Goal: Task Accomplishment & Management: Complete application form

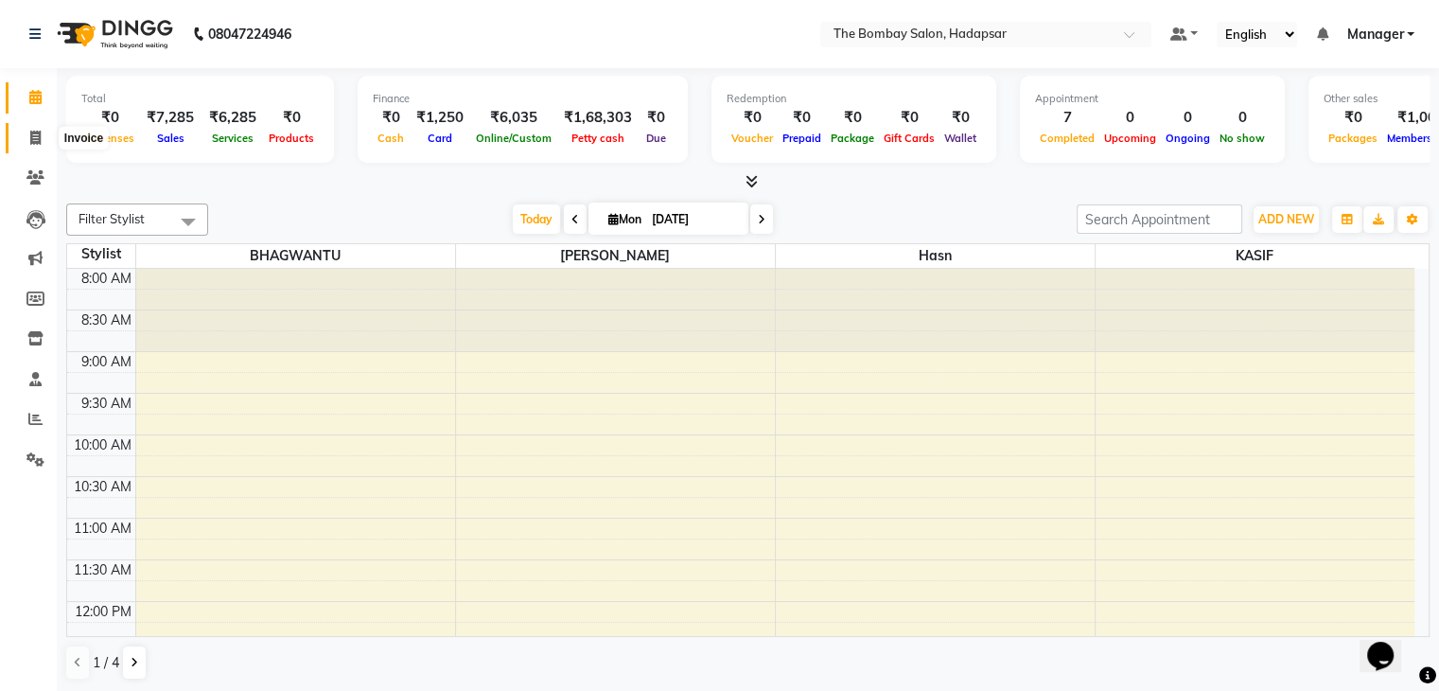
click at [37, 141] on icon at bounding box center [35, 138] width 10 height 14
select select "8374"
select select "service"
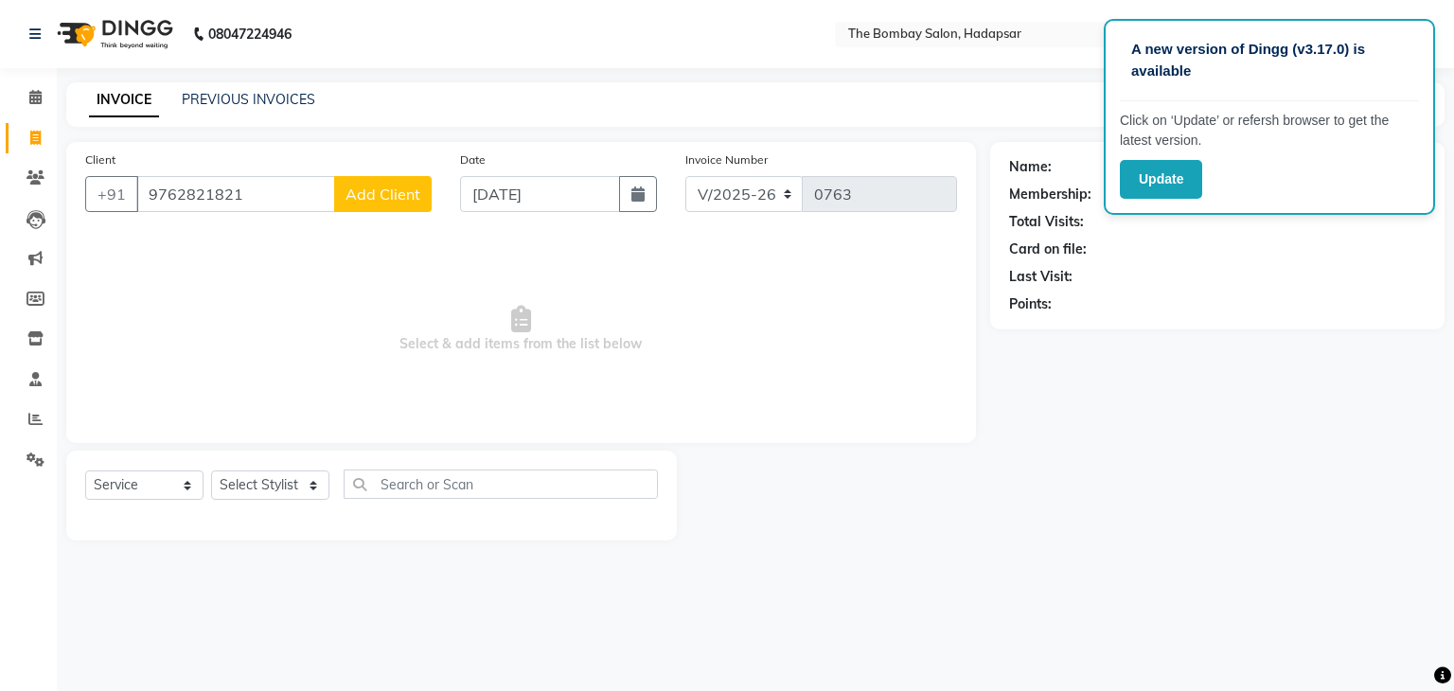
type input "9762821821"
click at [395, 246] on span "Select & add items from the list below" at bounding box center [521, 329] width 872 height 189
click at [351, 201] on span "Add Client" at bounding box center [382, 194] width 75 height 19
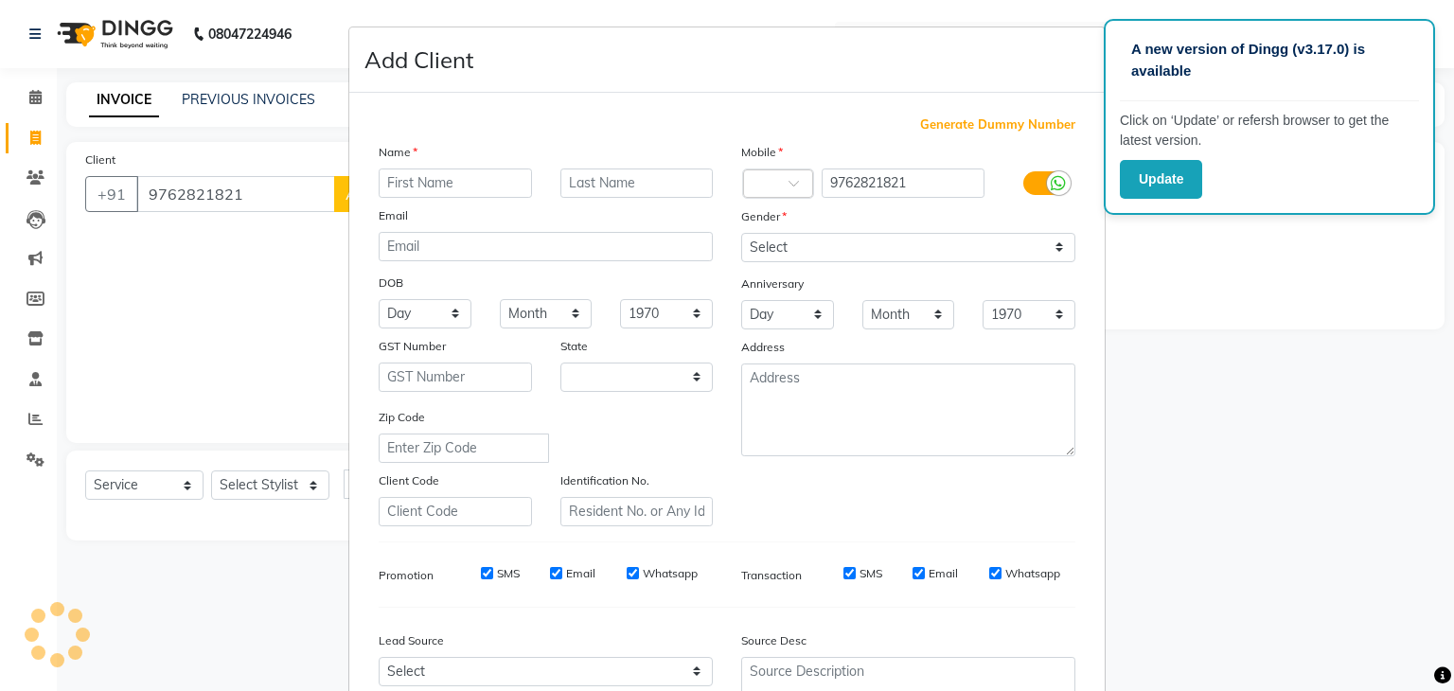
select select "22"
click at [391, 189] on input "[PERSON_NAME]" at bounding box center [455, 182] width 153 height 29
click at [385, 175] on input "[PERSON_NAME]" at bounding box center [455, 182] width 153 height 29
type input "[DEMOGRAPHIC_DATA]"
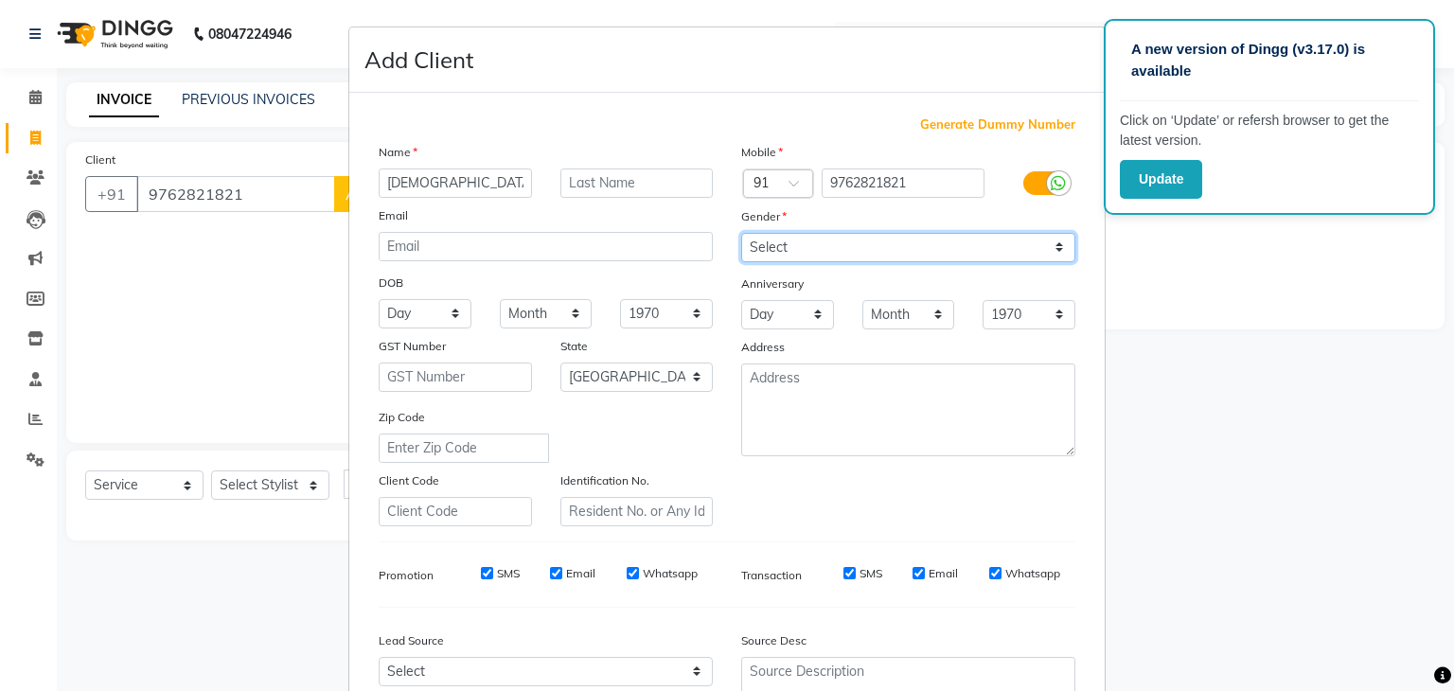
click at [776, 243] on select "Select [DEMOGRAPHIC_DATA] [DEMOGRAPHIC_DATA] Other Prefer Not To Say" at bounding box center [908, 247] width 334 height 29
select select "[DEMOGRAPHIC_DATA]"
click at [741, 234] on select "Select [DEMOGRAPHIC_DATA] [DEMOGRAPHIC_DATA] Other Prefer Not To Say" at bounding box center [908, 247] width 334 height 29
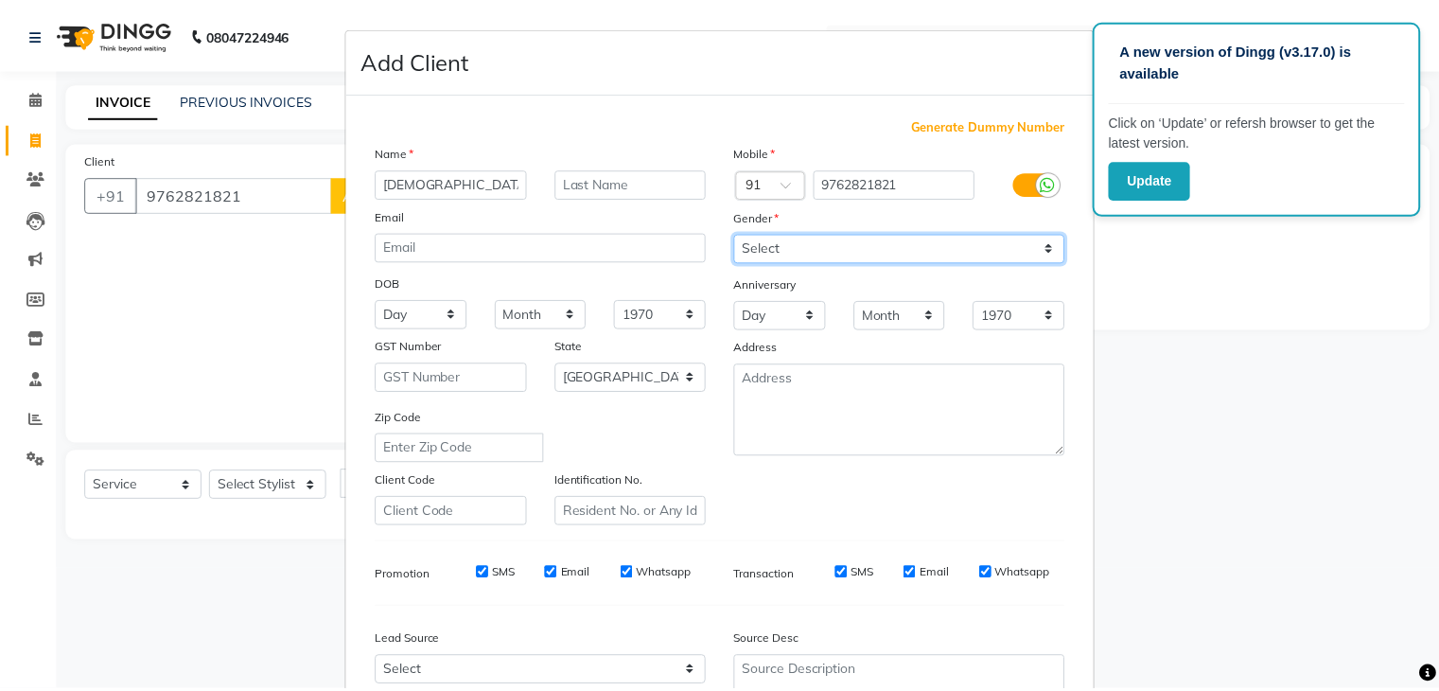
scroll to position [192, 0]
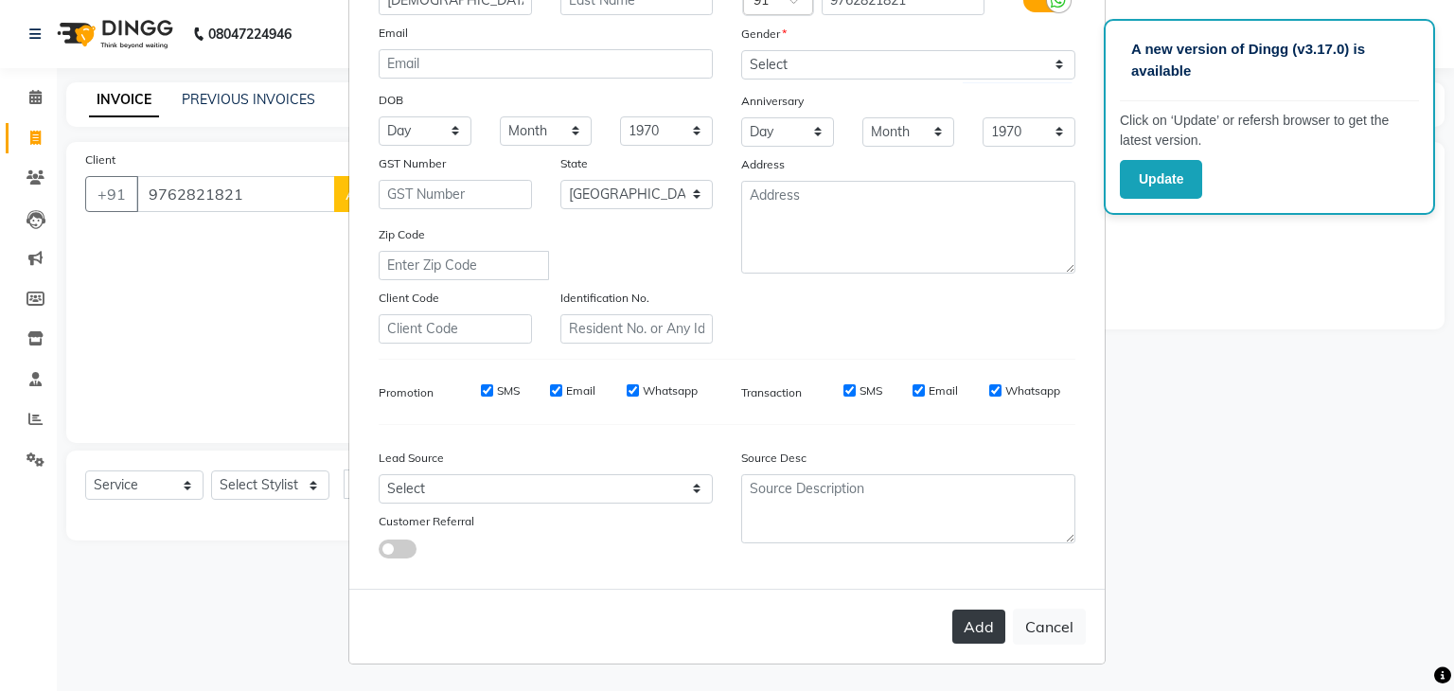
click at [964, 626] on button "Add" at bounding box center [978, 626] width 53 height 34
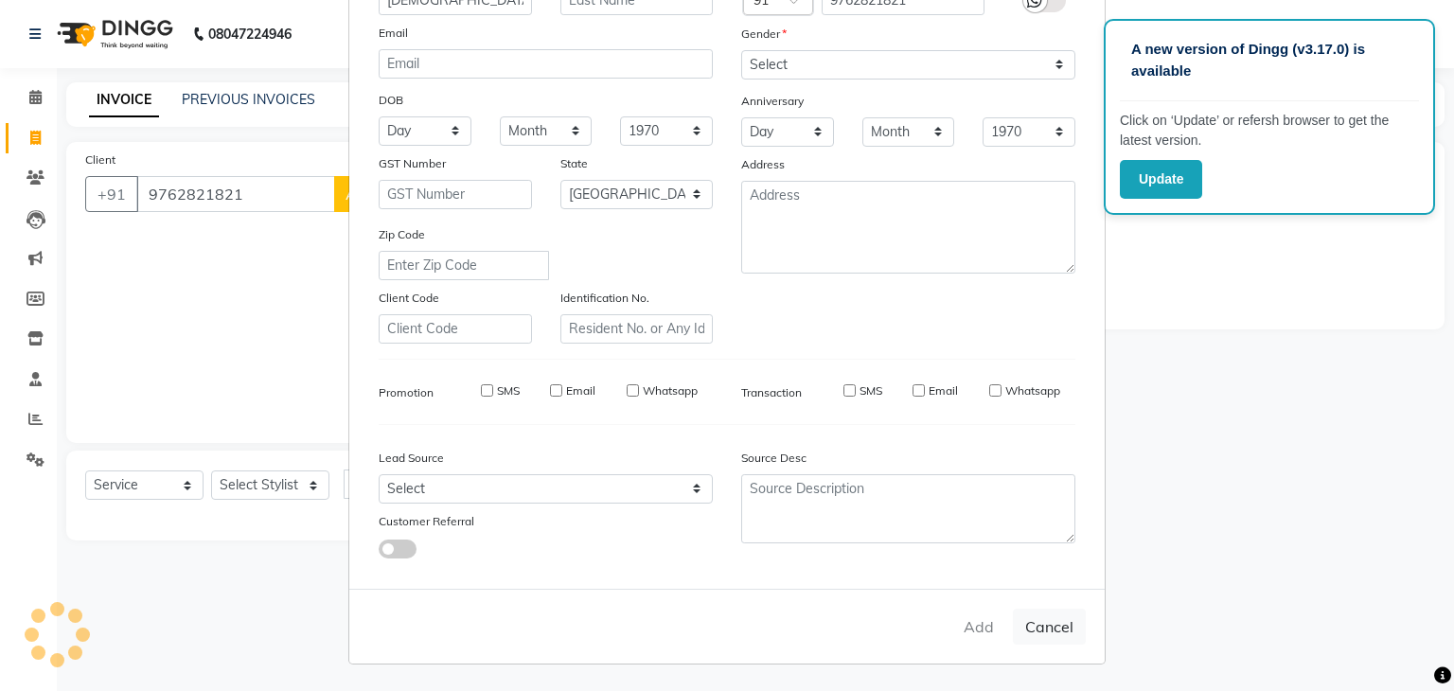
type input "97******21"
select select
select select "null"
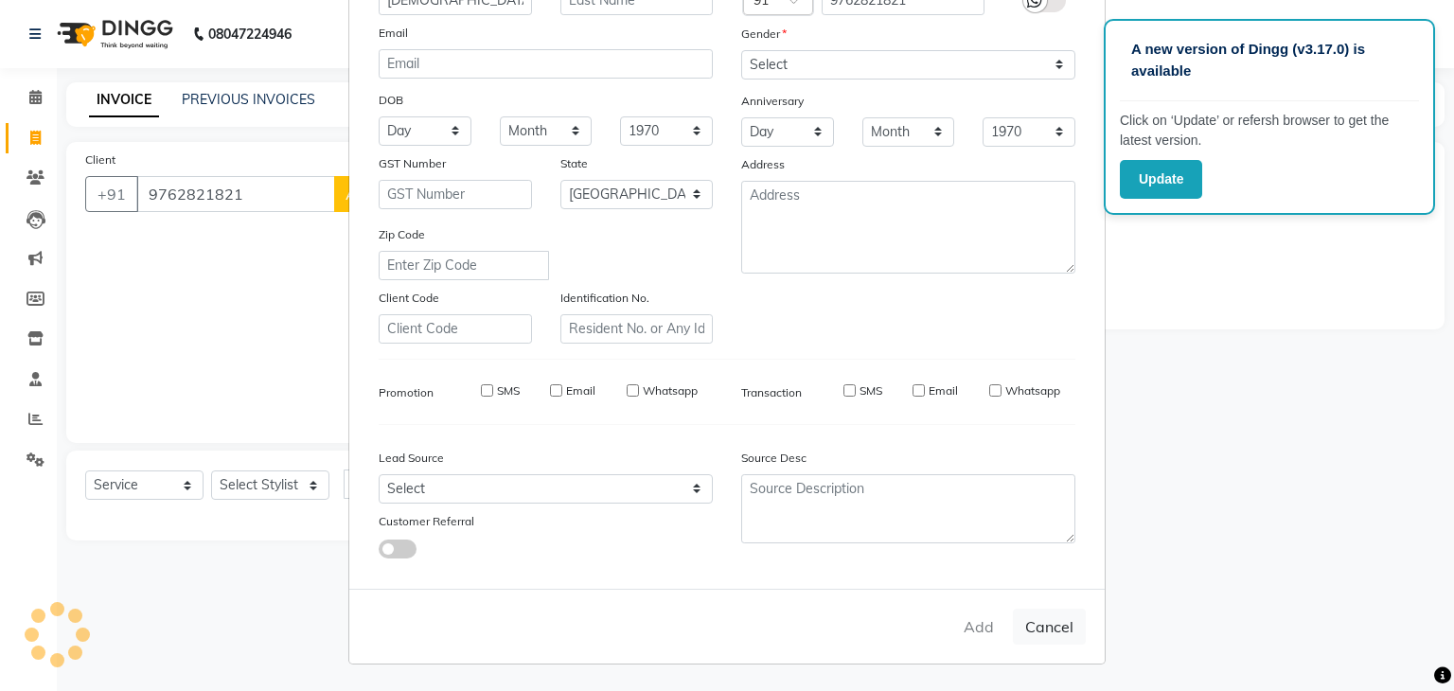
select select
checkbox input "false"
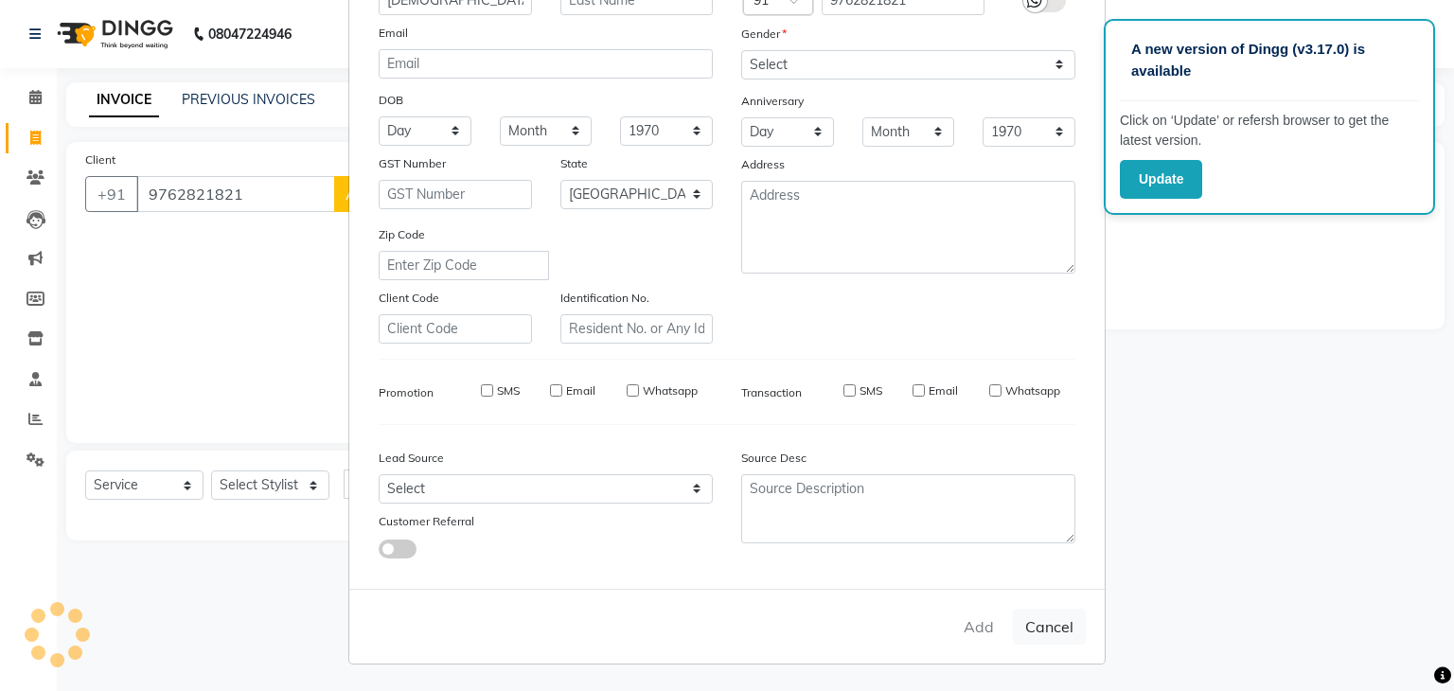
checkbox input "false"
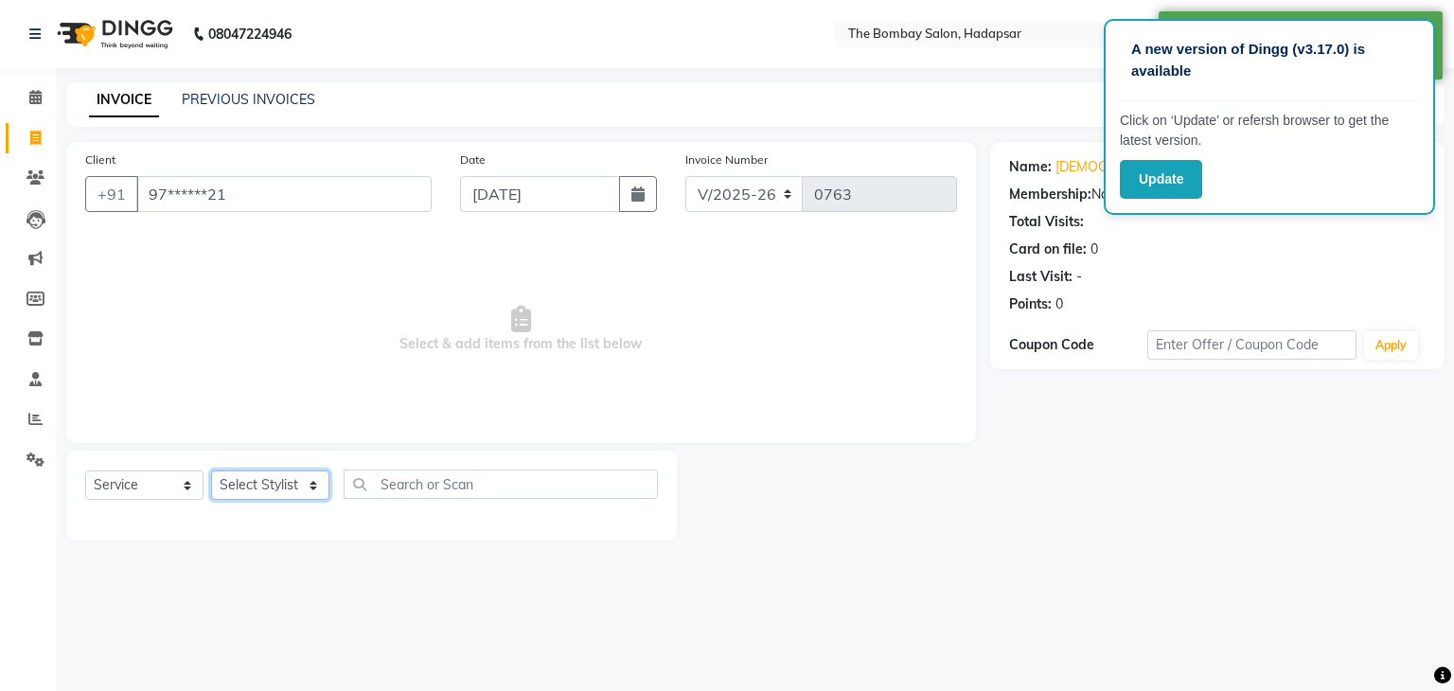
click at [265, 481] on select "Select Stylist [PERSON_NAME] hasn KASIF Manager [PERSON_NAME] MUKESH MUSARIK PI…" at bounding box center [270, 484] width 118 height 29
select select "84977"
click at [211, 471] on select "Select Stylist [PERSON_NAME] hasn KASIF Manager [PERSON_NAME] MUKESH MUSARIK PI…" at bounding box center [270, 484] width 118 height 29
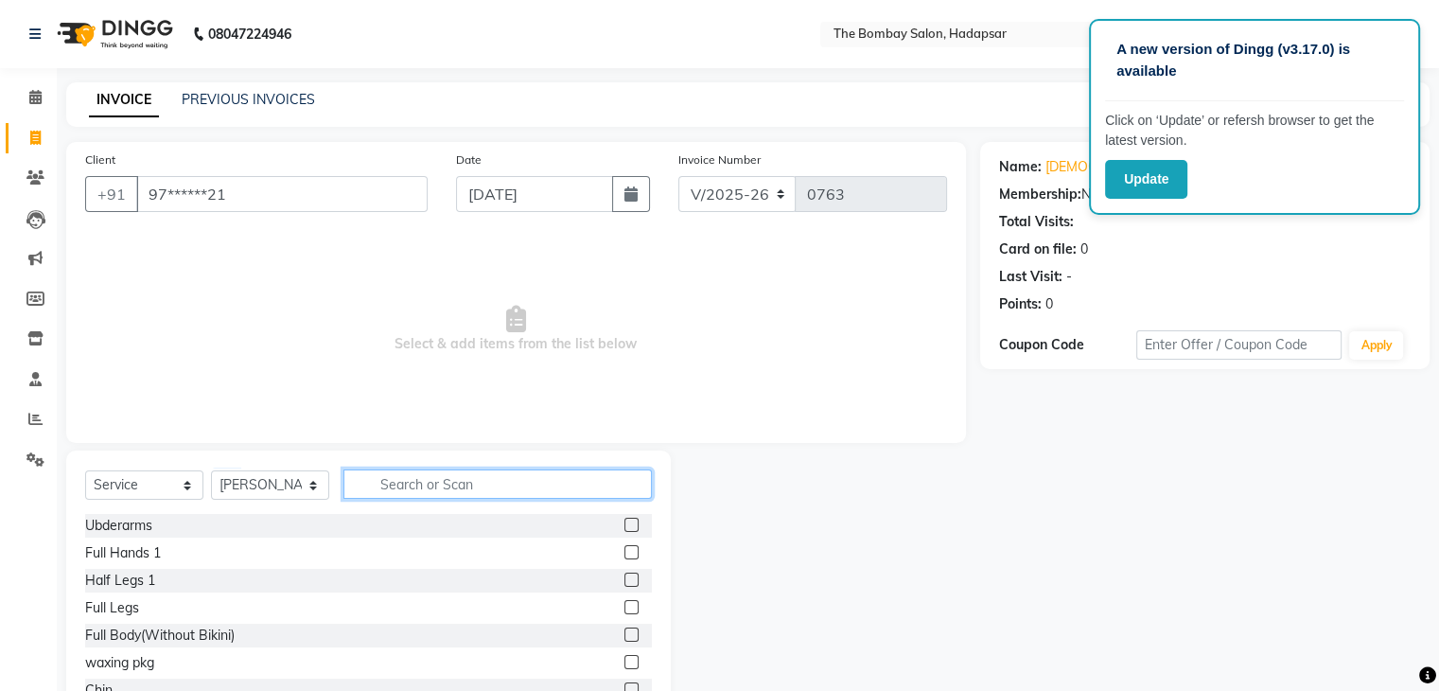
click at [427, 491] on input "text" at bounding box center [498, 483] width 309 height 29
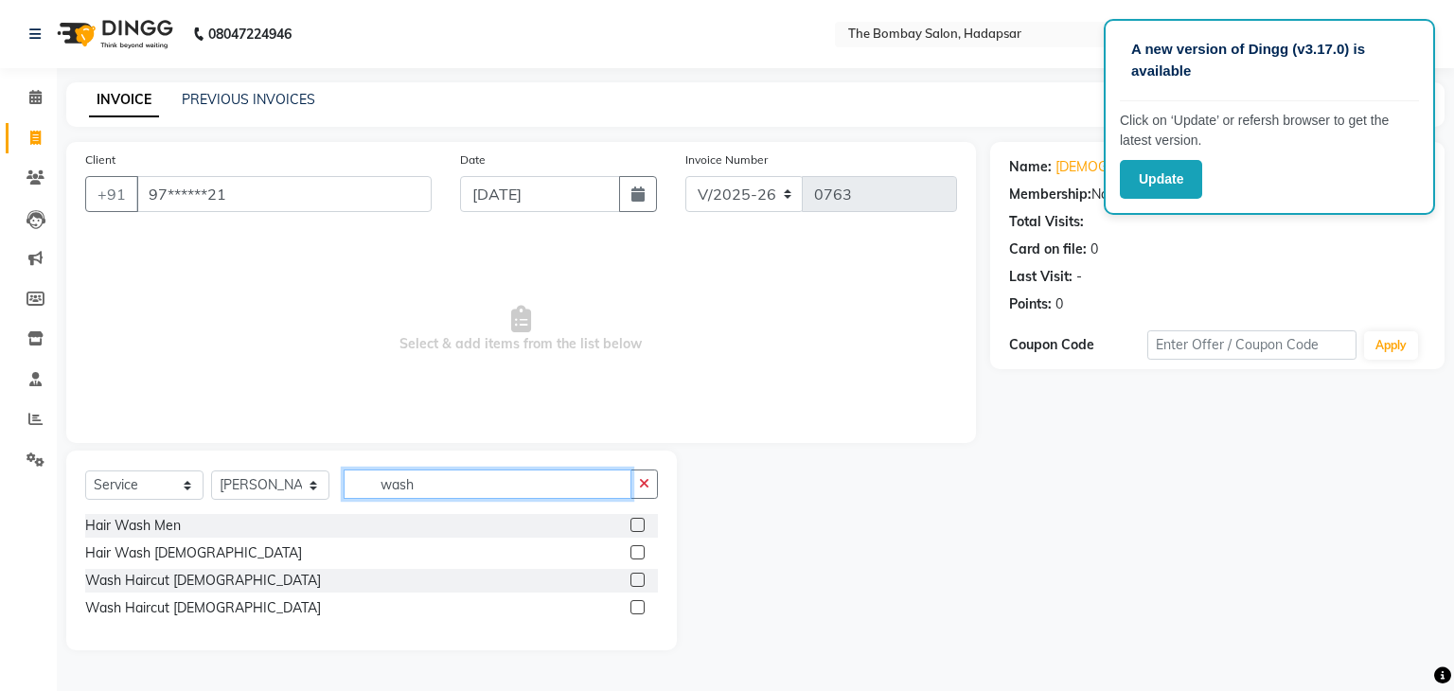
type input "wash"
click at [640, 579] on label at bounding box center [637, 580] width 14 height 14
click at [640, 579] on input "checkbox" at bounding box center [636, 580] width 12 height 12
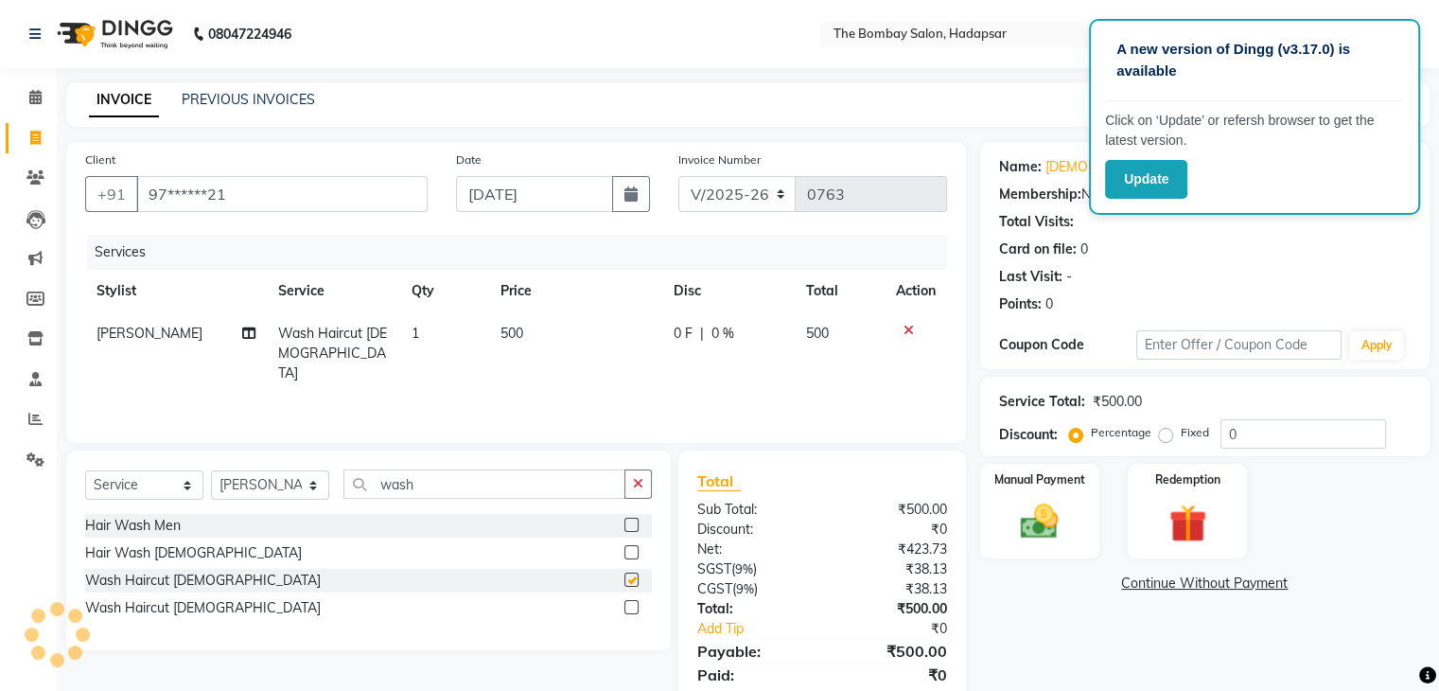
checkbox input "false"
click at [906, 327] on icon at bounding box center [909, 330] width 10 height 13
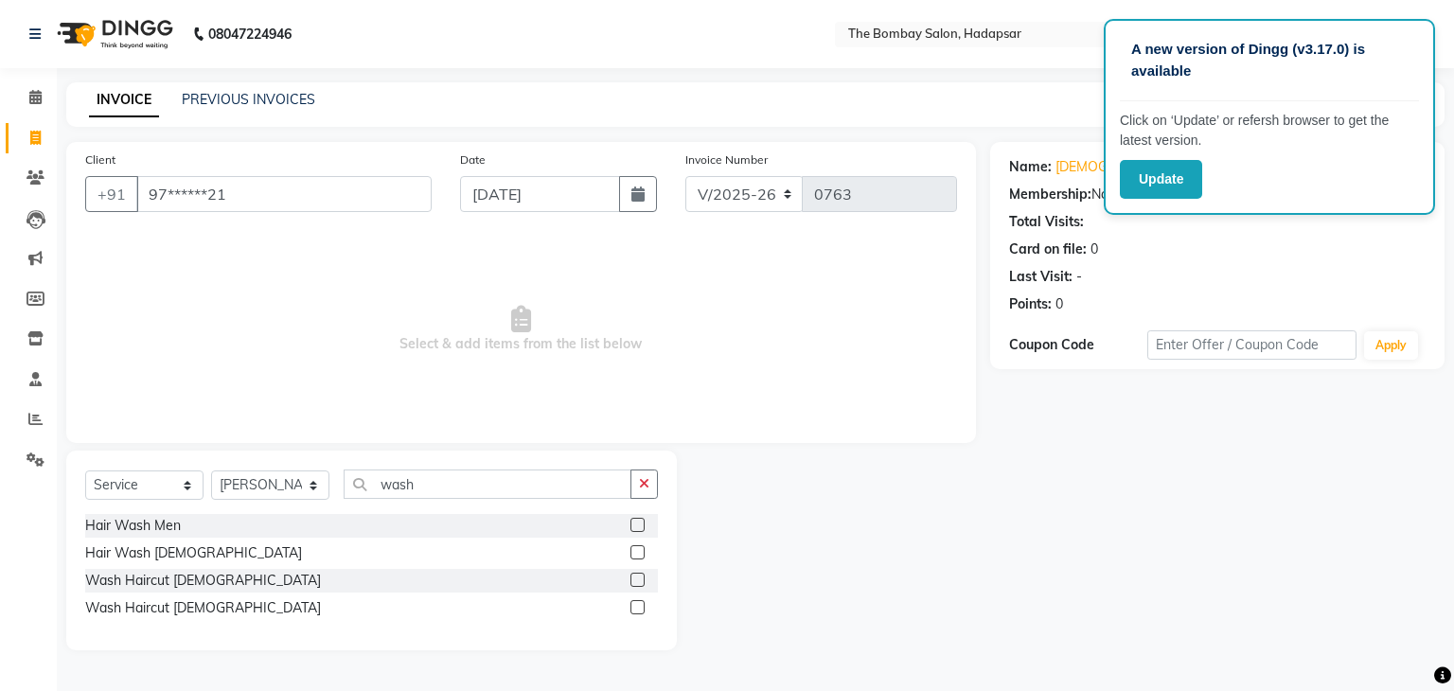
click at [643, 609] on label at bounding box center [637, 607] width 14 height 14
click at [643, 609] on input "checkbox" at bounding box center [636, 608] width 12 height 12
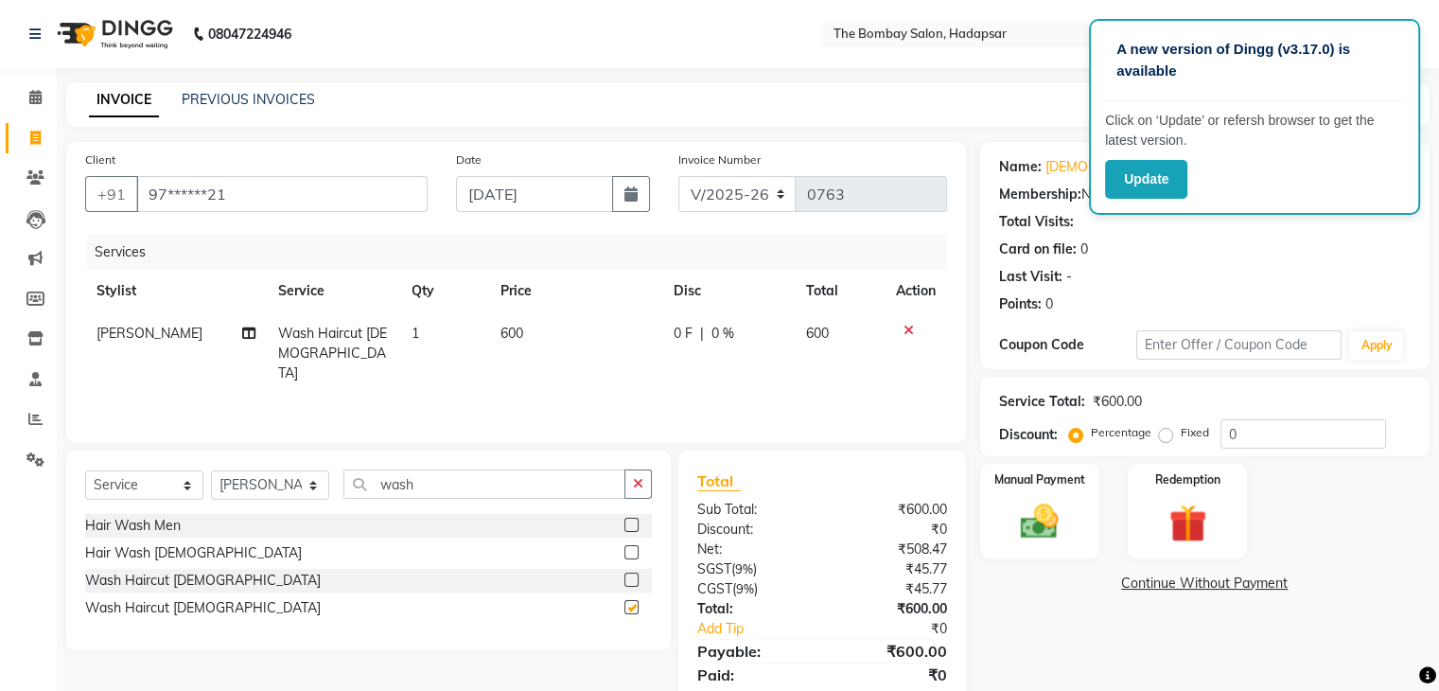
checkbox input "false"
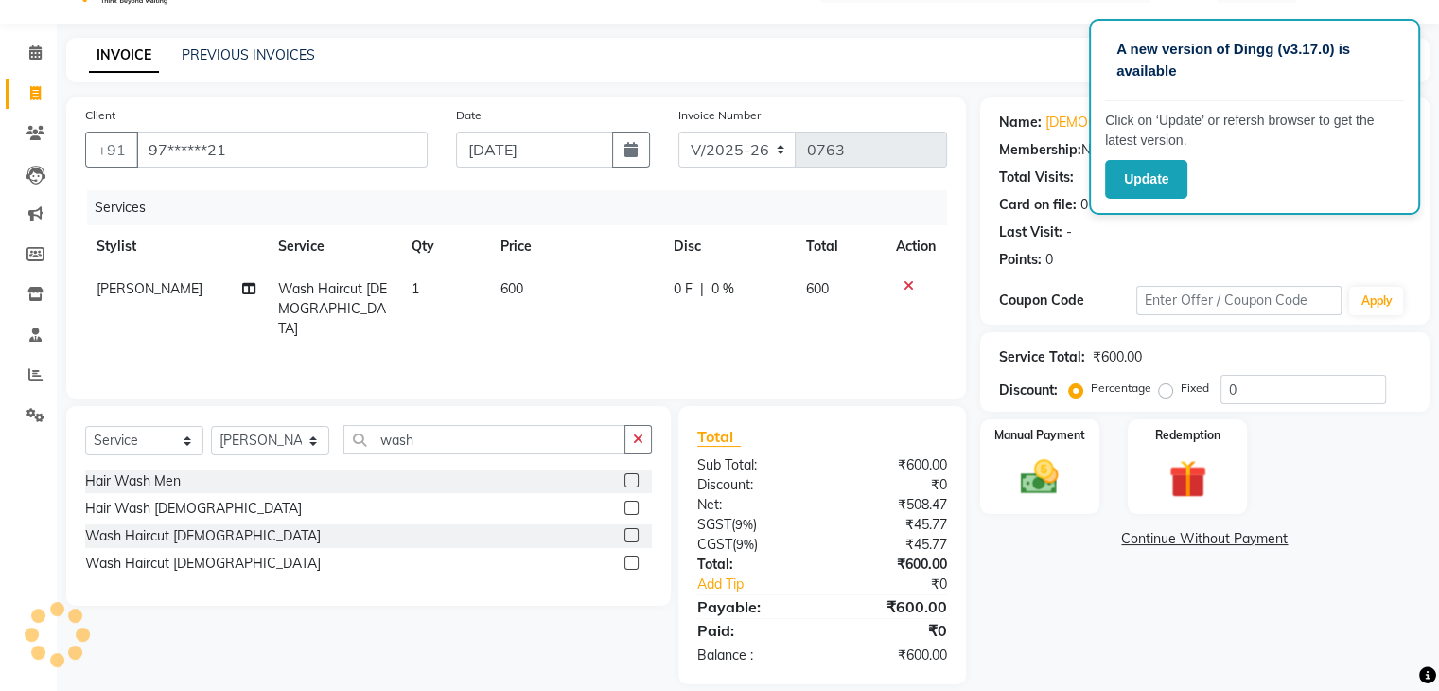
scroll to position [67, 0]
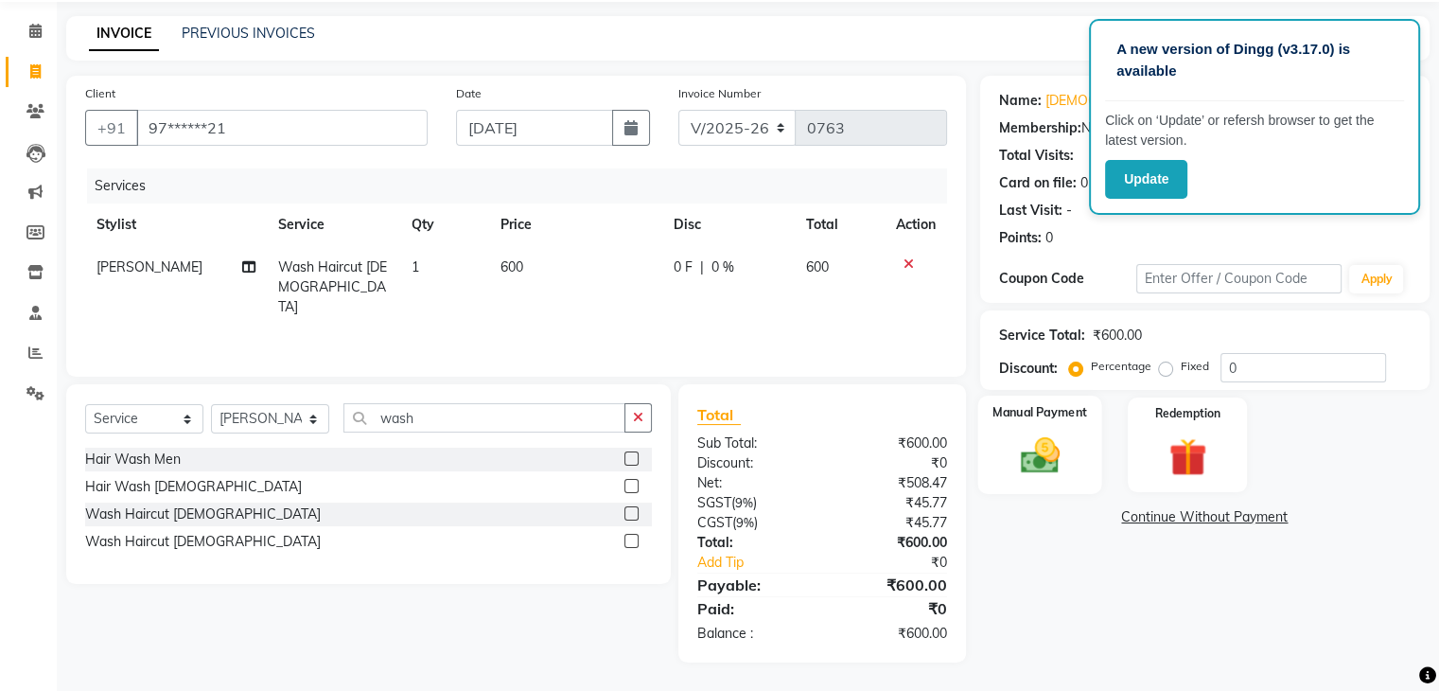
click at [1063, 446] on img at bounding box center [1039, 455] width 63 height 45
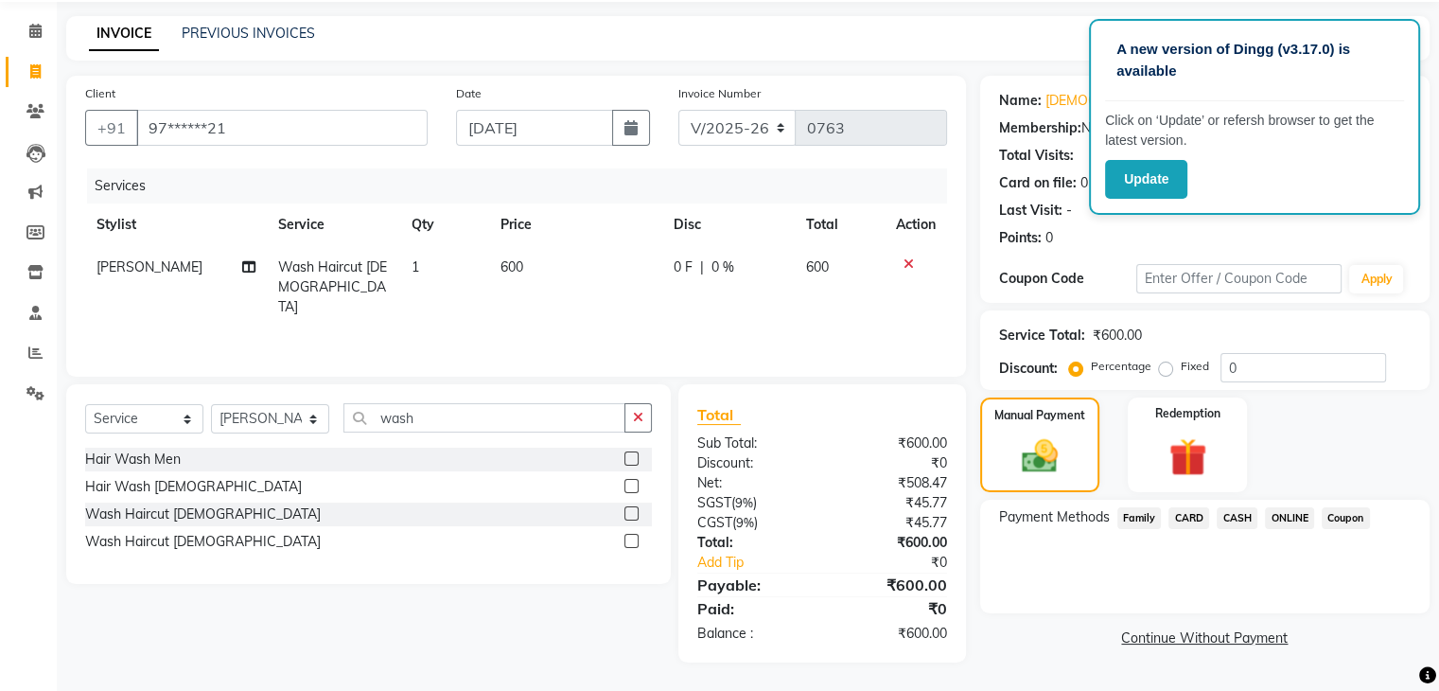
click at [1280, 508] on span "ONLINE" at bounding box center [1289, 518] width 49 height 22
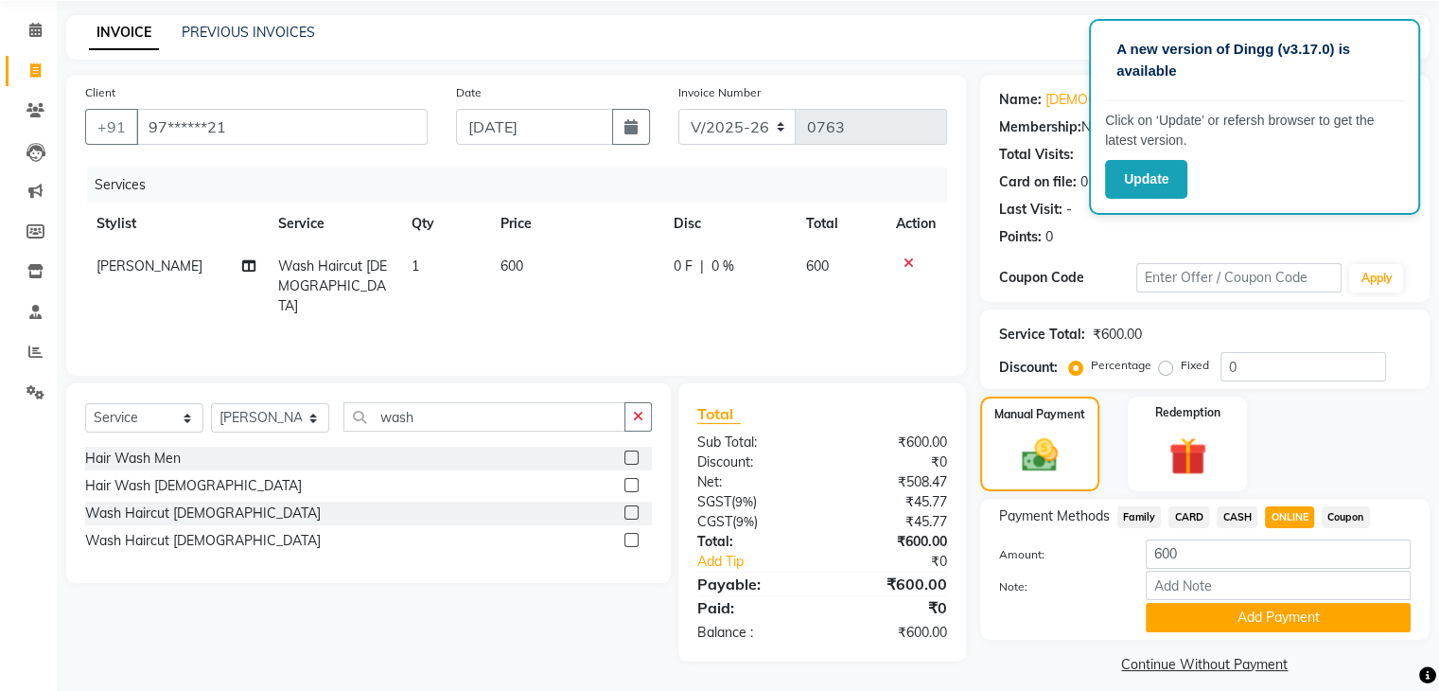
scroll to position [84, 0]
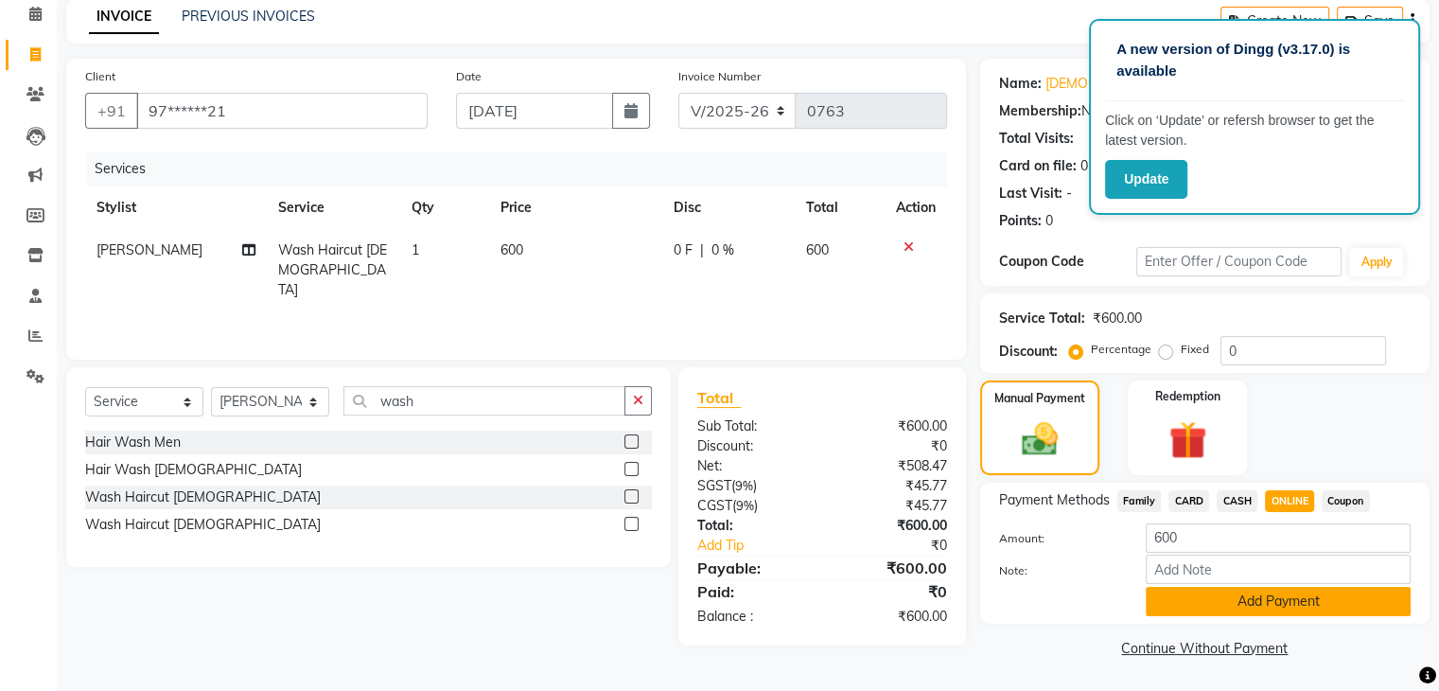
click at [1253, 591] on button "Add Payment" at bounding box center [1278, 601] width 265 height 29
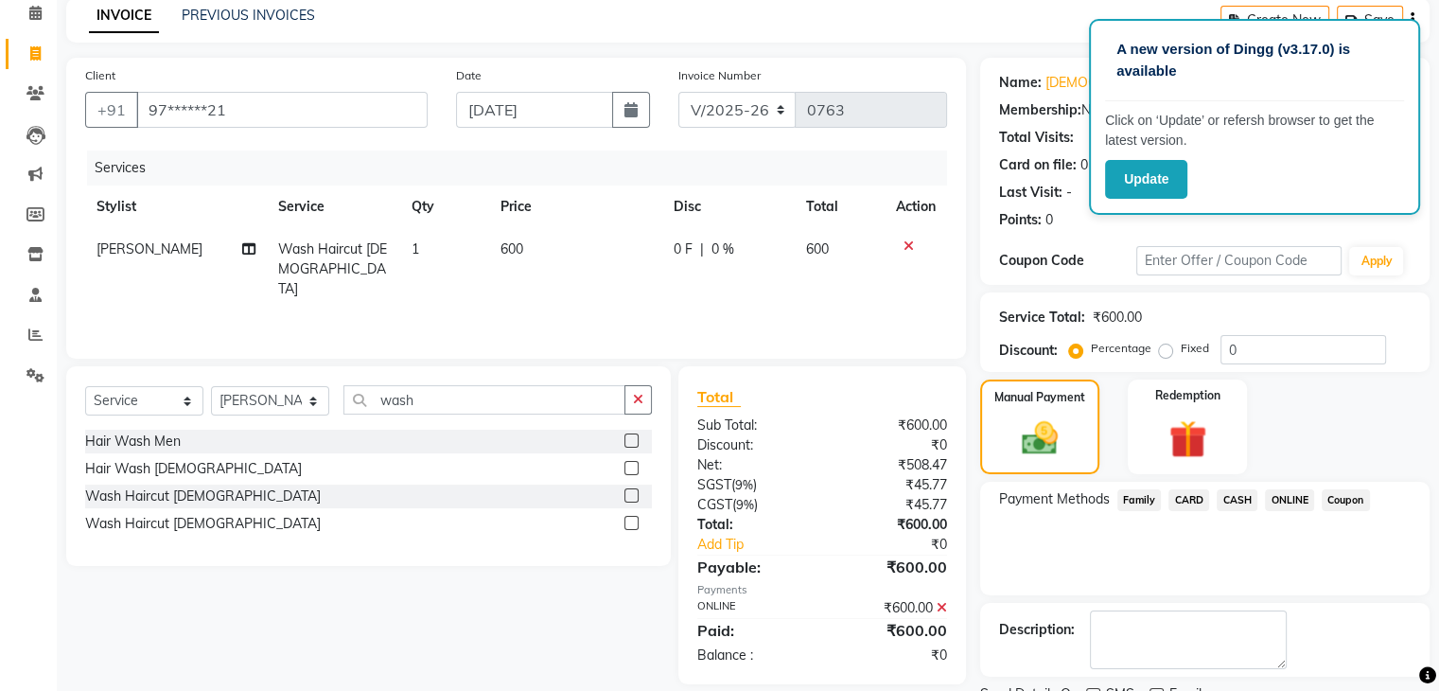
scroll to position [162, 0]
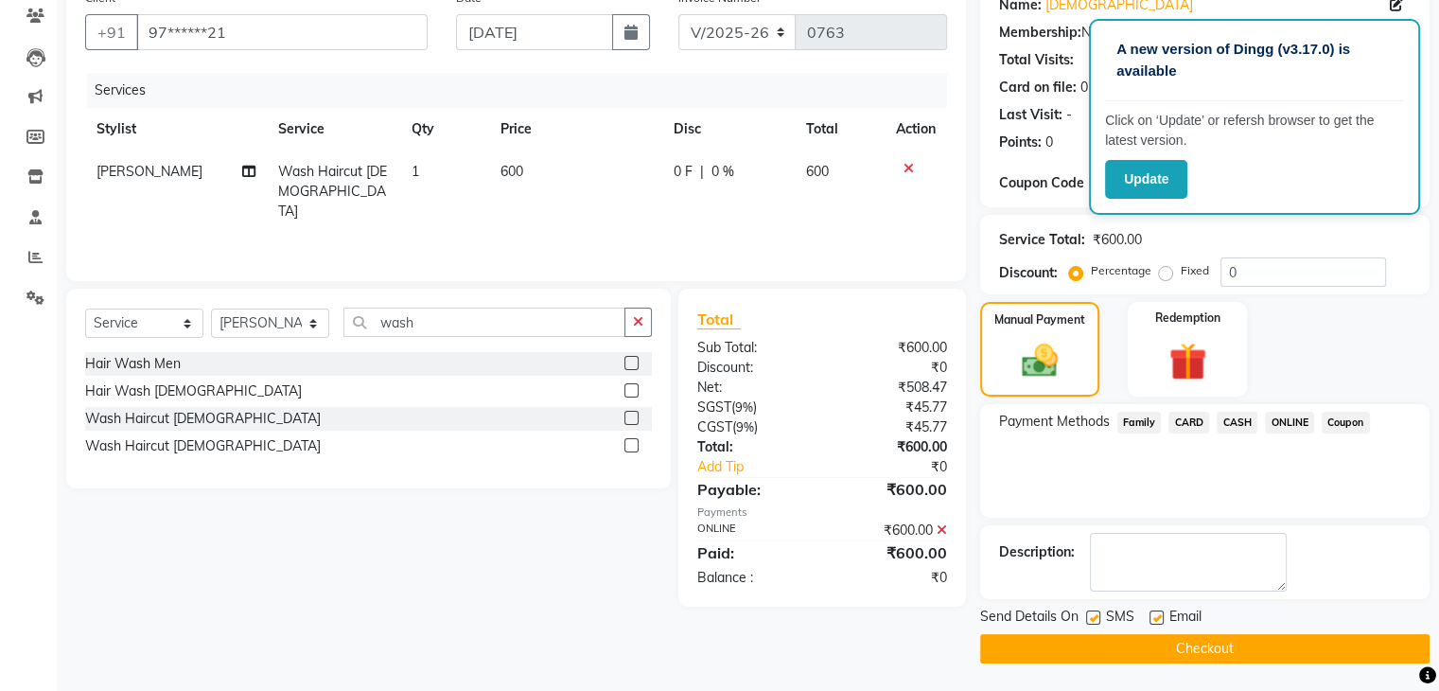
click at [1161, 612] on label at bounding box center [1157, 617] width 14 height 14
click at [1161, 612] on input "checkbox" at bounding box center [1156, 618] width 12 height 12
checkbox input "false"
click at [1161, 643] on button "Checkout" at bounding box center [1205, 648] width 450 height 29
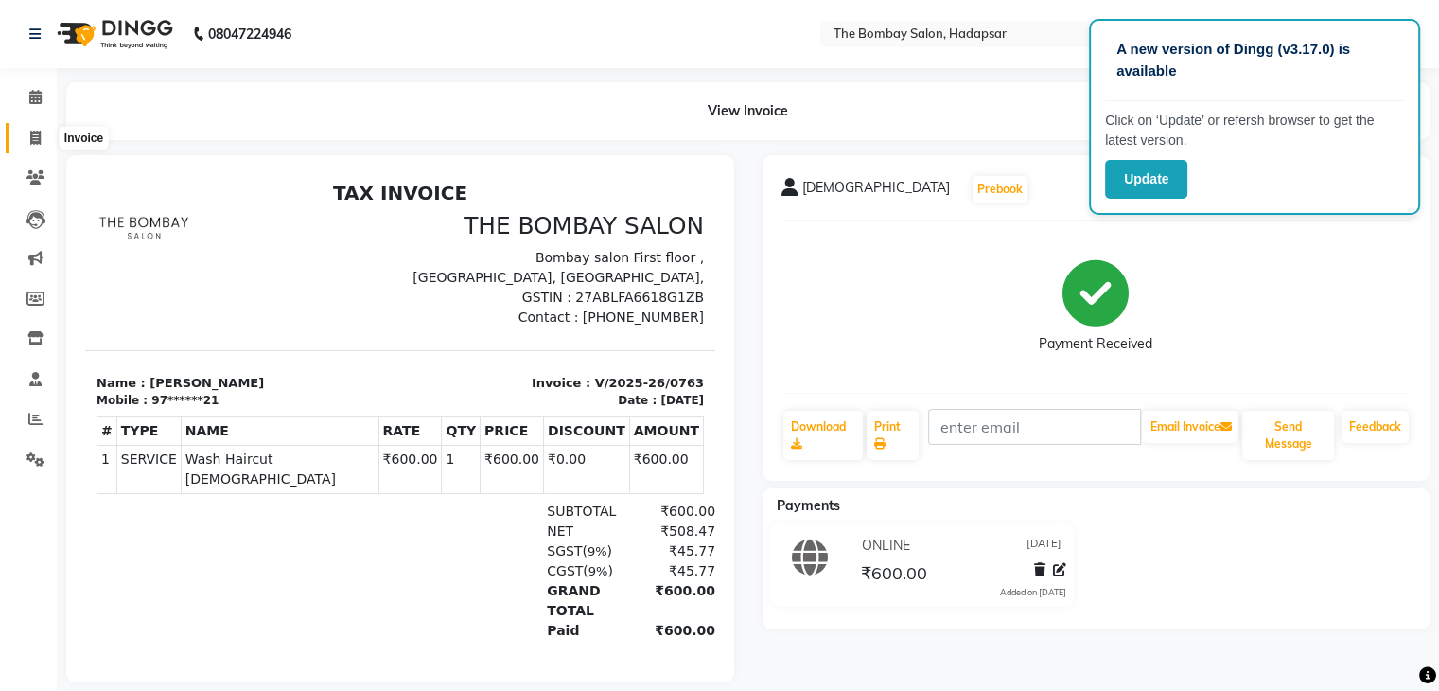
click at [30, 132] on icon at bounding box center [35, 138] width 10 height 14
select select "service"
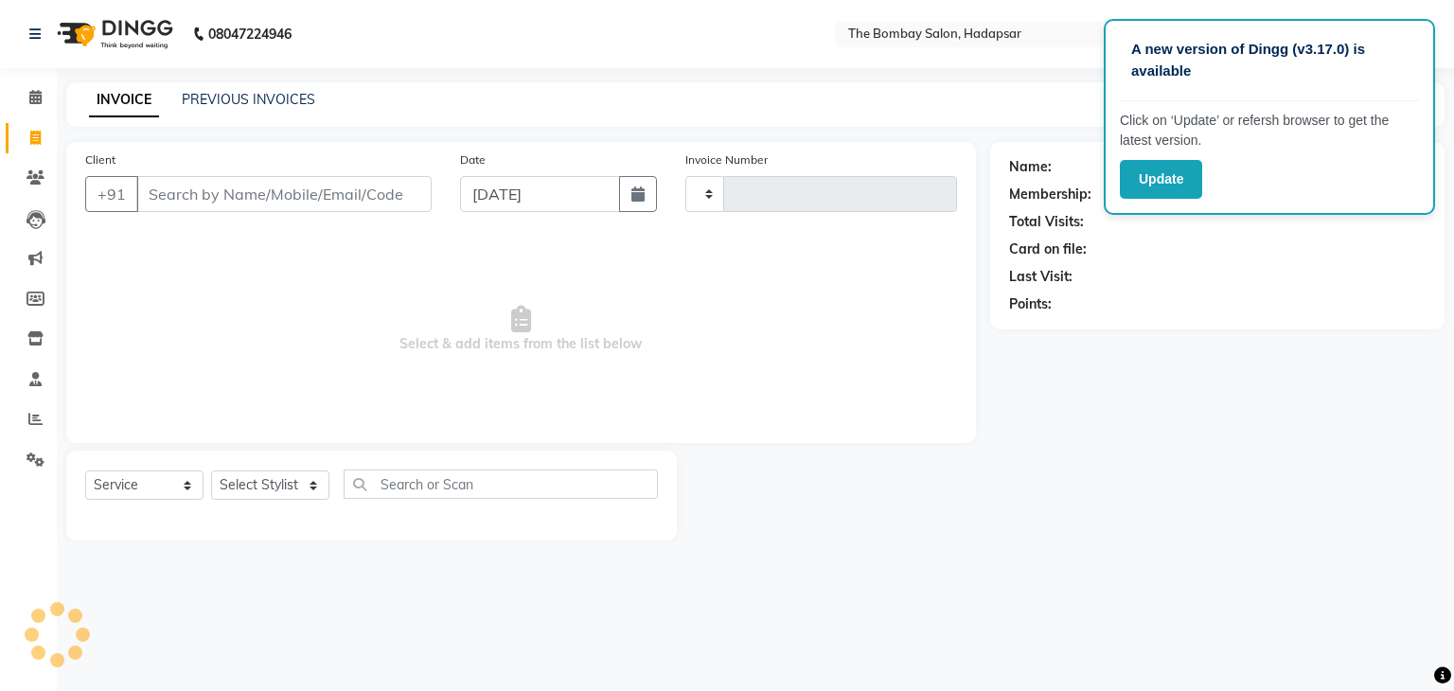
type input "0764"
select select "8374"
click at [34, 421] on icon at bounding box center [35, 419] width 14 height 14
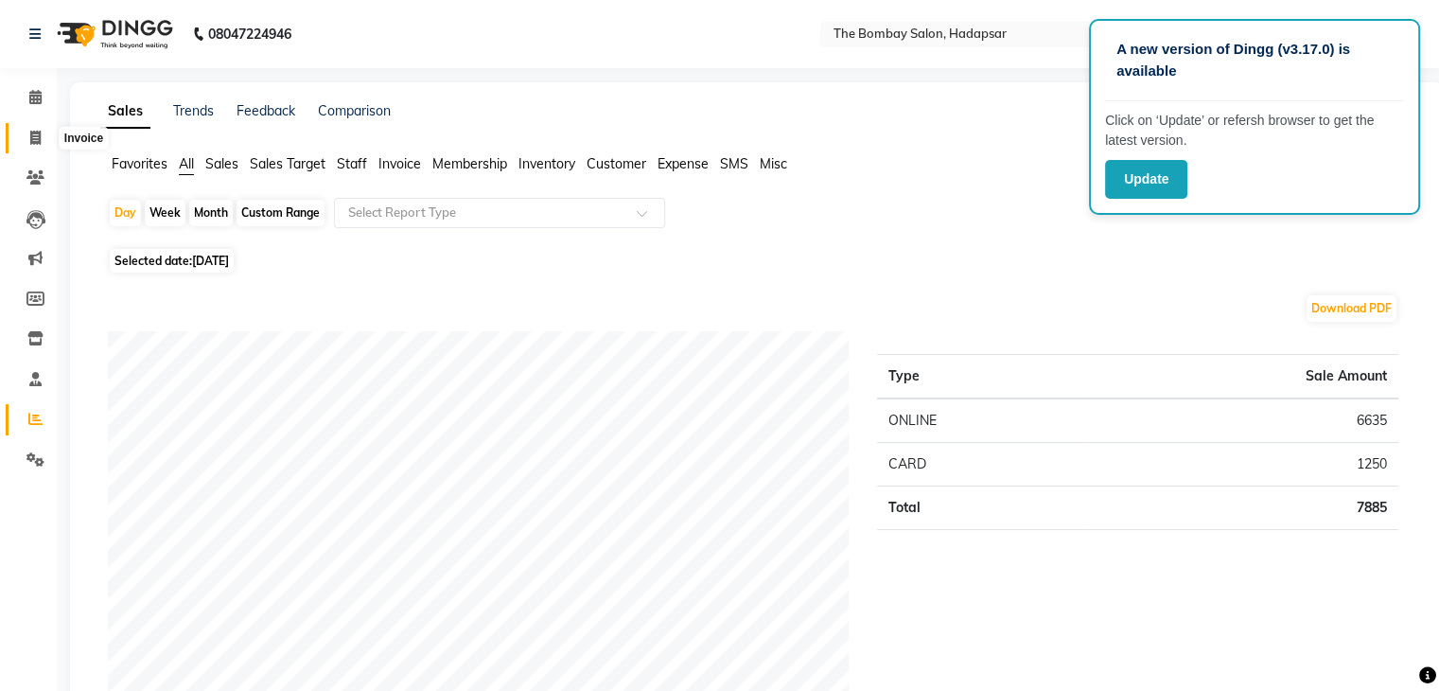
click at [26, 142] on span at bounding box center [35, 139] width 33 height 22
select select "8374"
select select "service"
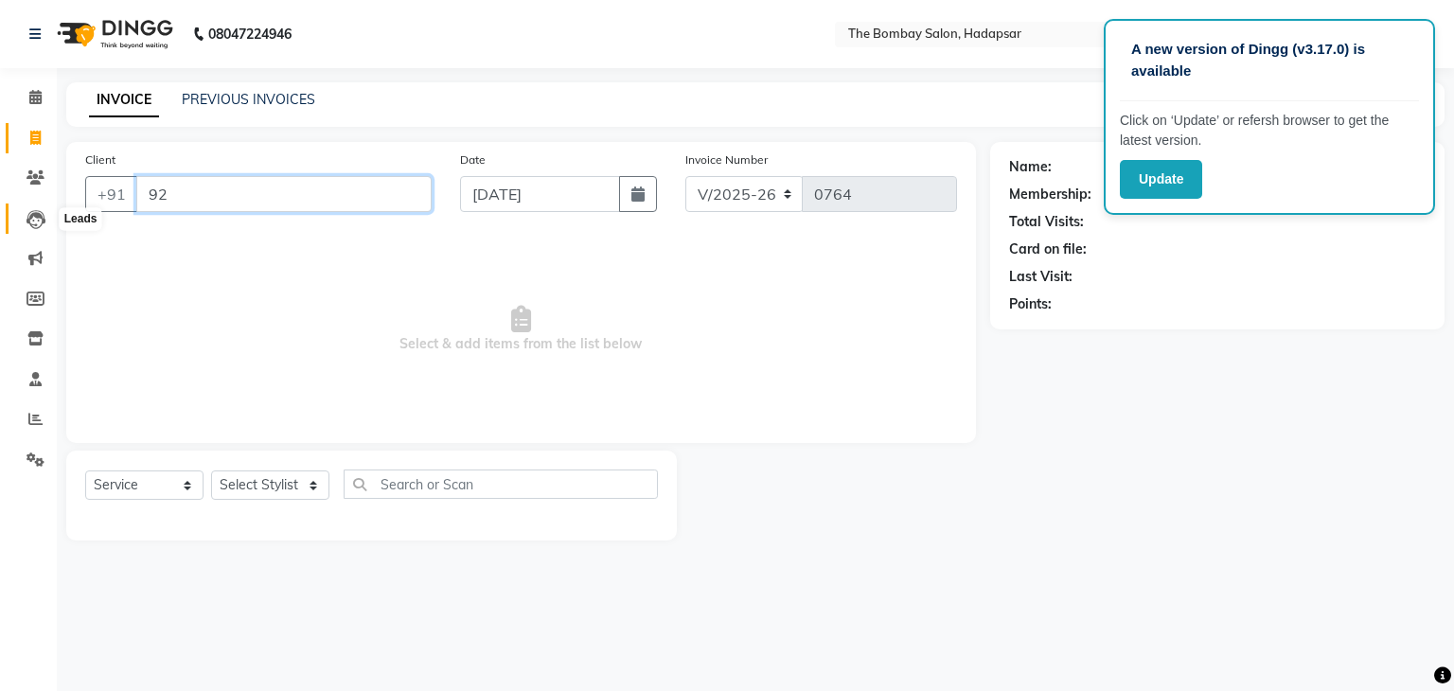
type input "92"
click at [27, 228] on icon at bounding box center [35, 219] width 19 height 19
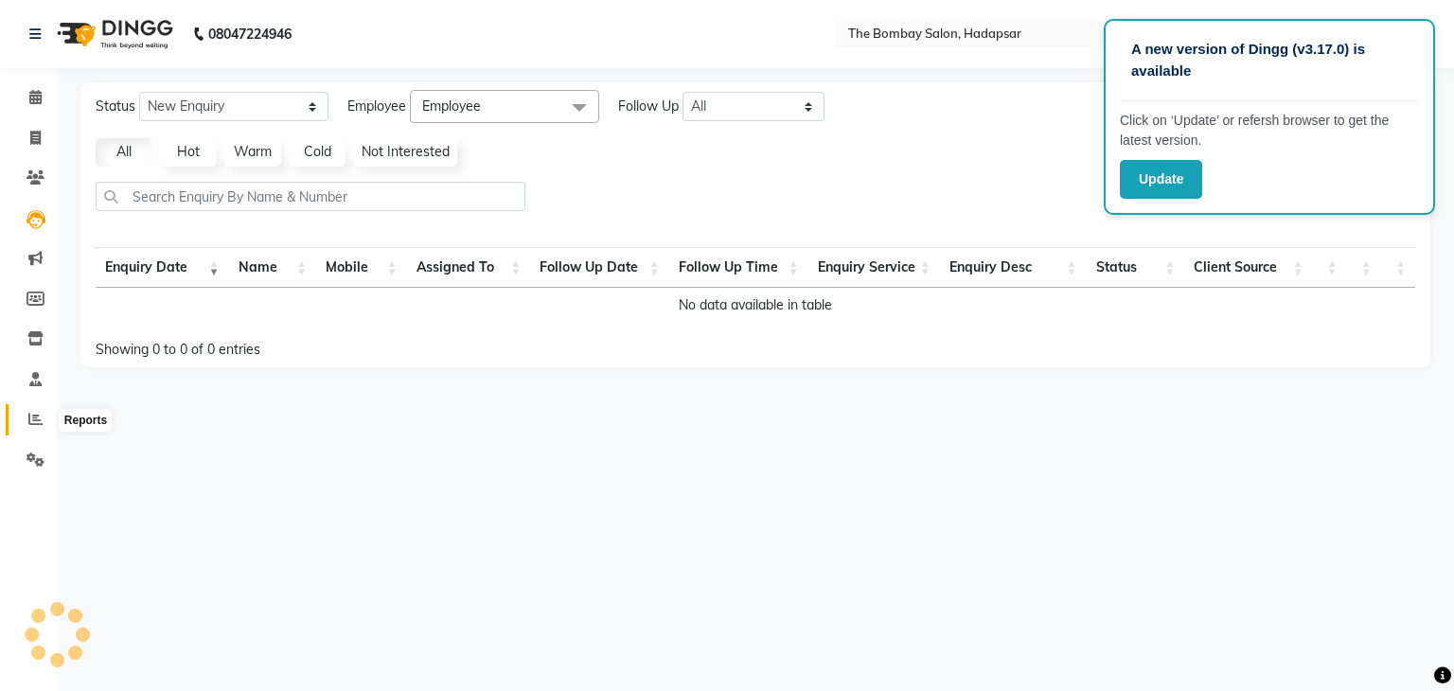
click at [34, 424] on icon at bounding box center [35, 419] width 14 height 14
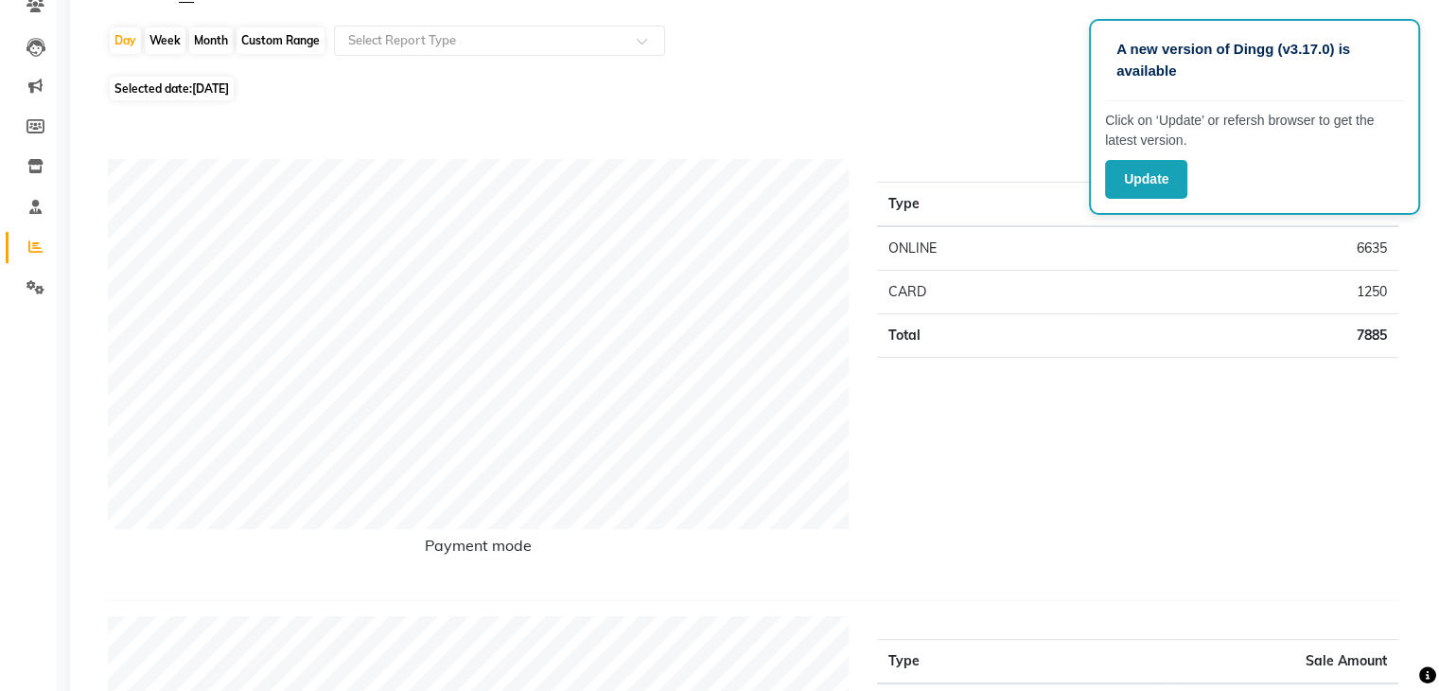
scroll to position [170, 0]
click at [1045, 403] on div "Type Sale Amount ONLINE 6635 CARD 1250 Total 7885" at bounding box center [1138, 374] width 550 height 426
click at [1143, 179] on button "Update" at bounding box center [1146, 179] width 82 height 39
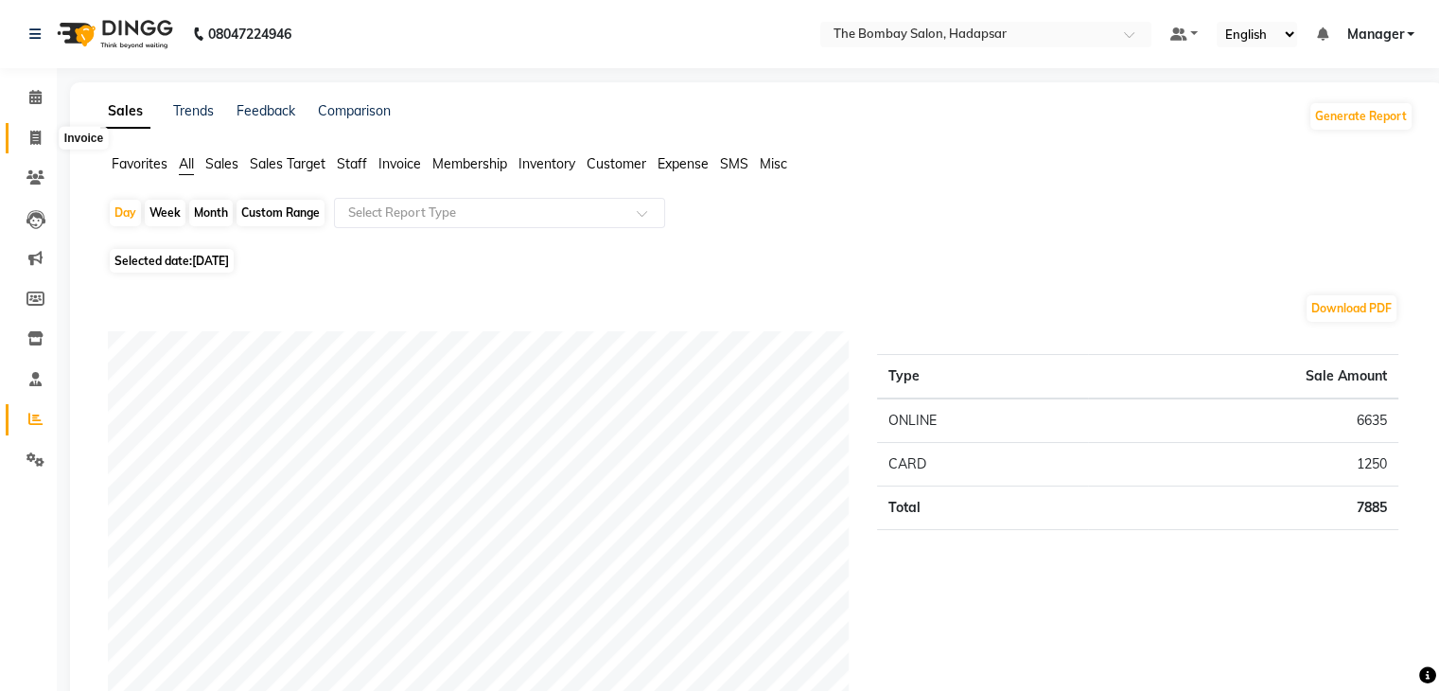
click at [34, 143] on icon at bounding box center [35, 138] width 10 height 14
select select "8374"
select select "service"
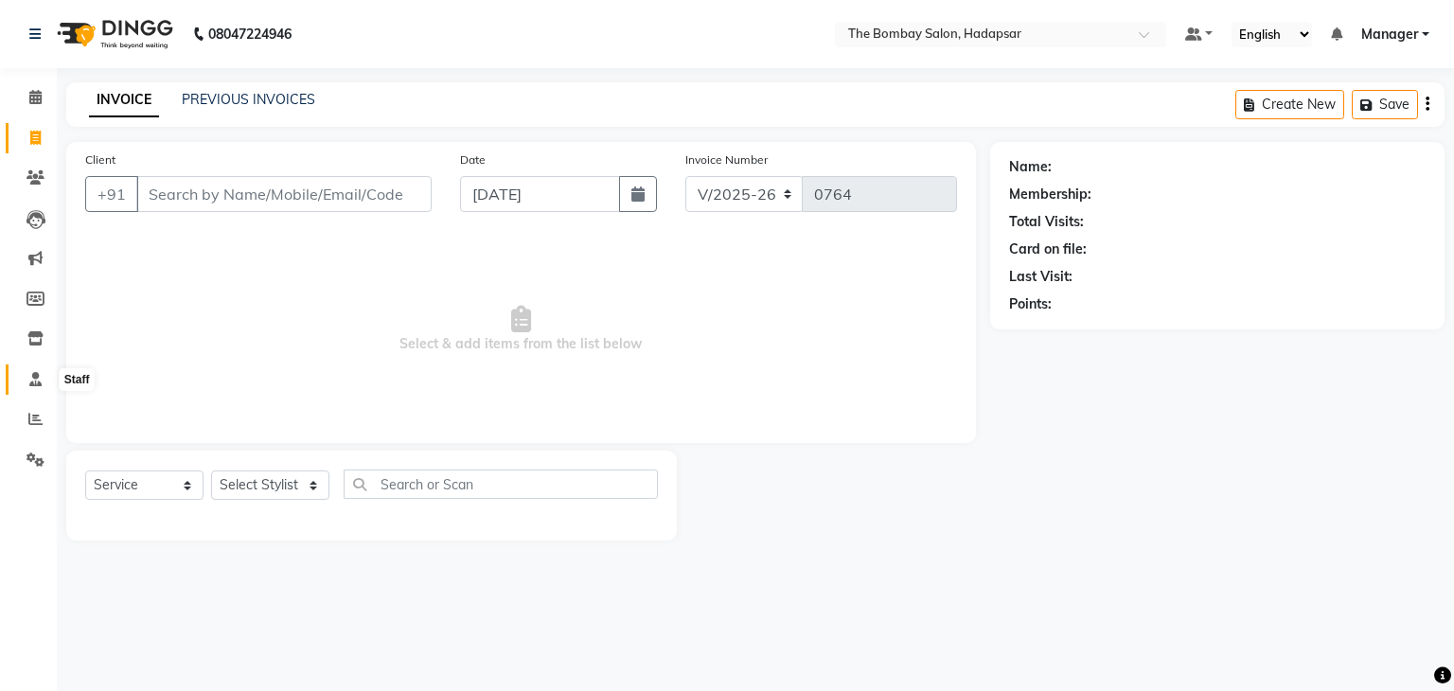
click at [30, 380] on icon at bounding box center [35, 379] width 12 height 14
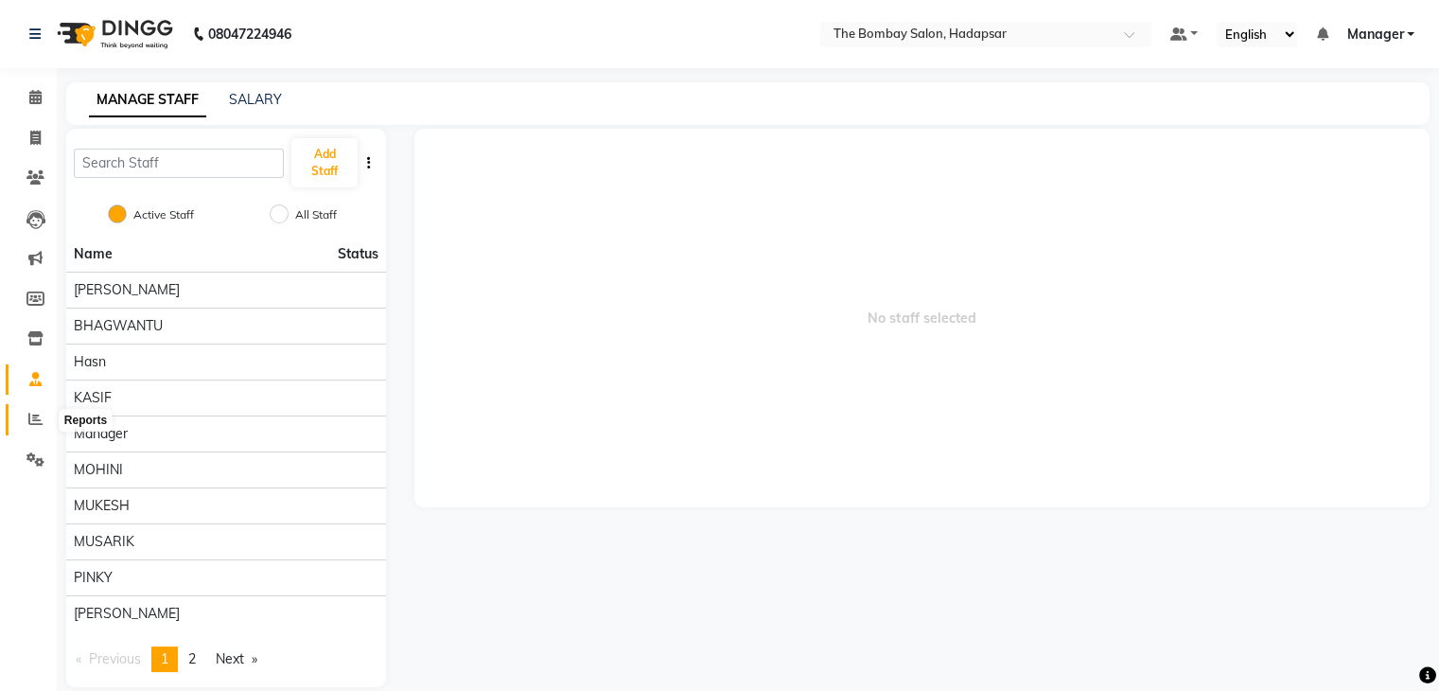
click at [26, 424] on span at bounding box center [35, 420] width 33 height 22
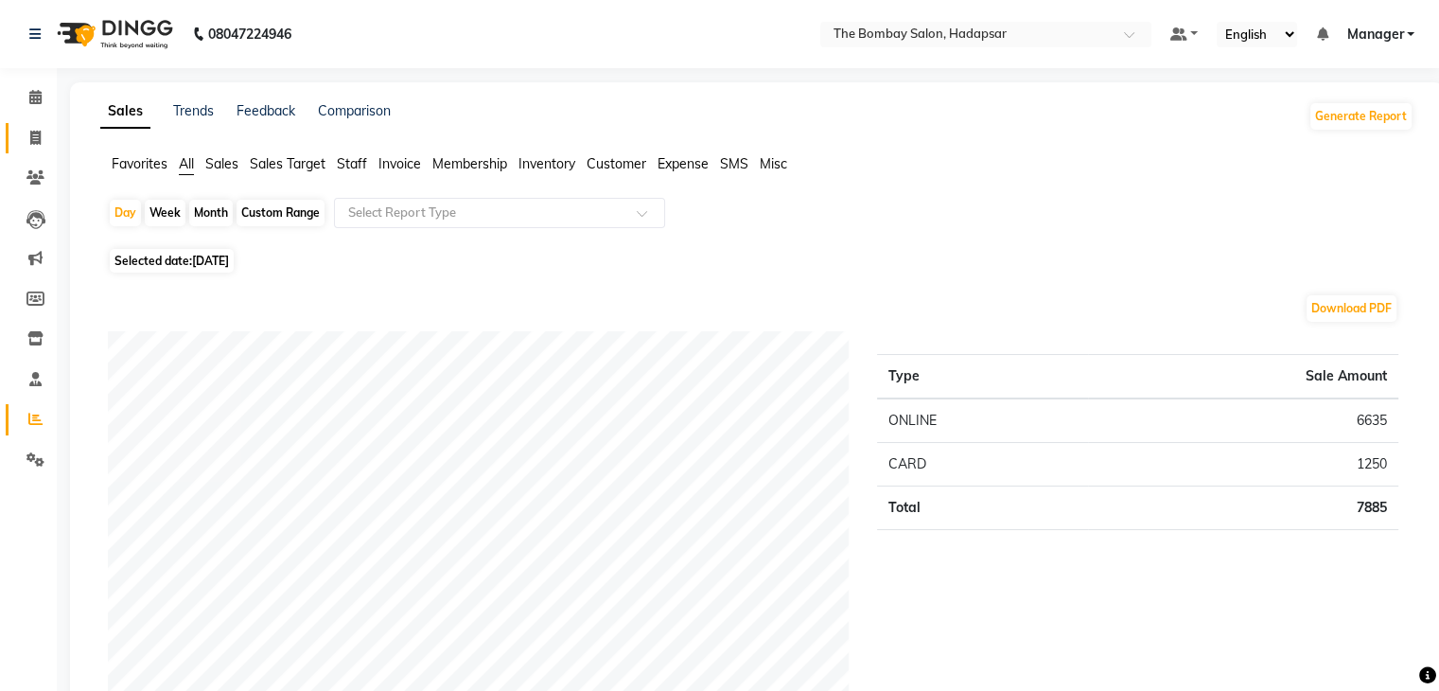
click at [36, 149] on link "Invoice" at bounding box center [28, 138] width 45 height 31
select select "8374"
select select "service"
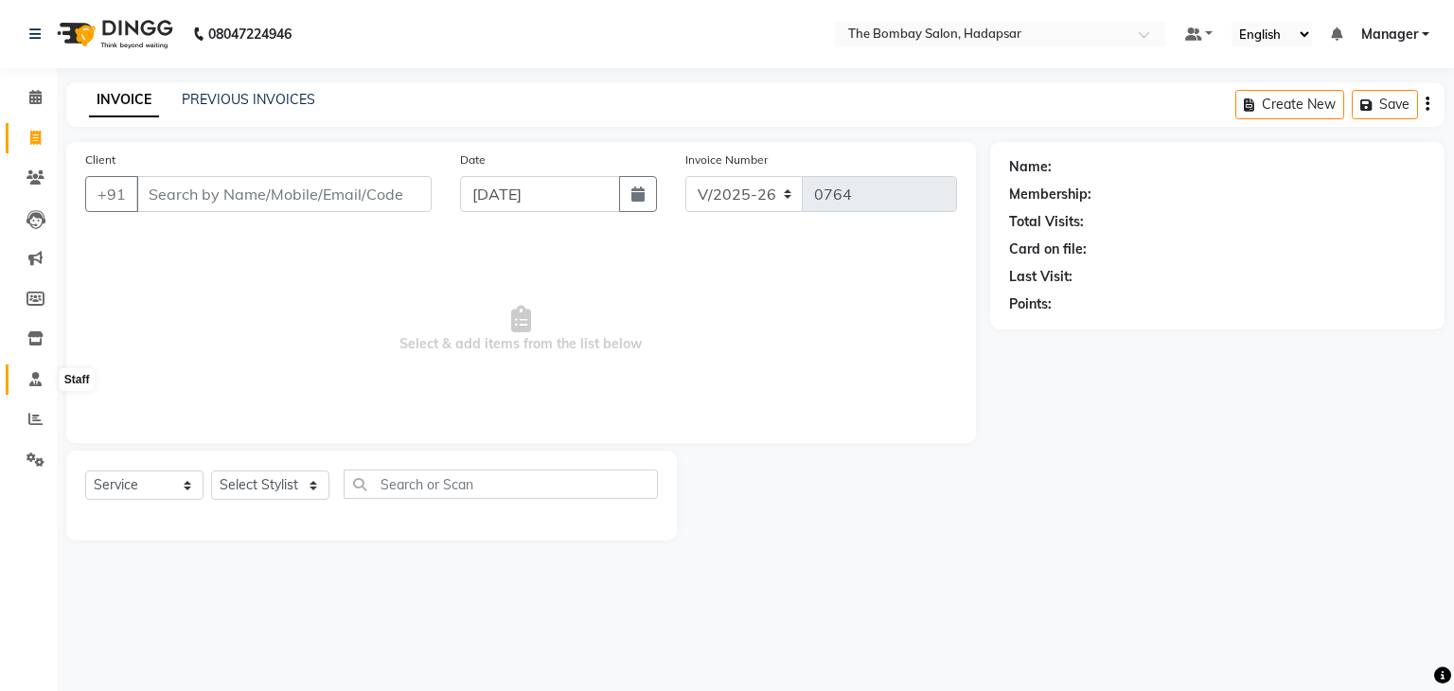
click at [34, 381] on icon at bounding box center [35, 379] width 12 height 14
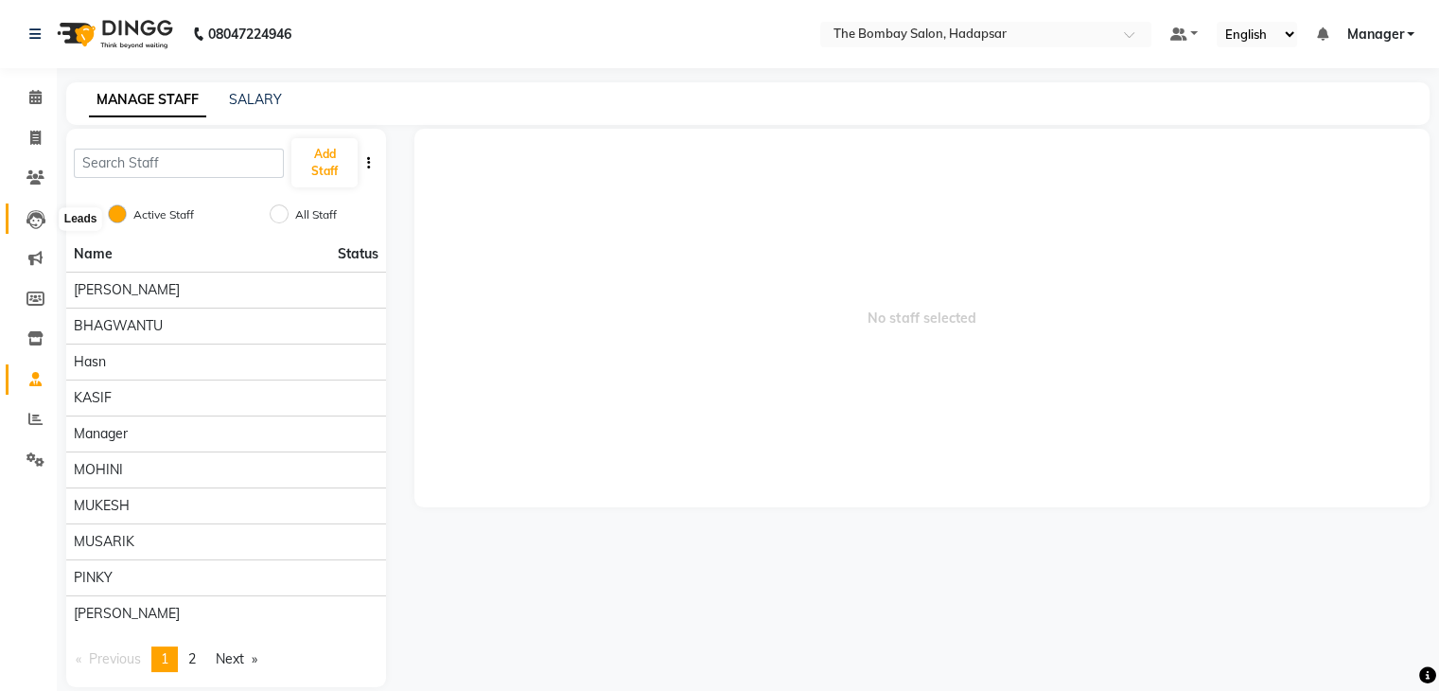
click at [32, 226] on icon at bounding box center [35, 219] width 19 height 19
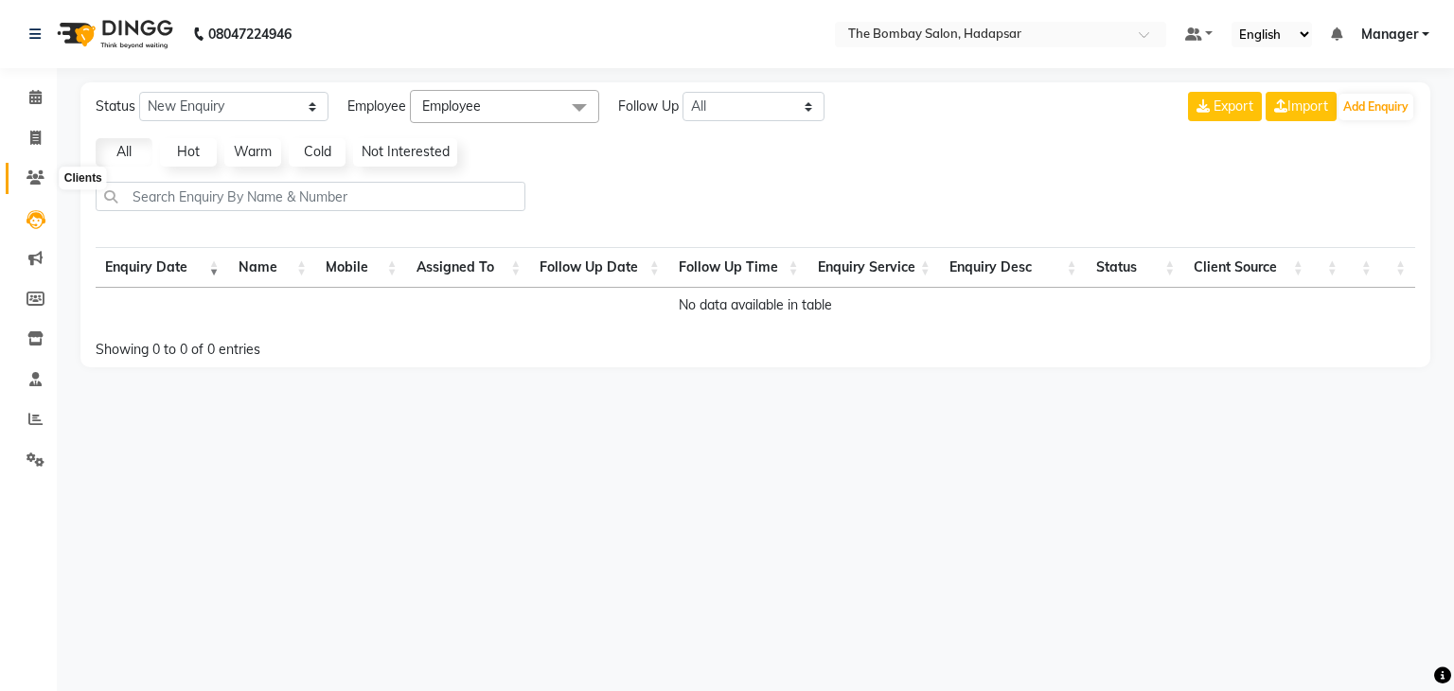
click at [30, 173] on icon at bounding box center [35, 177] width 18 height 14
click at [36, 133] on icon at bounding box center [35, 138] width 10 height 14
select select "8374"
select select "service"
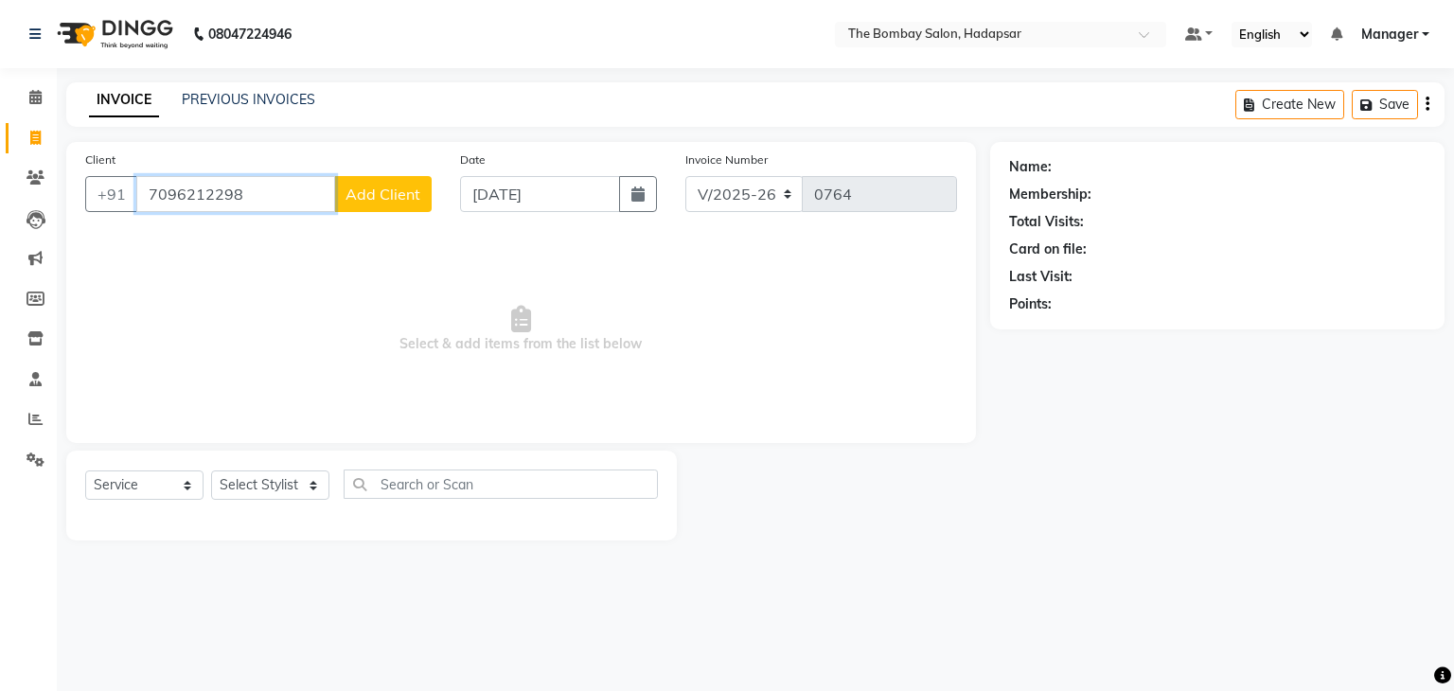
type input "7096212298"
click at [399, 198] on span "Add Client" at bounding box center [382, 194] width 75 height 19
select select "22"
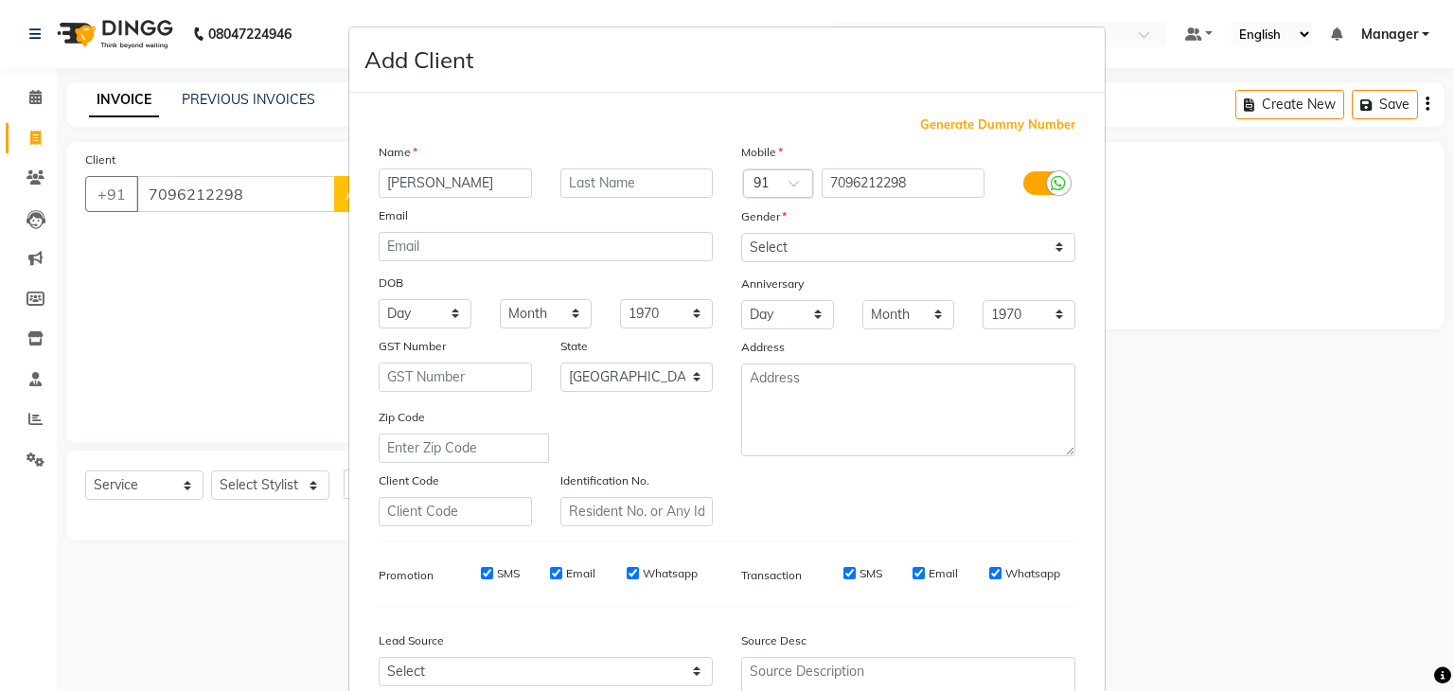
click at [386, 185] on input "namrata" at bounding box center [455, 182] width 153 height 29
type input "Namrata"
click at [858, 247] on select "Select [DEMOGRAPHIC_DATA] [DEMOGRAPHIC_DATA] Other Prefer Not To Say" at bounding box center [908, 247] width 334 height 29
select select "[DEMOGRAPHIC_DATA]"
click at [741, 234] on select "Select [DEMOGRAPHIC_DATA] [DEMOGRAPHIC_DATA] Other Prefer Not To Say" at bounding box center [908, 247] width 334 height 29
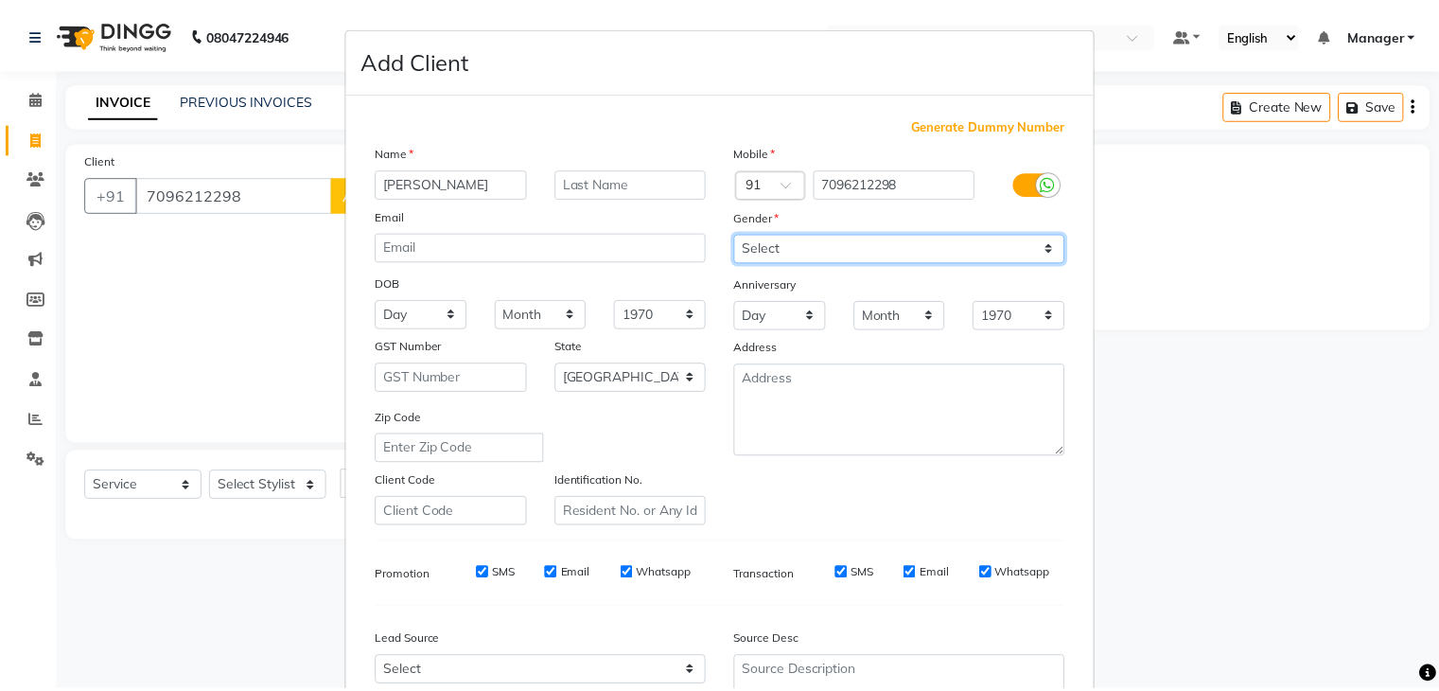
scroll to position [192, 0]
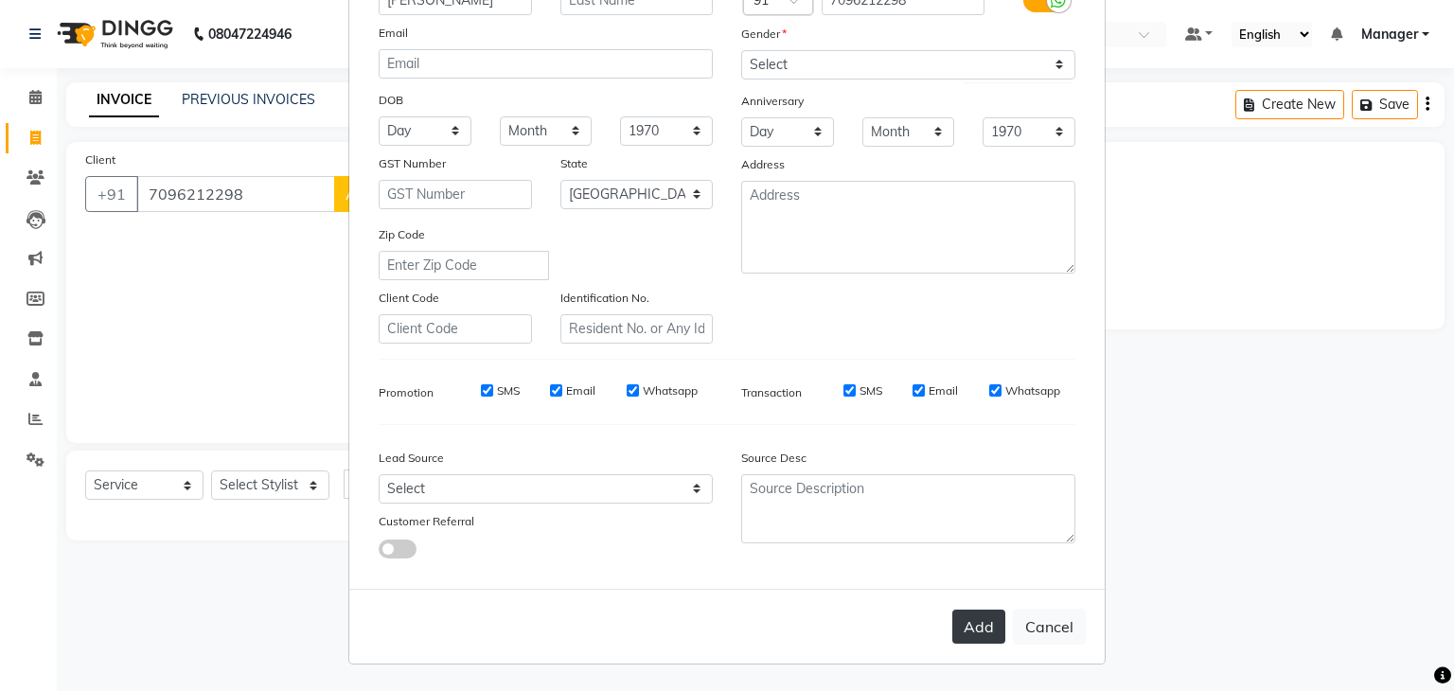
click at [980, 633] on button "Add" at bounding box center [978, 626] width 53 height 34
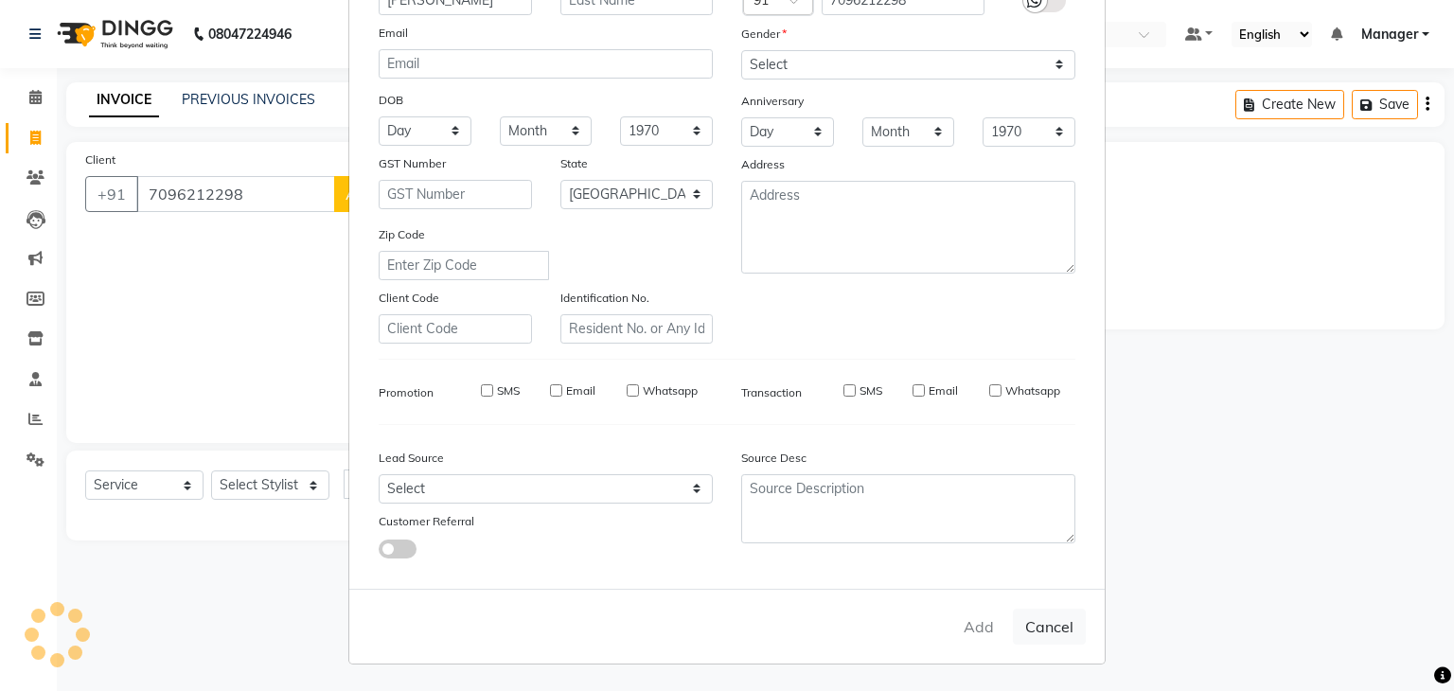
type input "70******98"
select select
select select "null"
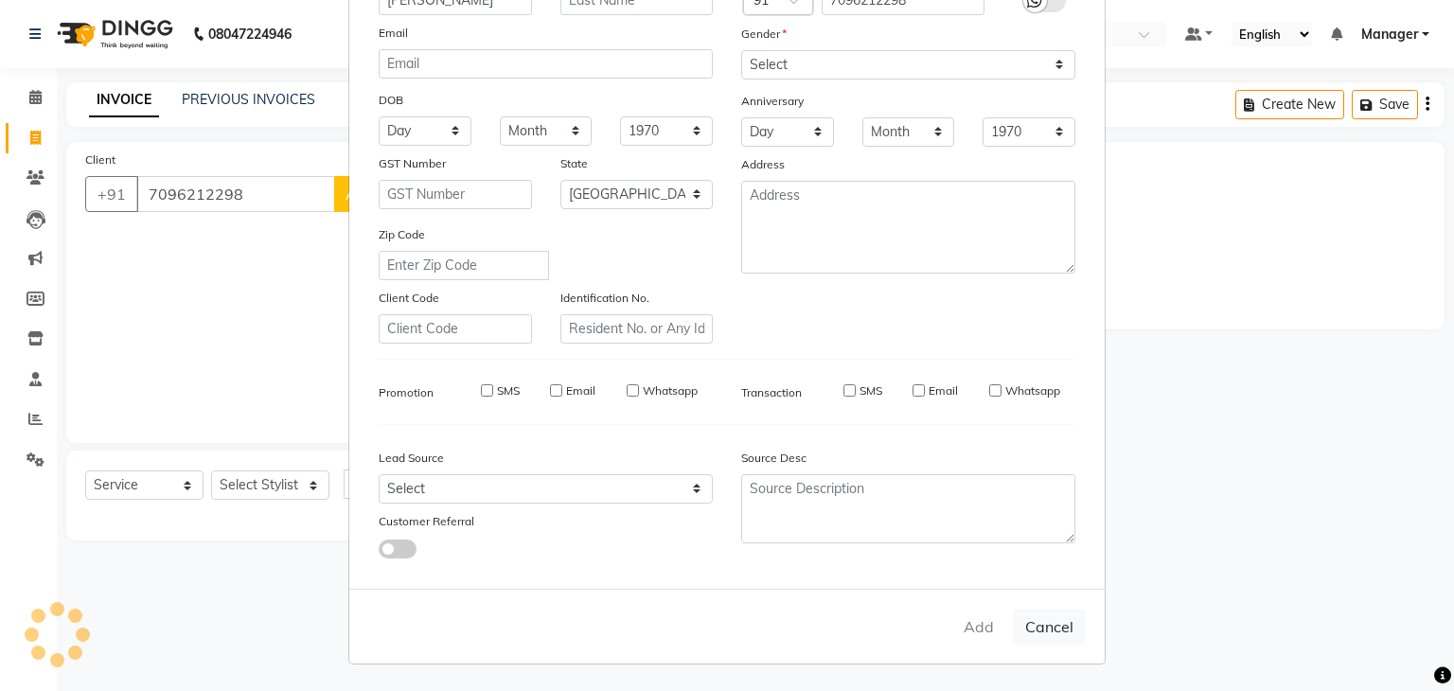
select select
checkbox input "false"
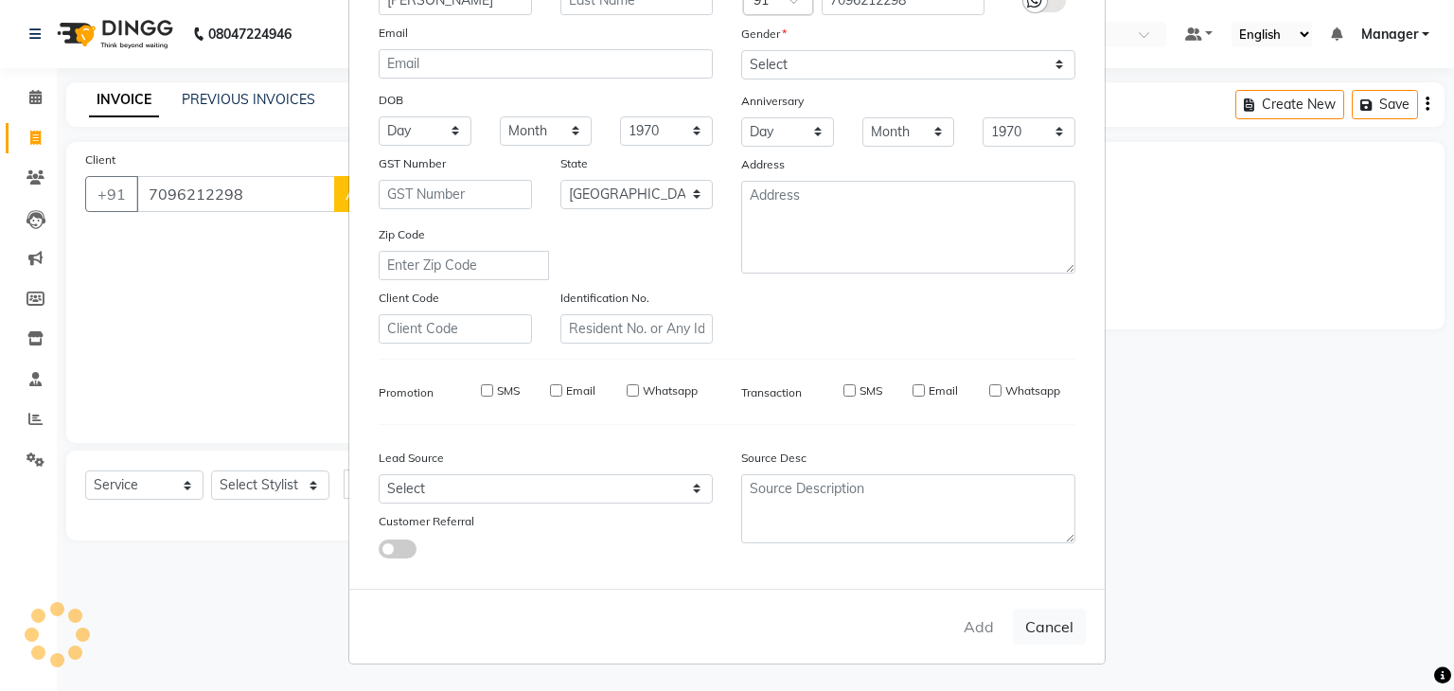
checkbox input "false"
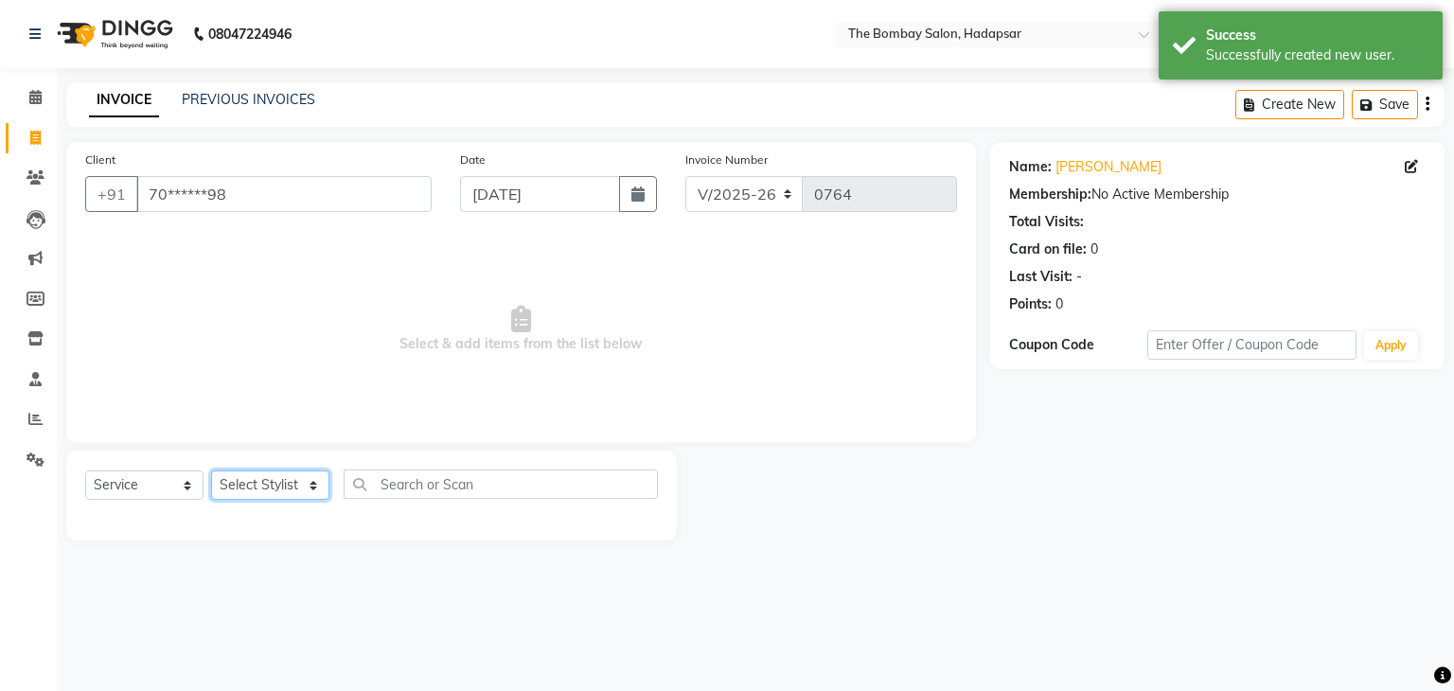
click at [305, 487] on select "Select Stylist [PERSON_NAME] hasn KASIF Manager [PERSON_NAME] MUKESH MUSARIK PI…" at bounding box center [270, 484] width 118 height 29
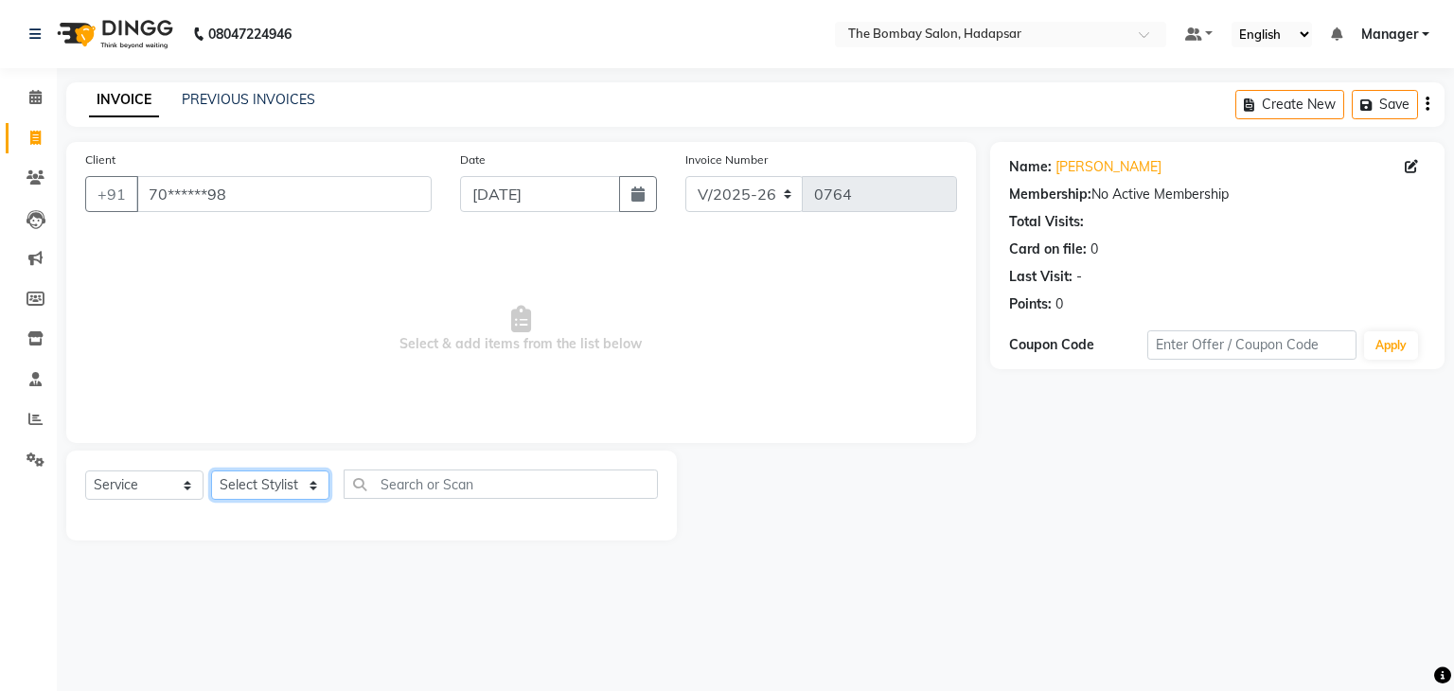
select select "88045"
click at [211, 471] on select "Select Stylist [PERSON_NAME] hasn KASIF Manager [PERSON_NAME] MUKESH MUSARIK PI…" at bounding box center [270, 484] width 118 height 29
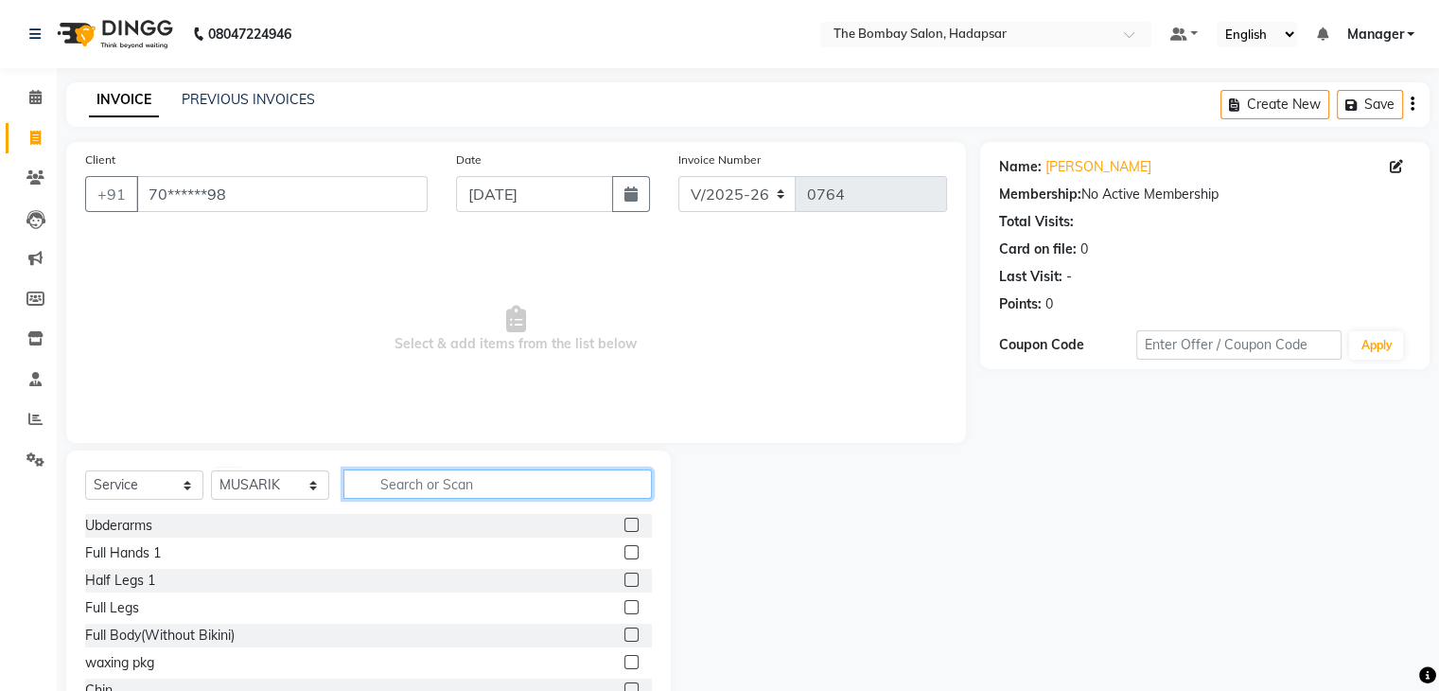
click at [368, 489] on input "text" at bounding box center [498, 483] width 309 height 29
type input "spa"
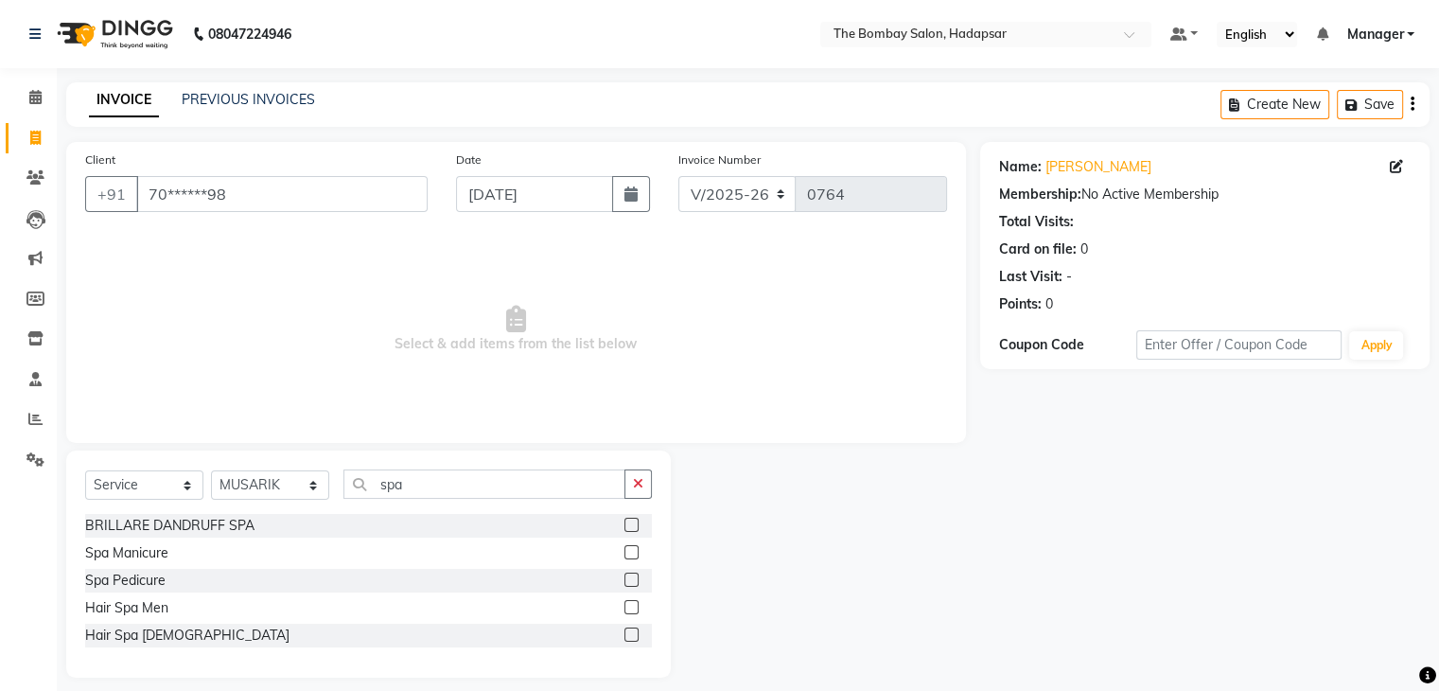
click at [630, 635] on label at bounding box center [632, 634] width 14 height 14
click at [630, 635] on input "checkbox" at bounding box center [631, 635] width 12 height 12
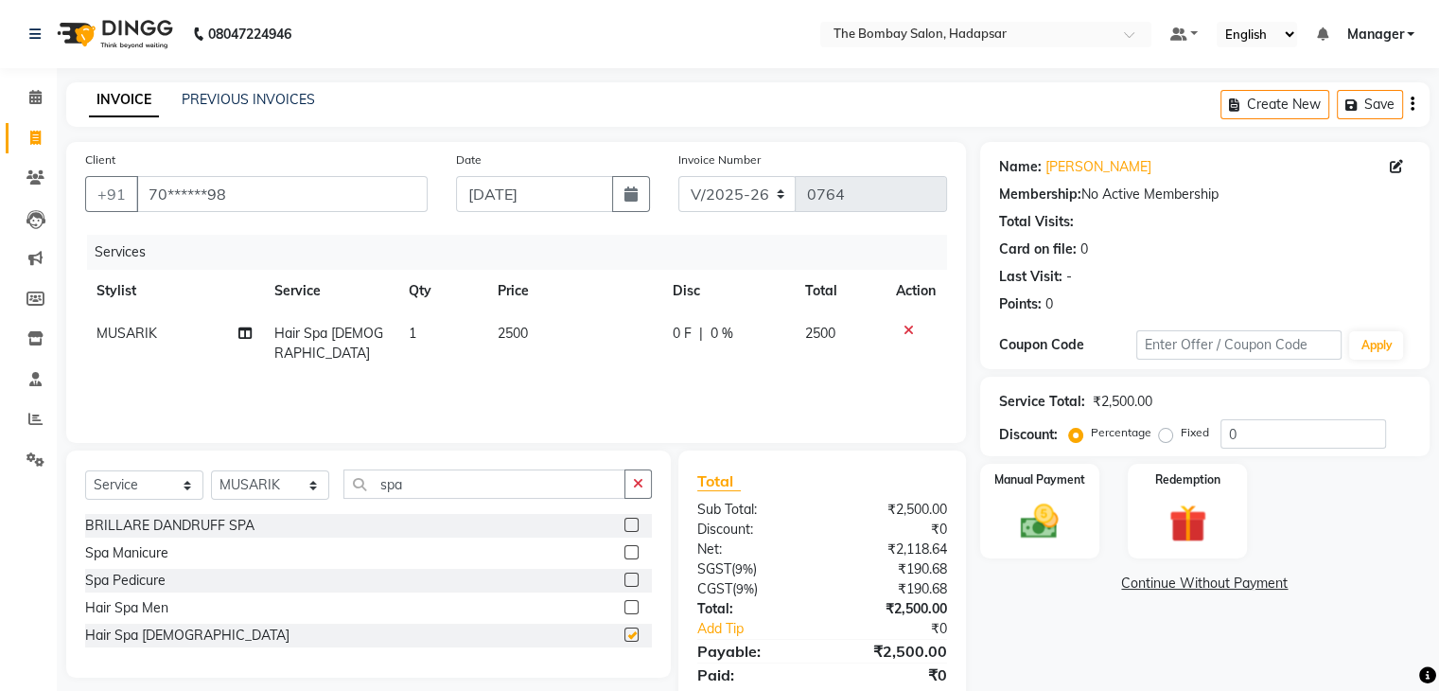
checkbox input "false"
click at [506, 328] on span "2500" at bounding box center [513, 333] width 30 height 17
select select "88045"
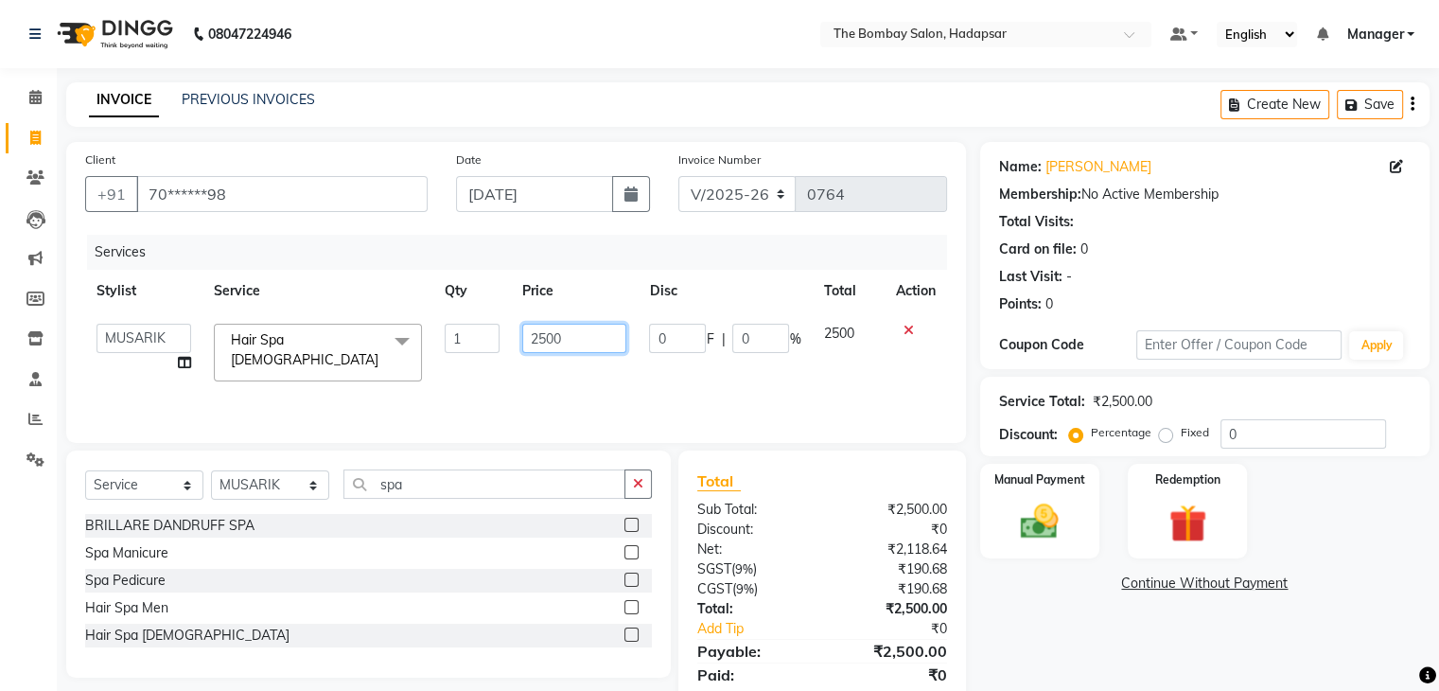
click at [568, 334] on input "2500" at bounding box center [574, 338] width 104 height 29
type input "2"
click at [591, 342] on input "number" at bounding box center [574, 338] width 104 height 29
type input "2360"
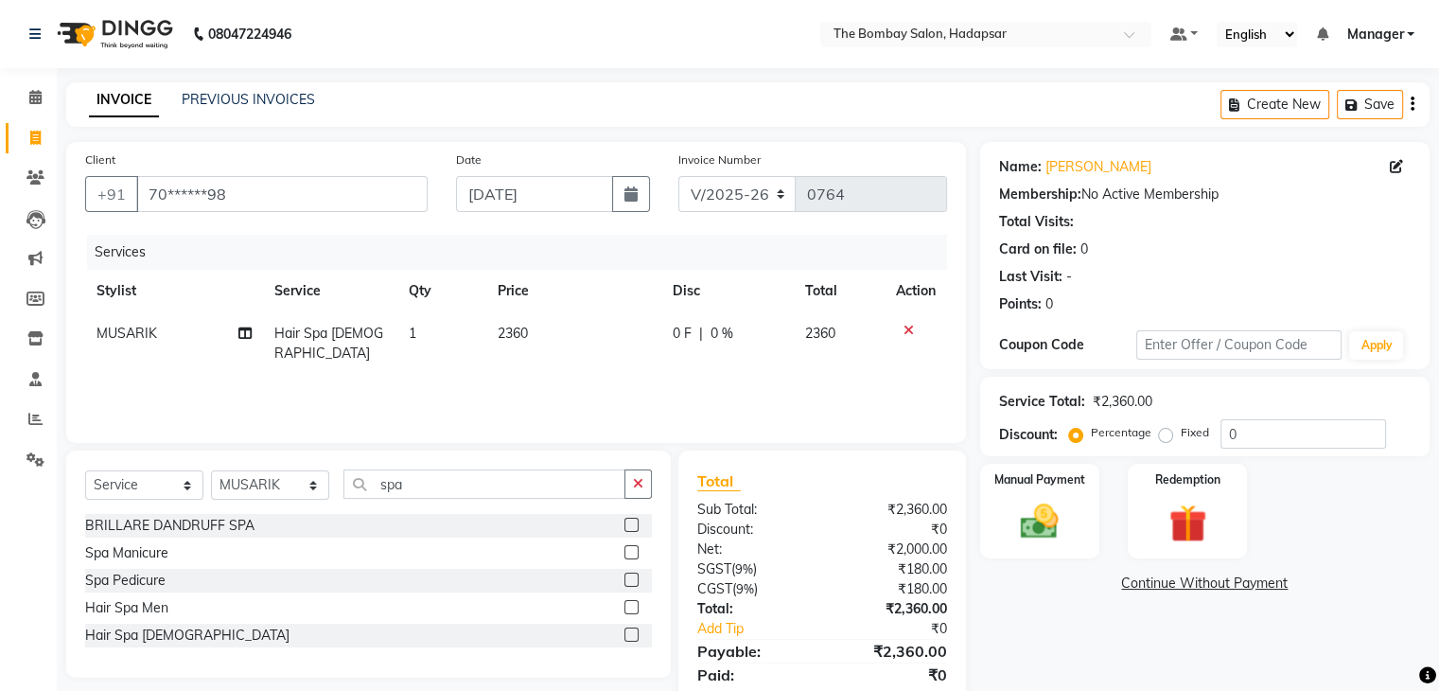
click at [608, 367] on div "Services Stylist Service Qty Price Disc Total Action MUSARIK Hair Spa Female 1 …" at bounding box center [516, 329] width 862 height 189
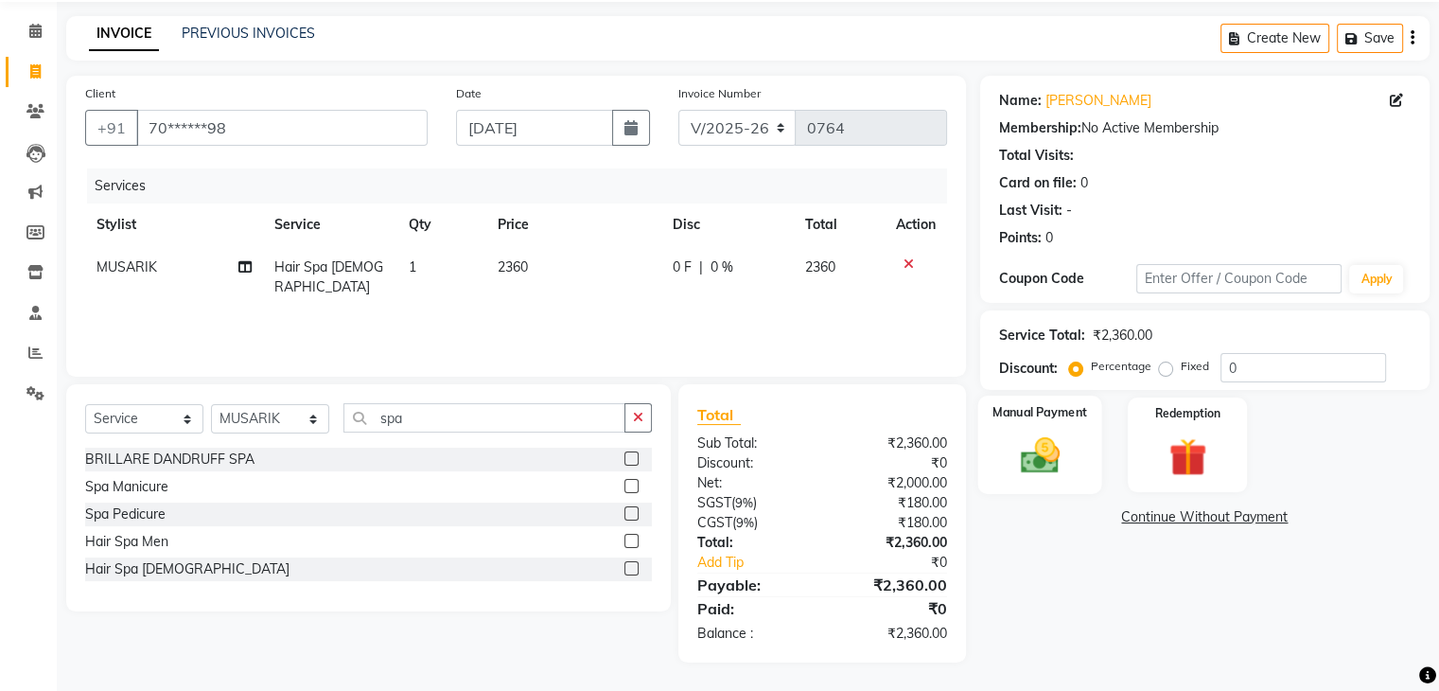
click at [1034, 457] on img at bounding box center [1039, 455] width 63 height 45
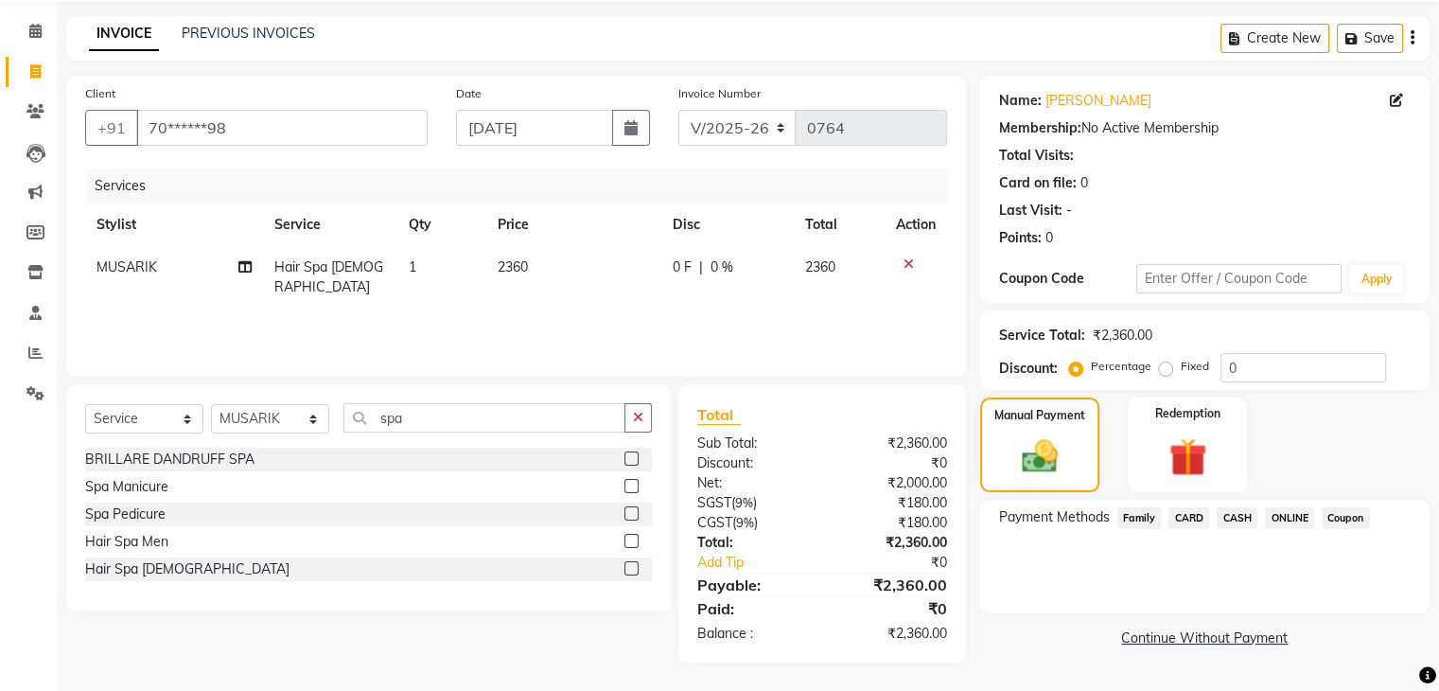
click at [1289, 511] on span "ONLINE" at bounding box center [1289, 518] width 49 height 22
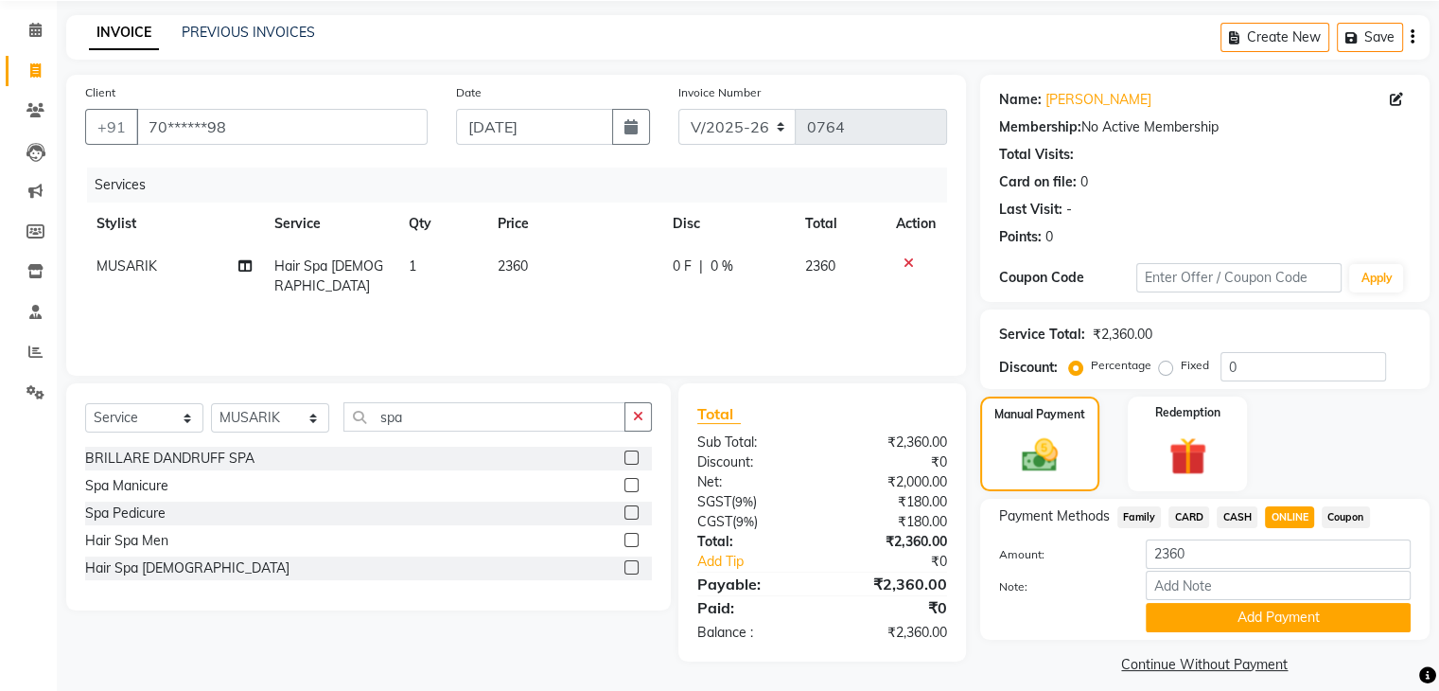
scroll to position [84, 0]
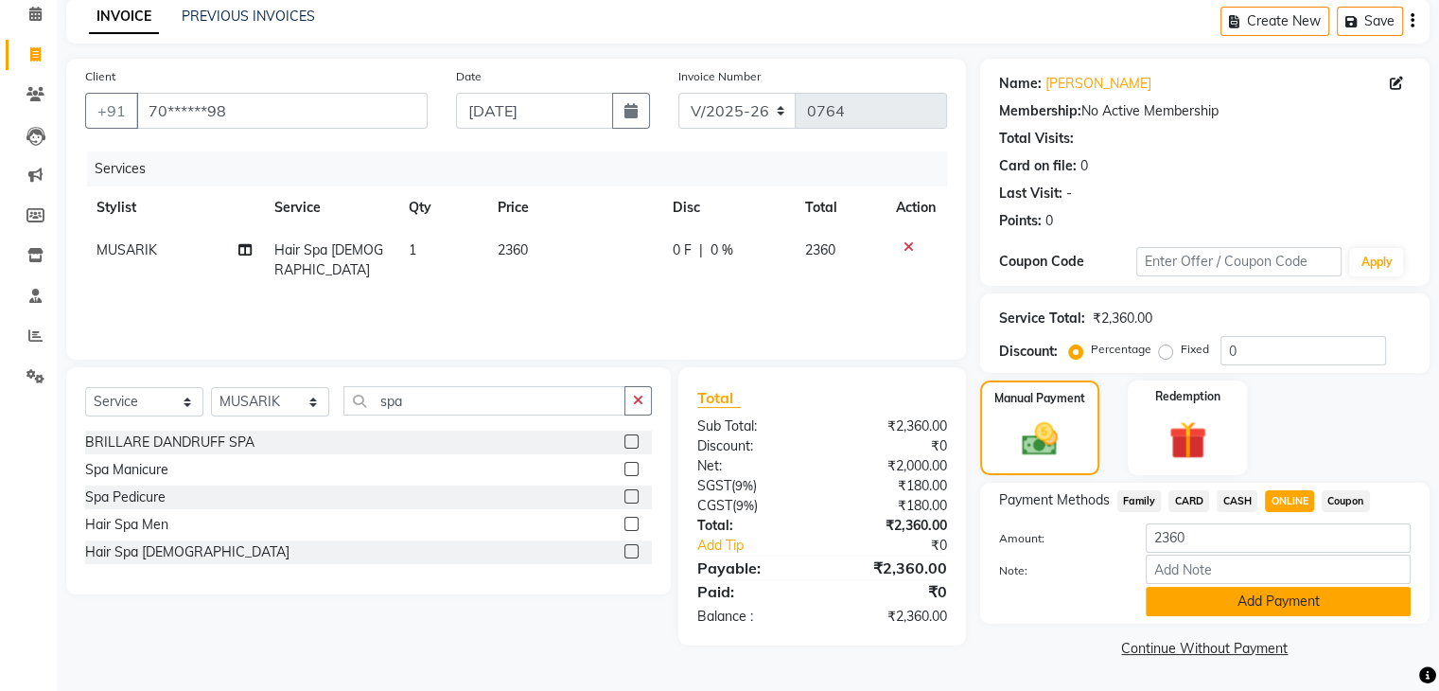
click at [1276, 589] on button "Add Payment" at bounding box center [1278, 601] width 265 height 29
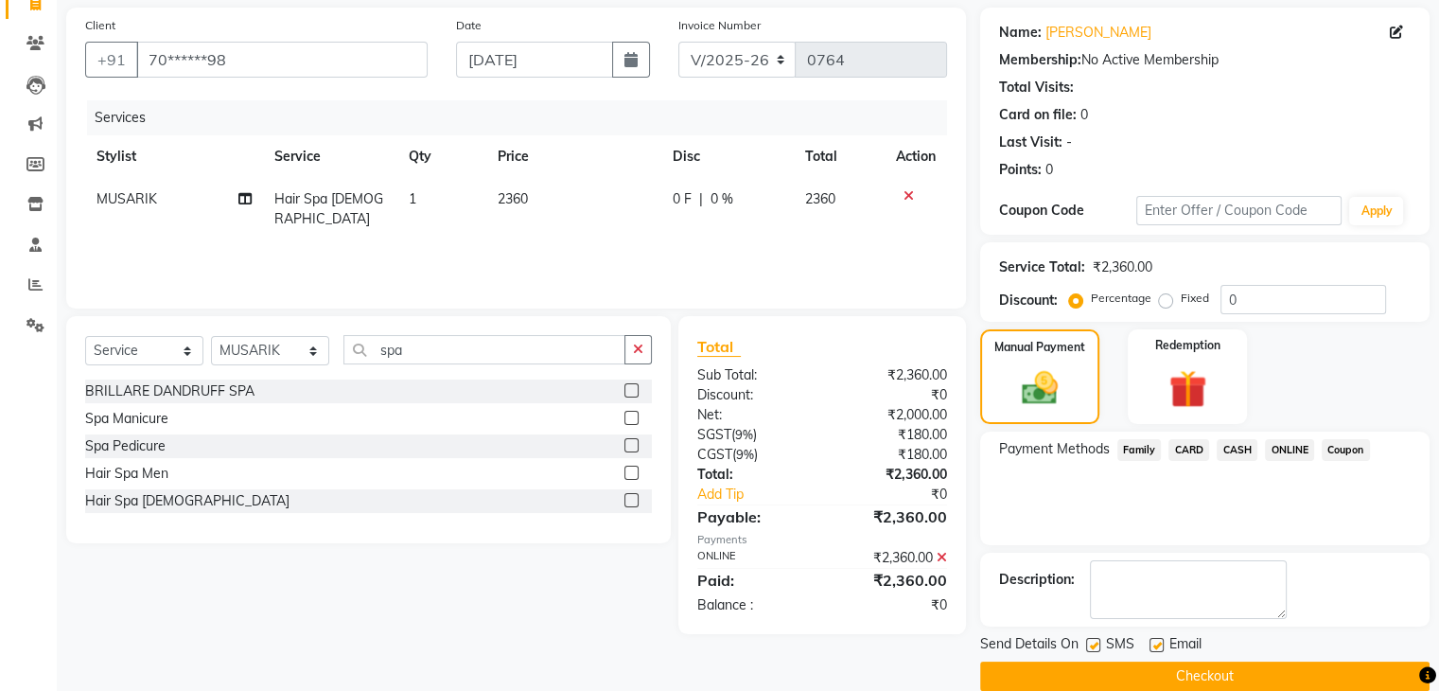
scroll to position [162, 0]
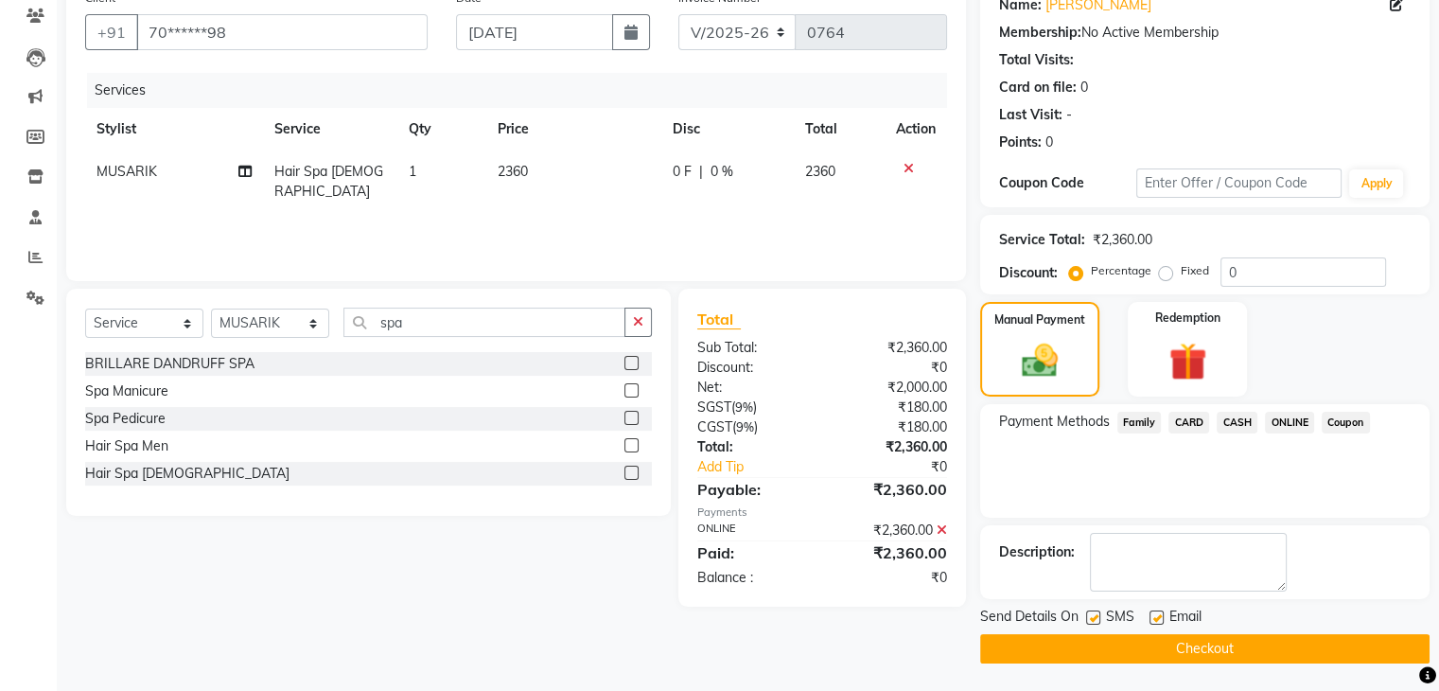
click at [1153, 618] on label at bounding box center [1157, 617] width 14 height 14
click at [1153, 618] on input "checkbox" at bounding box center [1156, 618] width 12 height 12
checkbox input "false"
click at [1157, 641] on button "Checkout" at bounding box center [1205, 648] width 450 height 29
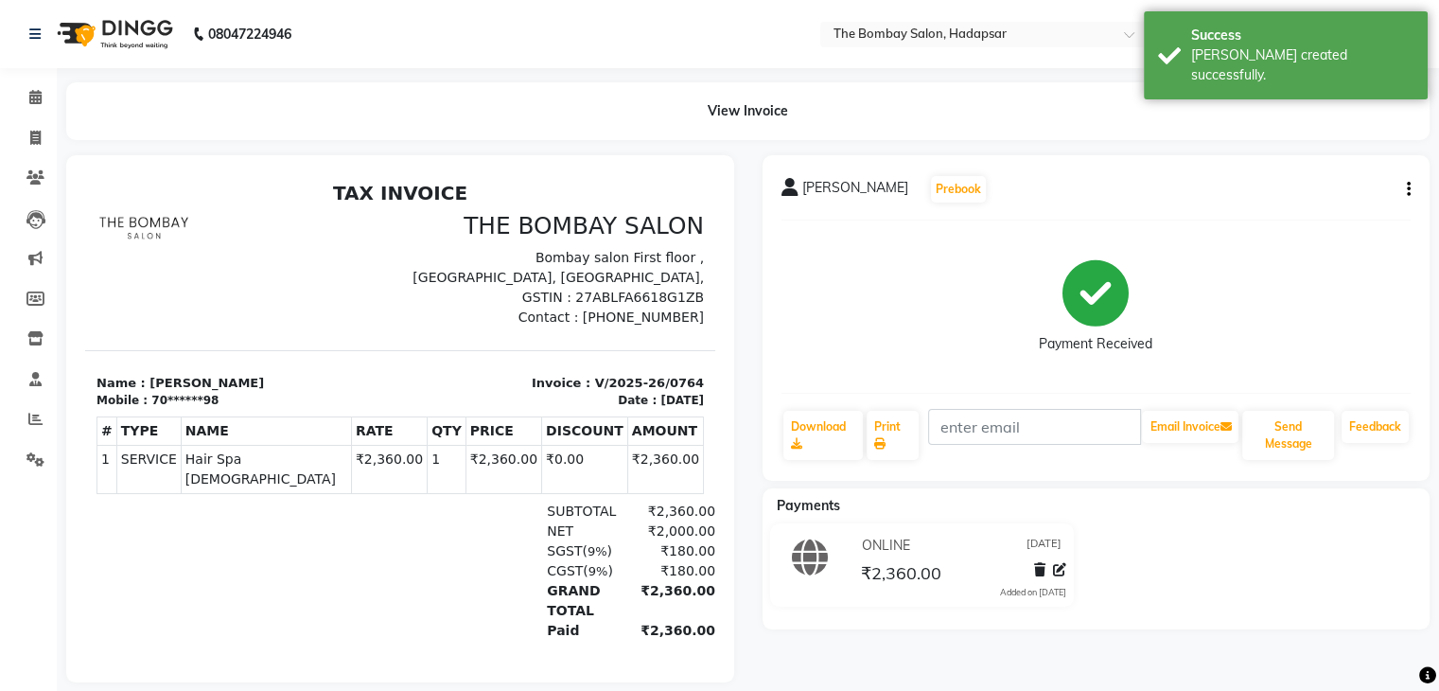
scroll to position [34, 0]
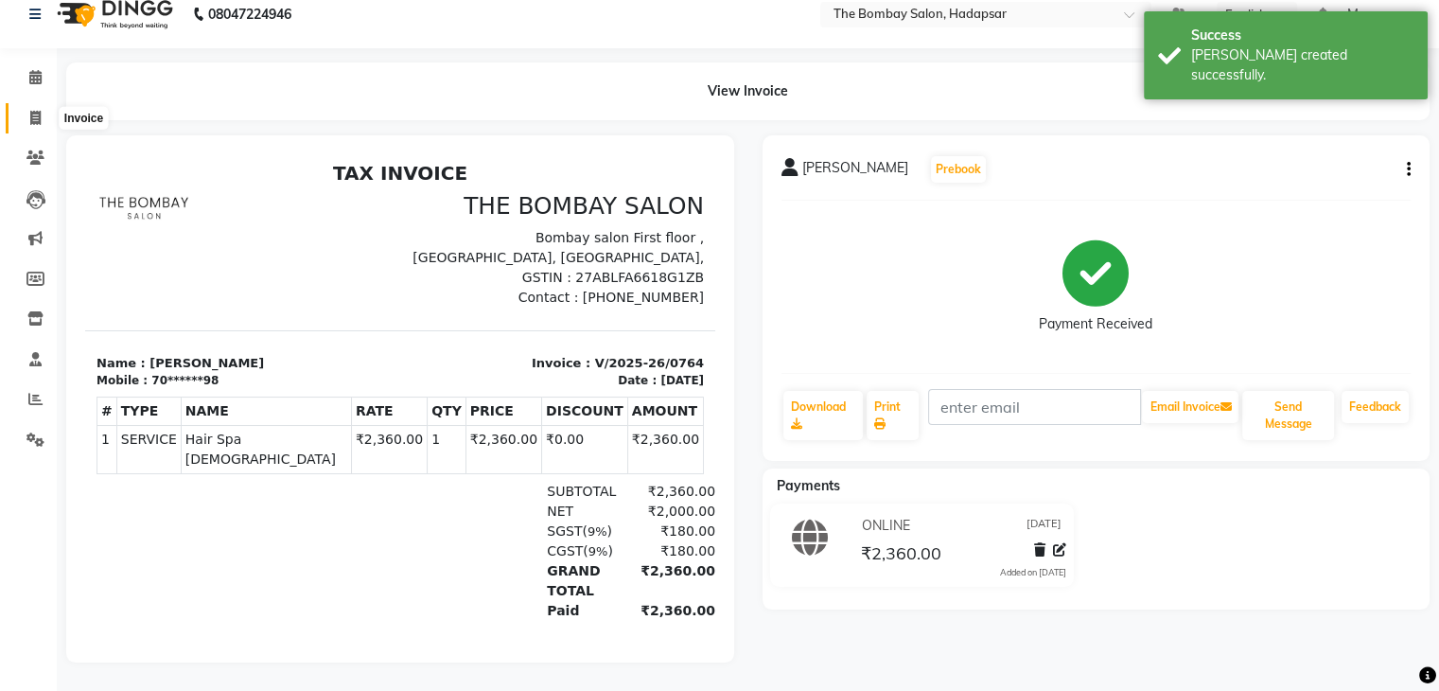
click at [28, 108] on span at bounding box center [35, 119] width 33 height 22
select select "service"
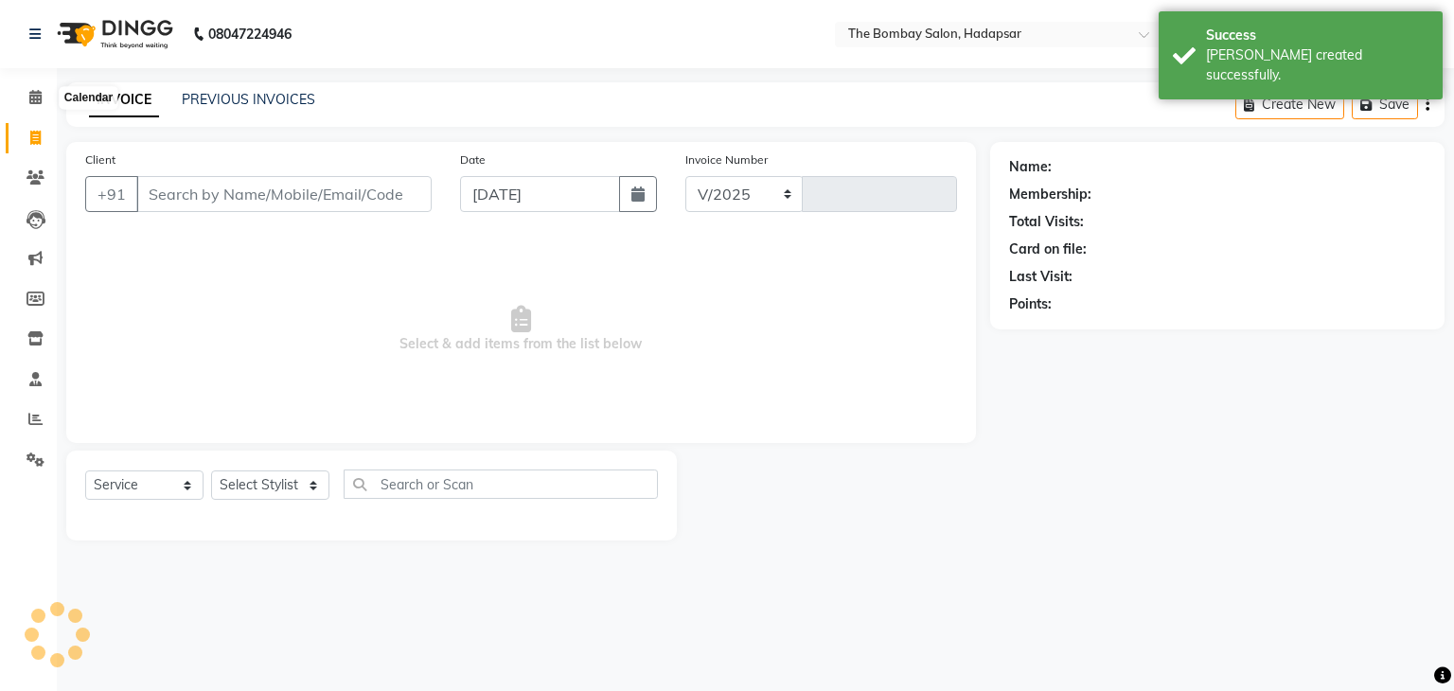
select select "8374"
type input "0765"
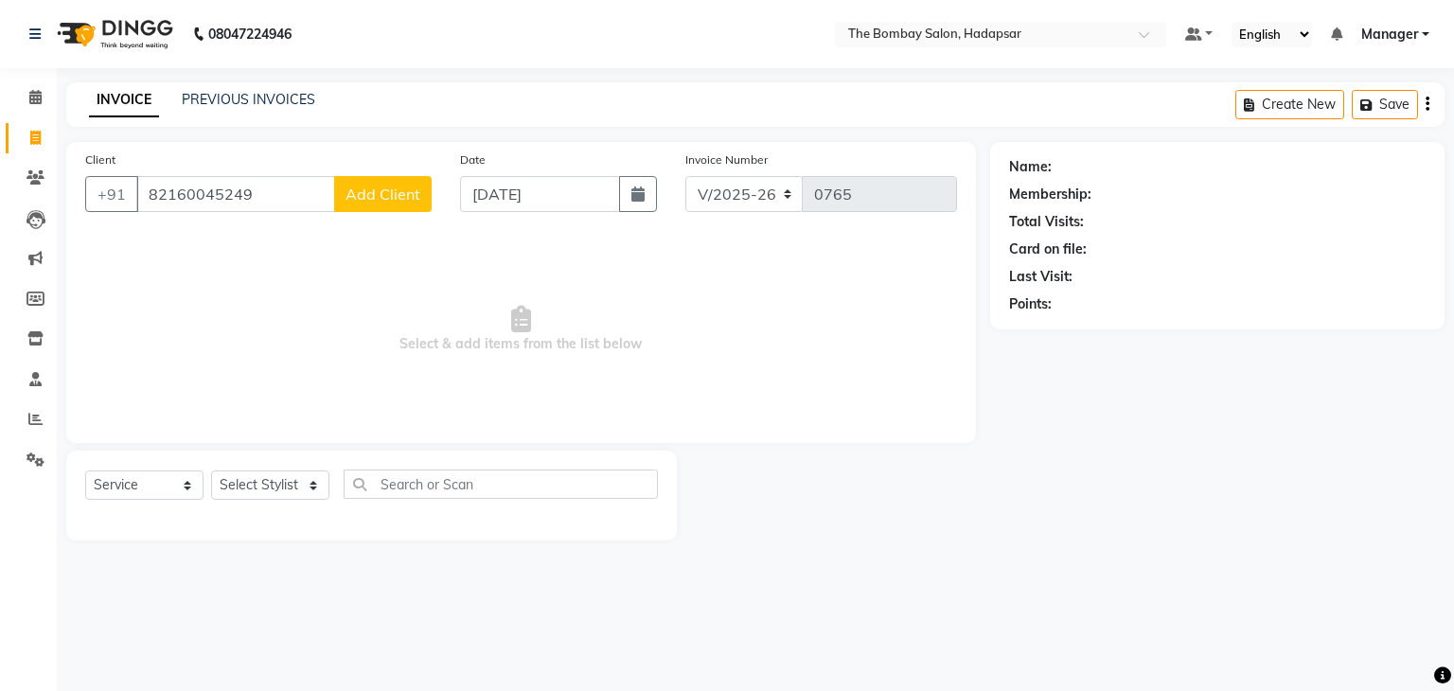
click at [160, 197] on input "82160045249" at bounding box center [235, 194] width 199 height 36
click at [164, 198] on input "82160045249" at bounding box center [235, 194] width 199 height 36
type input "8160045249"
click at [380, 187] on span "Add Client" at bounding box center [382, 194] width 75 height 19
select select "22"
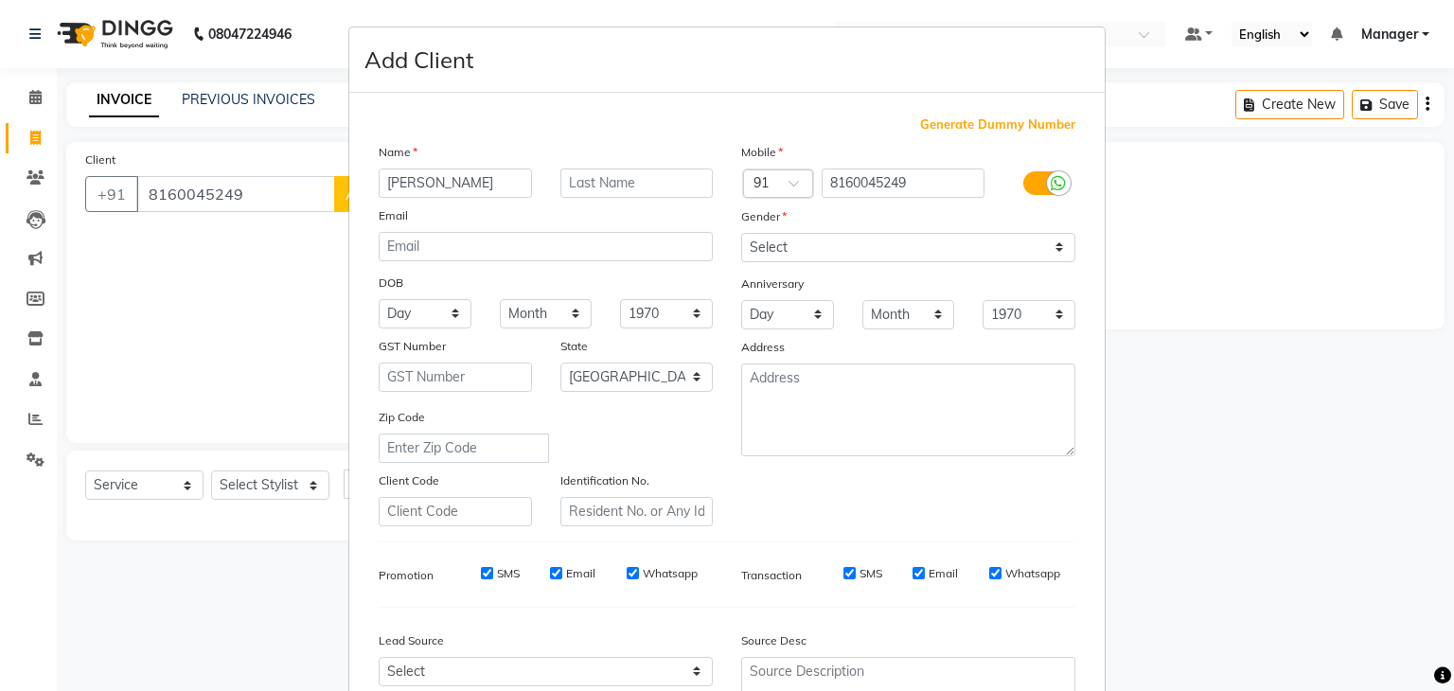
type input "Jenisha"
click at [757, 247] on select "Select [DEMOGRAPHIC_DATA] [DEMOGRAPHIC_DATA] Other Prefer Not To Say" at bounding box center [908, 247] width 334 height 29
select select "[DEMOGRAPHIC_DATA]"
click at [741, 234] on select "Select [DEMOGRAPHIC_DATA] [DEMOGRAPHIC_DATA] Other Prefer Not To Say" at bounding box center [908, 247] width 334 height 29
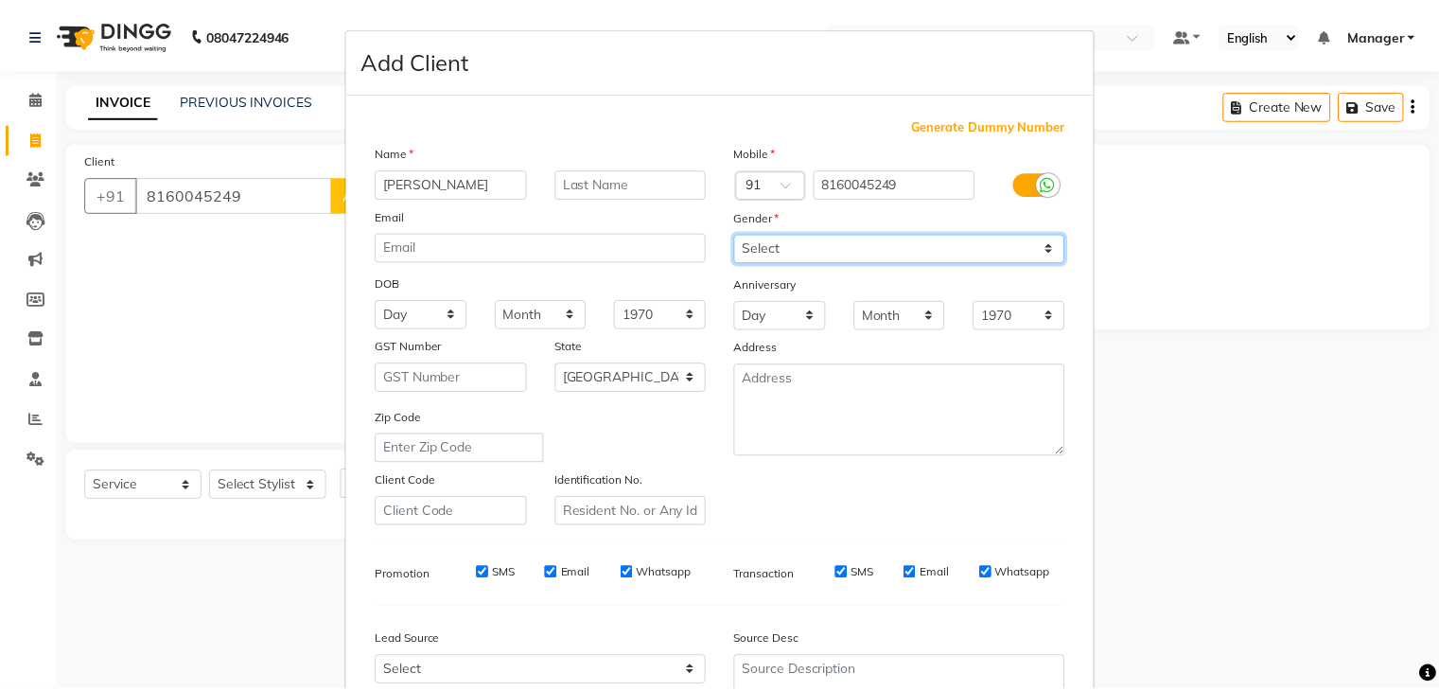
scroll to position [192, 0]
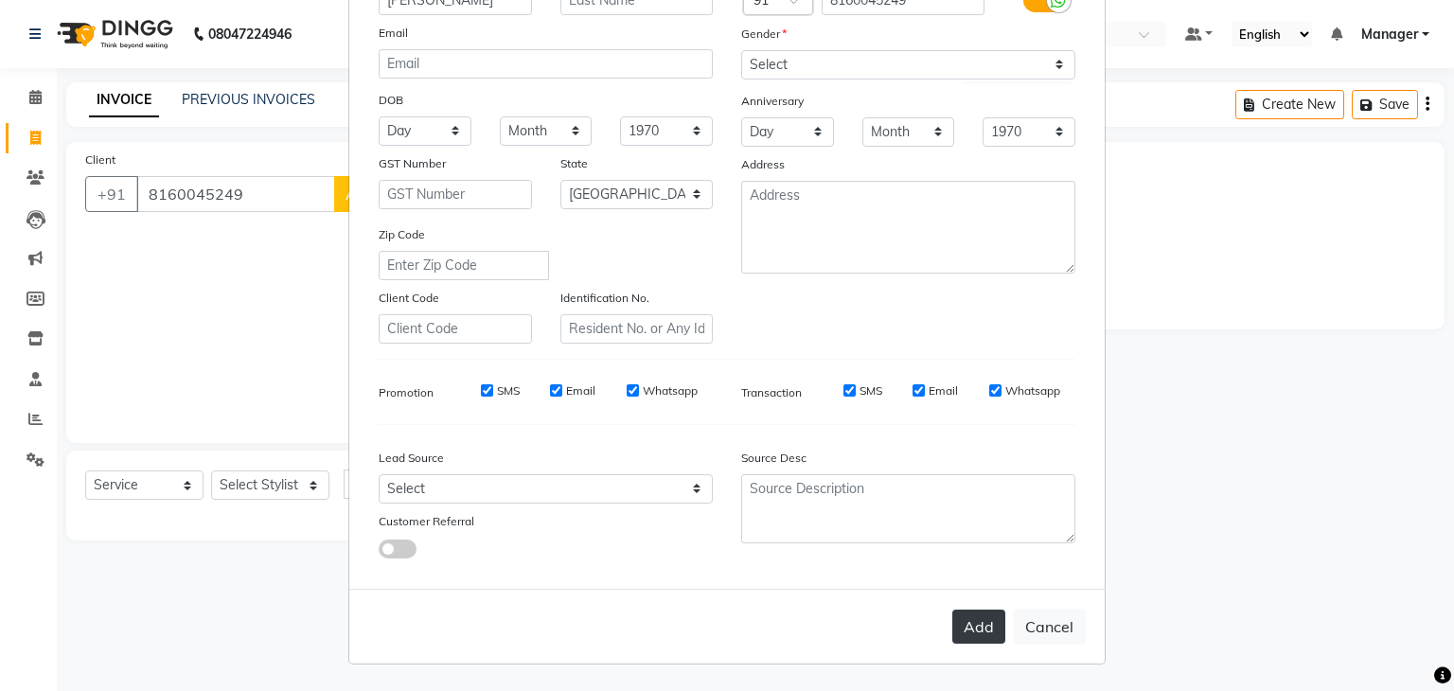
click at [973, 623] on button "Add" at bounding box center [978, 626] width 53 height 34
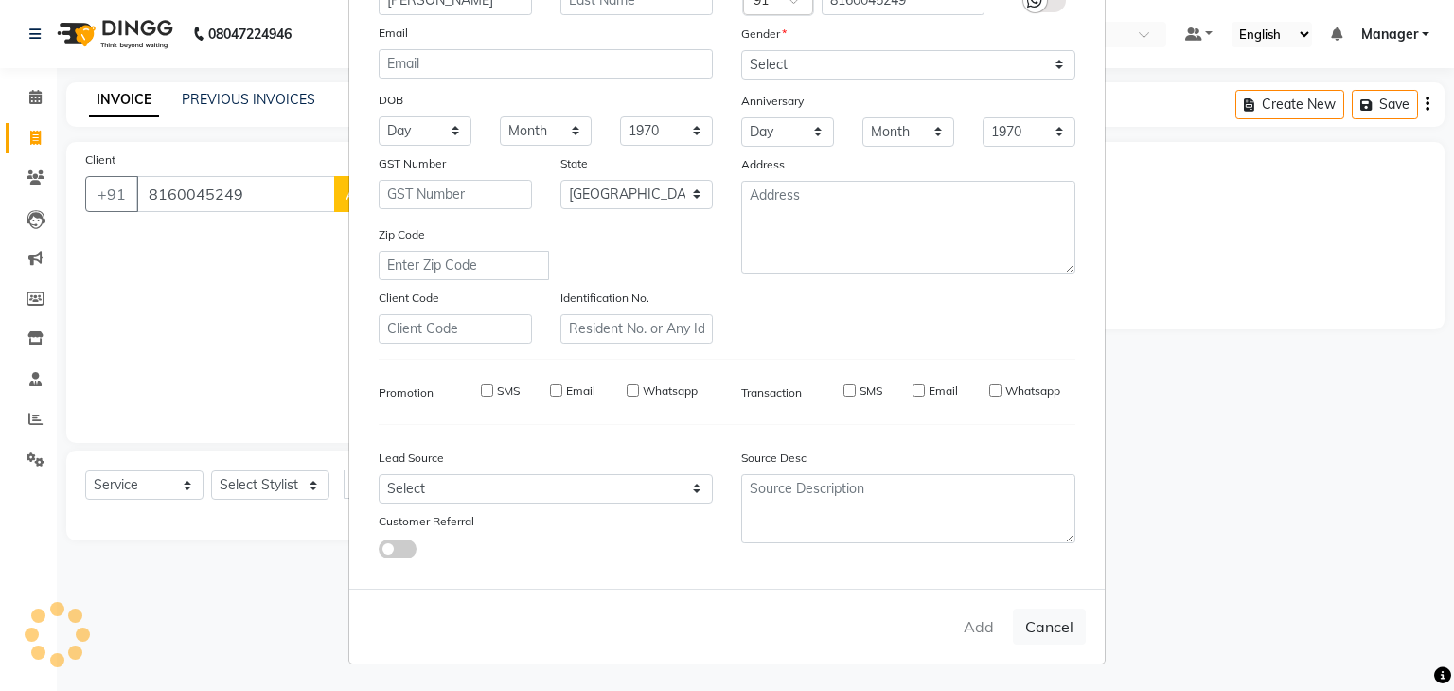
type input "81******49"
select select
select select "null"
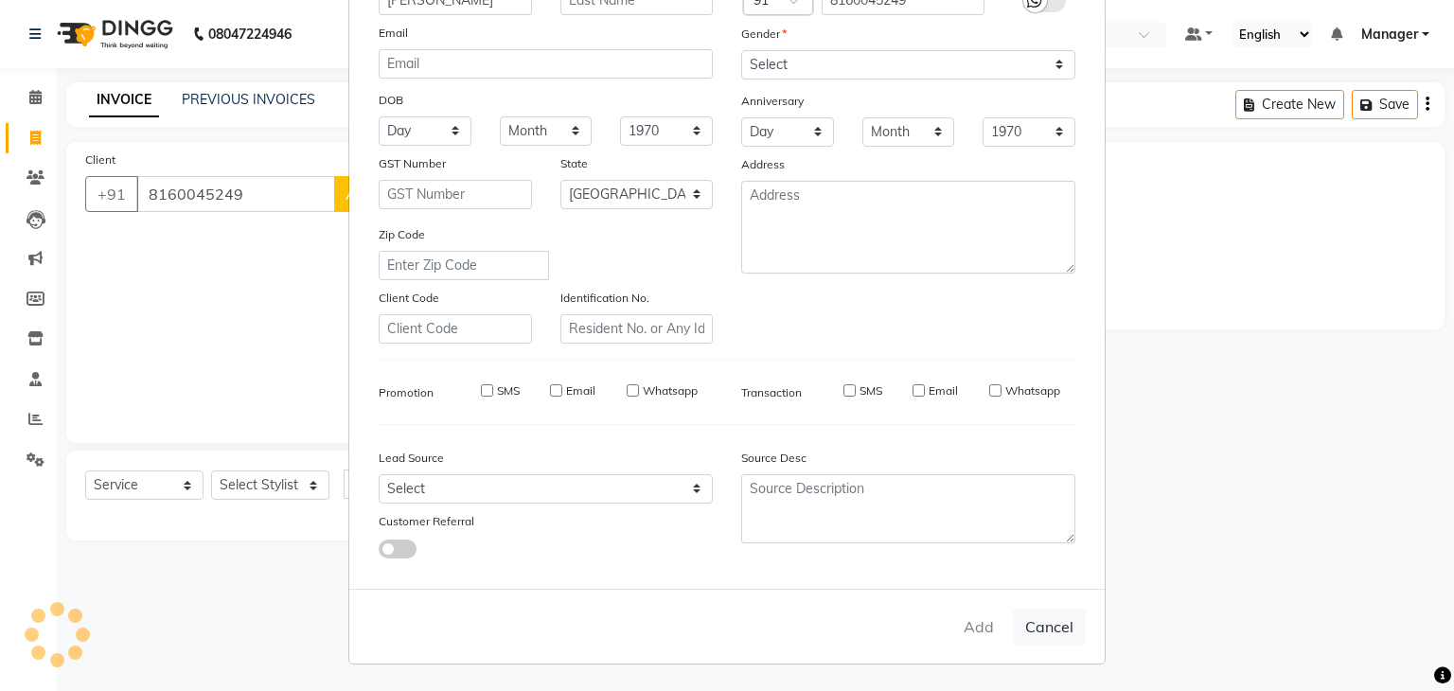
select select
checkbox input "false"
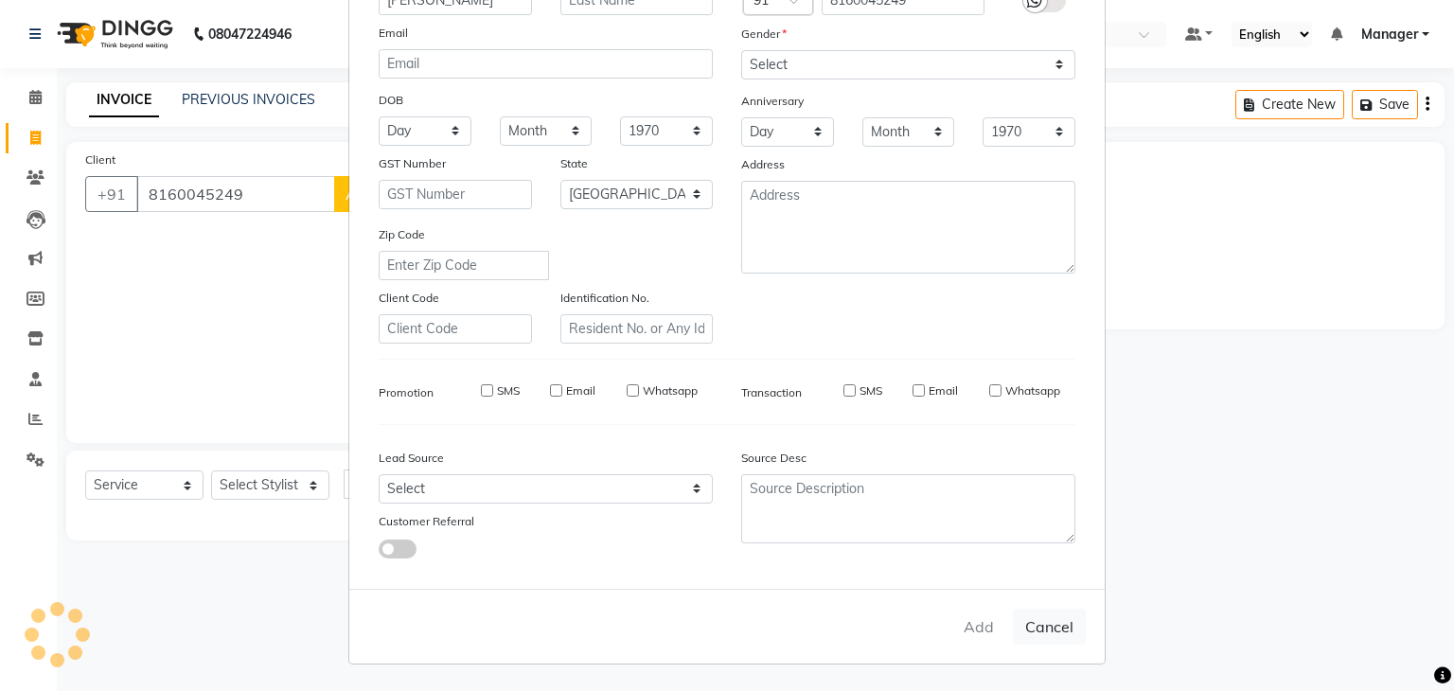
checkbox input "false"
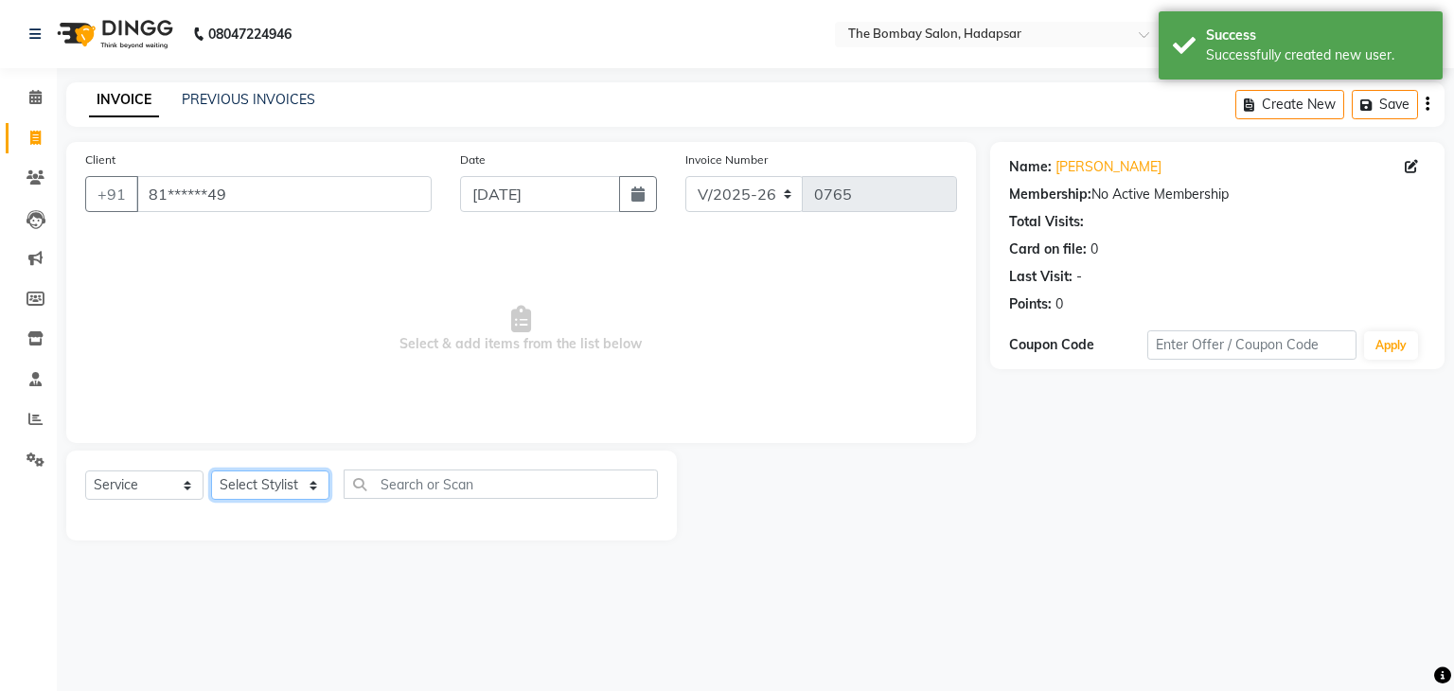
click at [288, 483] on select "Select Stylist [PERSON_NAME] hasn KASIF Manager [PERSON_NAME] MUKESH MUSARIK PI…" at bounding box center [270, 484] width 118 height 29
select select "82049"
click at [211, 471] on select "Select Stylist [PERSON_NAME] hasn KASIF Manager [PERSON_NAME] MUKESH MUSARIK PI…" at bounding box center [270, 484] width 118 height 29
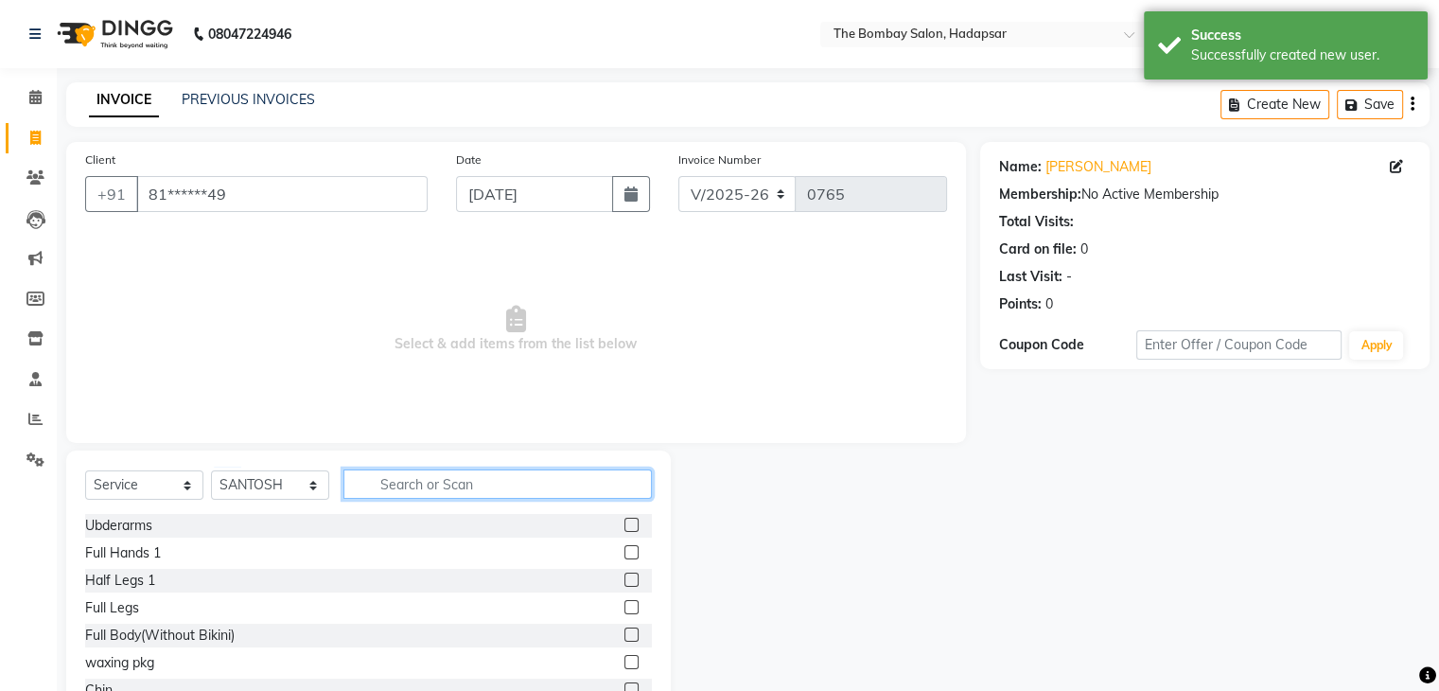
click at [473, 488] on input "text" at bounding box center [498, 483] width 309 height 29
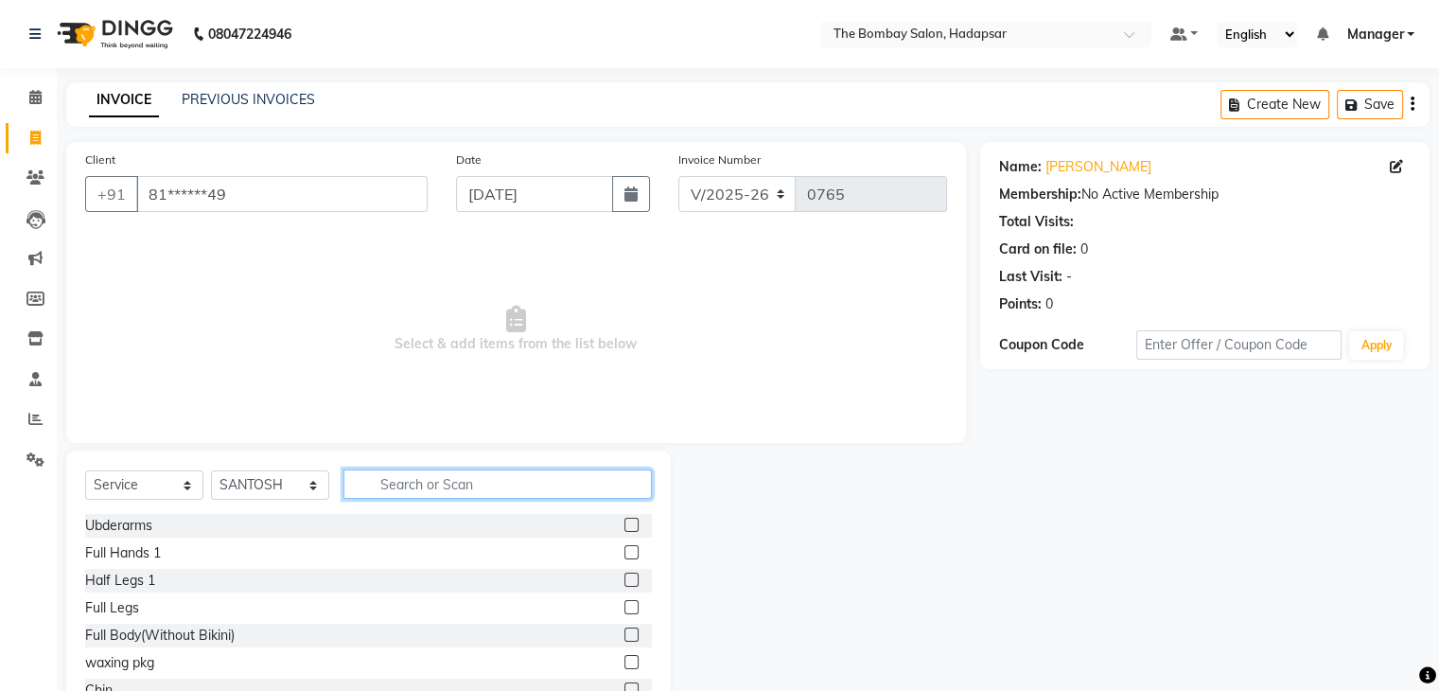
click at [477, 497] on input "text" at bounding box center [498, 483] width 309 height 29
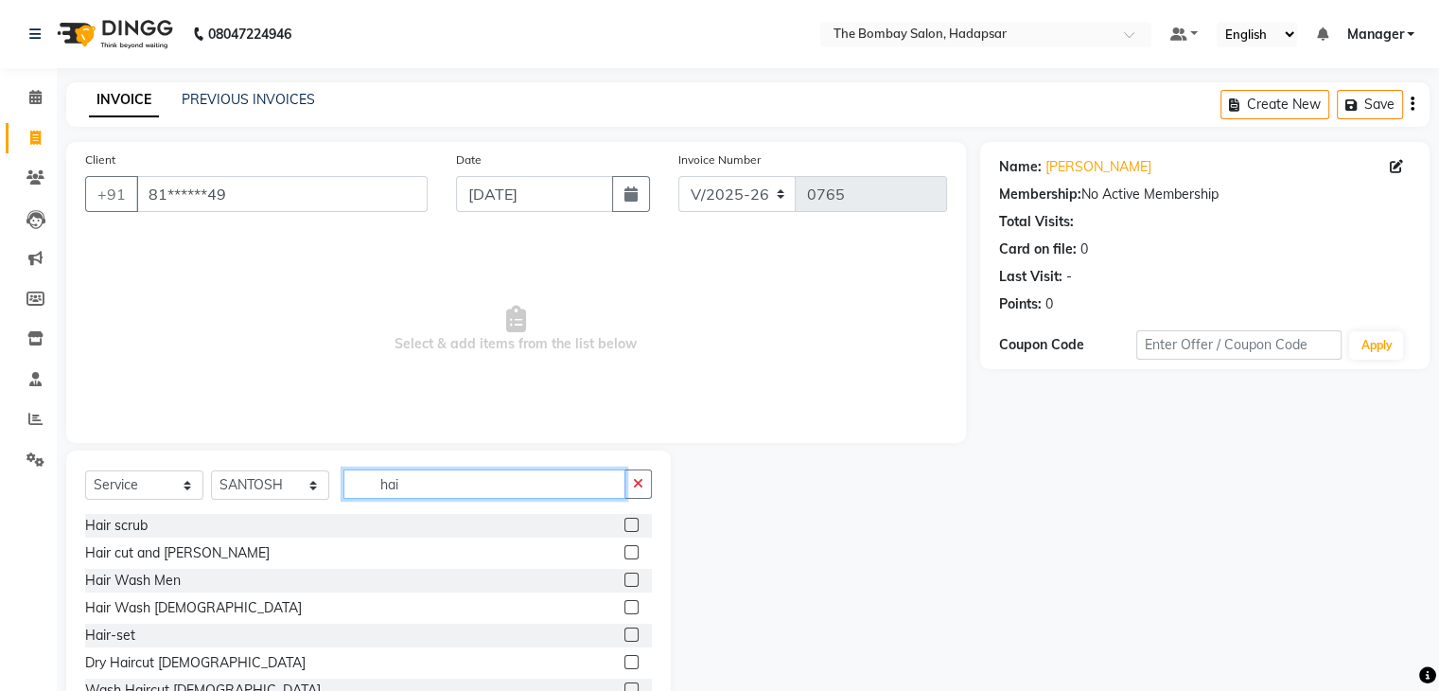
scroll to position [68, 0]
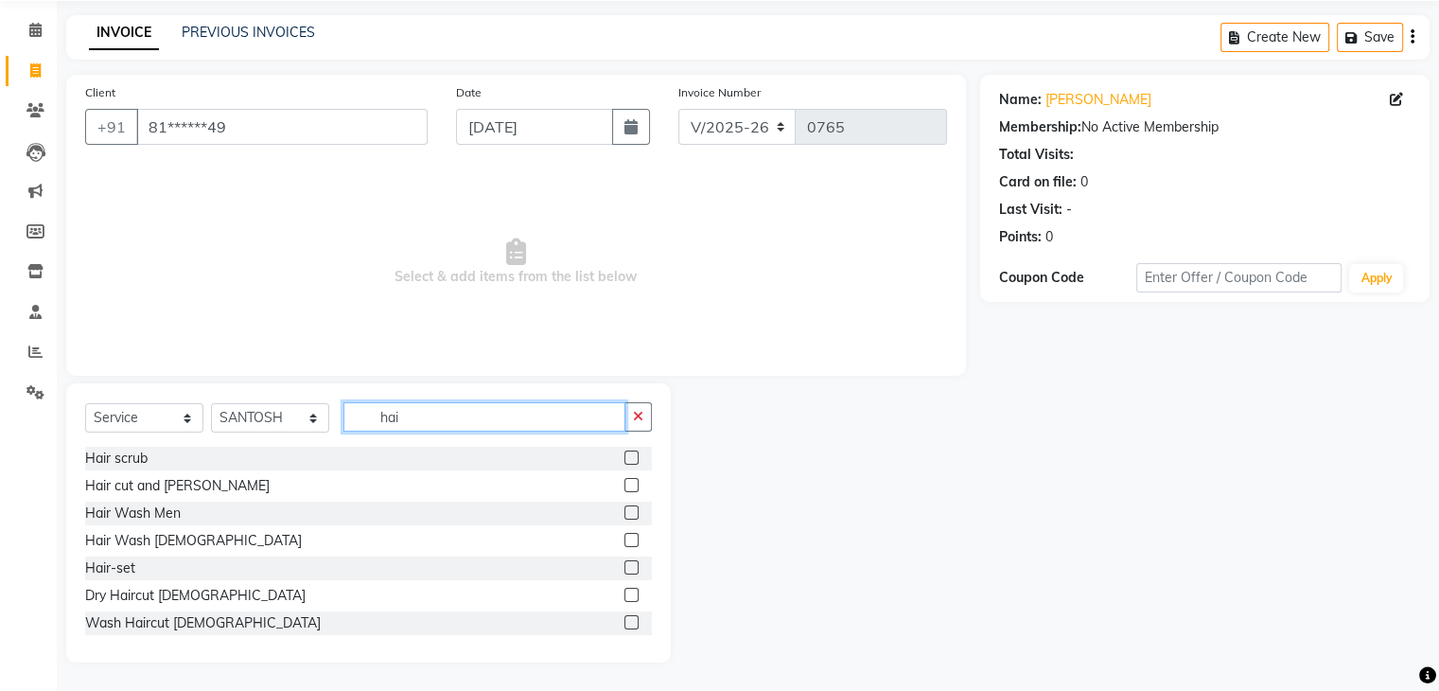
click at [407, 418] on input "hai" at bounding box center [485, 416] width 282 height 29
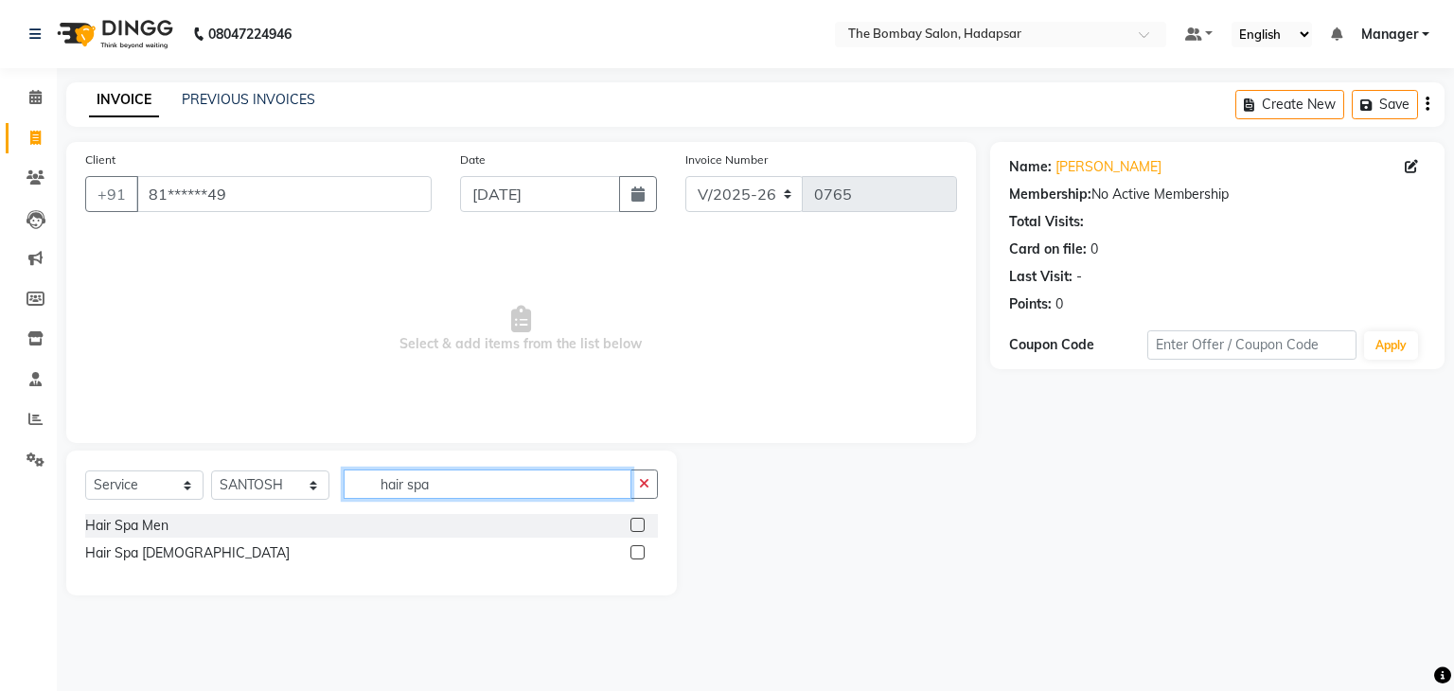
type input "hair spa"
click at [636, 554] on label at bounding box center [637, 552] width 14 height 14
click at [636, 554] on input "checkbox" at bounding box center [636, 553] width 12 height 12
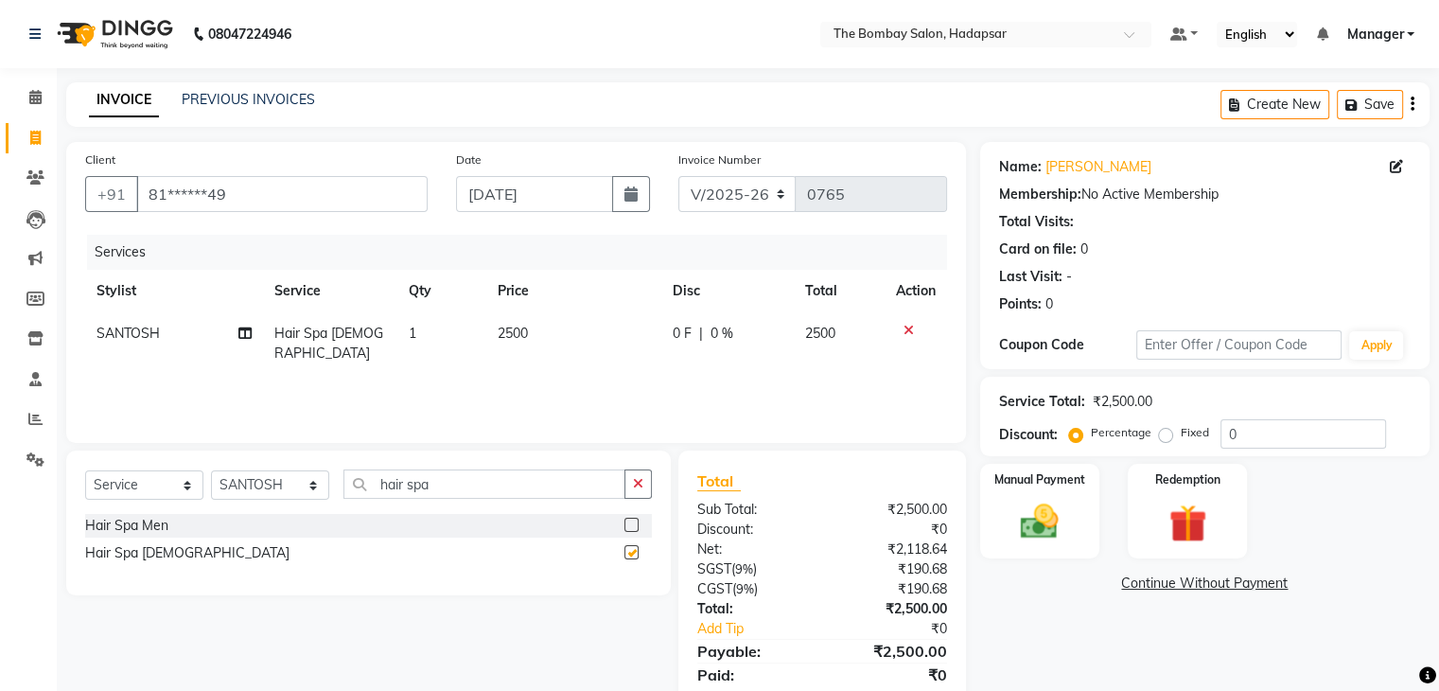
checkbox input "false"
click at [493, 330] on td "2500" at bounding box center [573, 343] width 174 height 62
select select "82049"
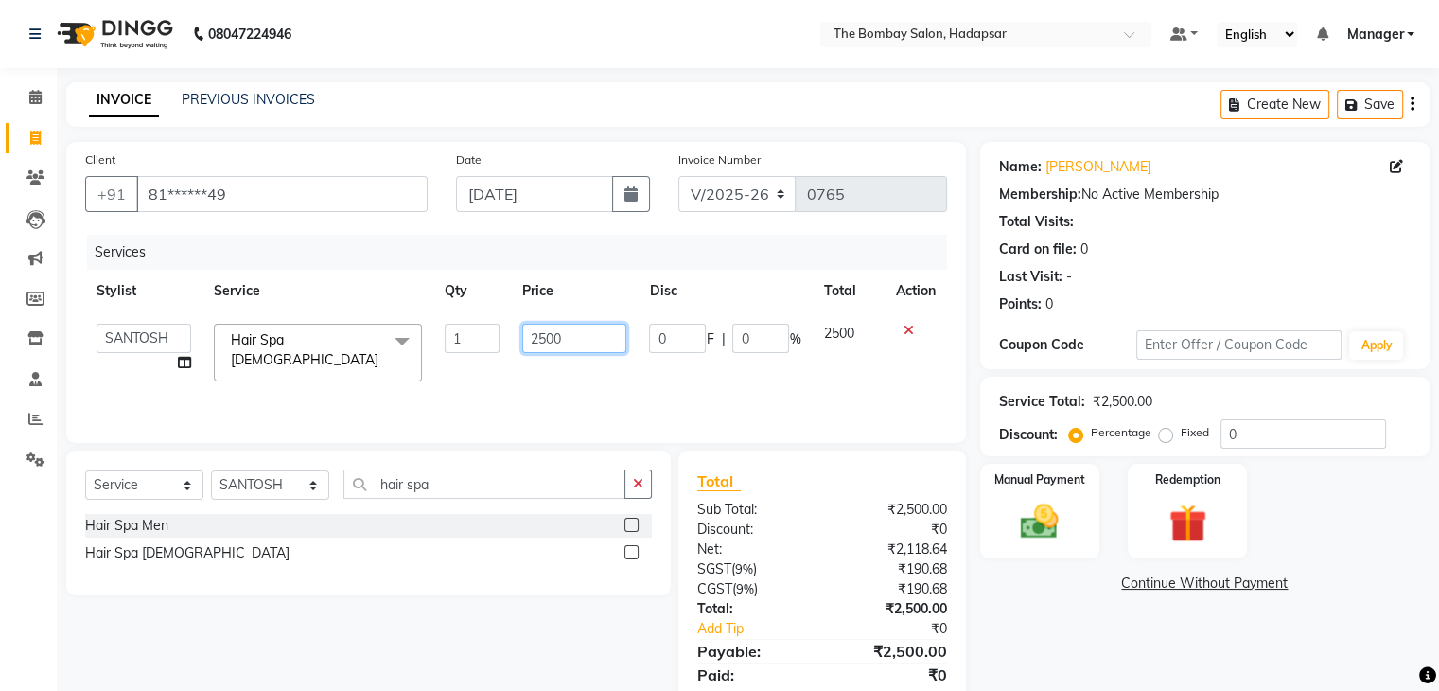
click at [556, 344] on input "2500" at bounding box center [574, 338] width 104 height 29
click at [577, 342] on input "2500" at bounding box center [574, 338] width 104 height 29
type input "2"
type input "2360"
click at [571, 393] on div "Services Stylist Service Qty Price Disc Total Action AMRUTA BHAGWANTU hasn KASI…" at bounding box center [516, 329] width 862 height 189
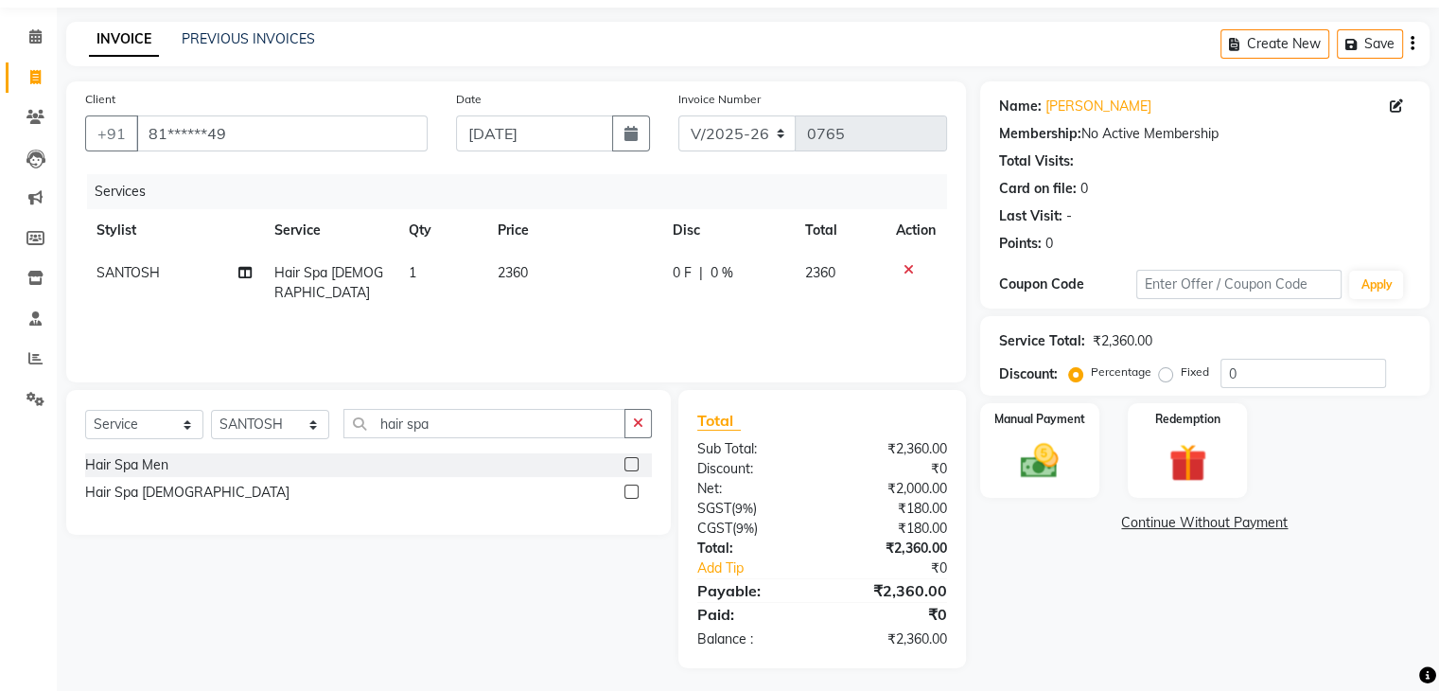
scroll to position [67, 0]
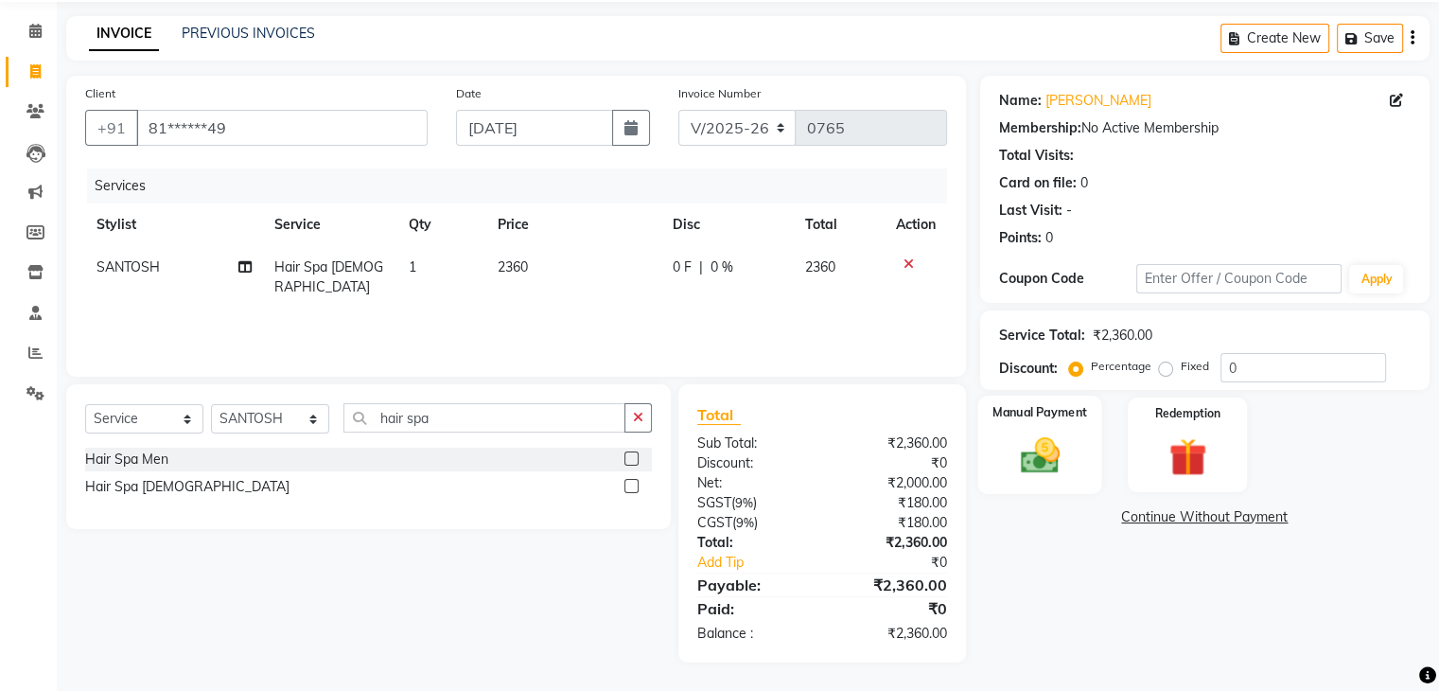
click at [1041, 455] on img at bounding box center [1039, 455] width 63 height 45
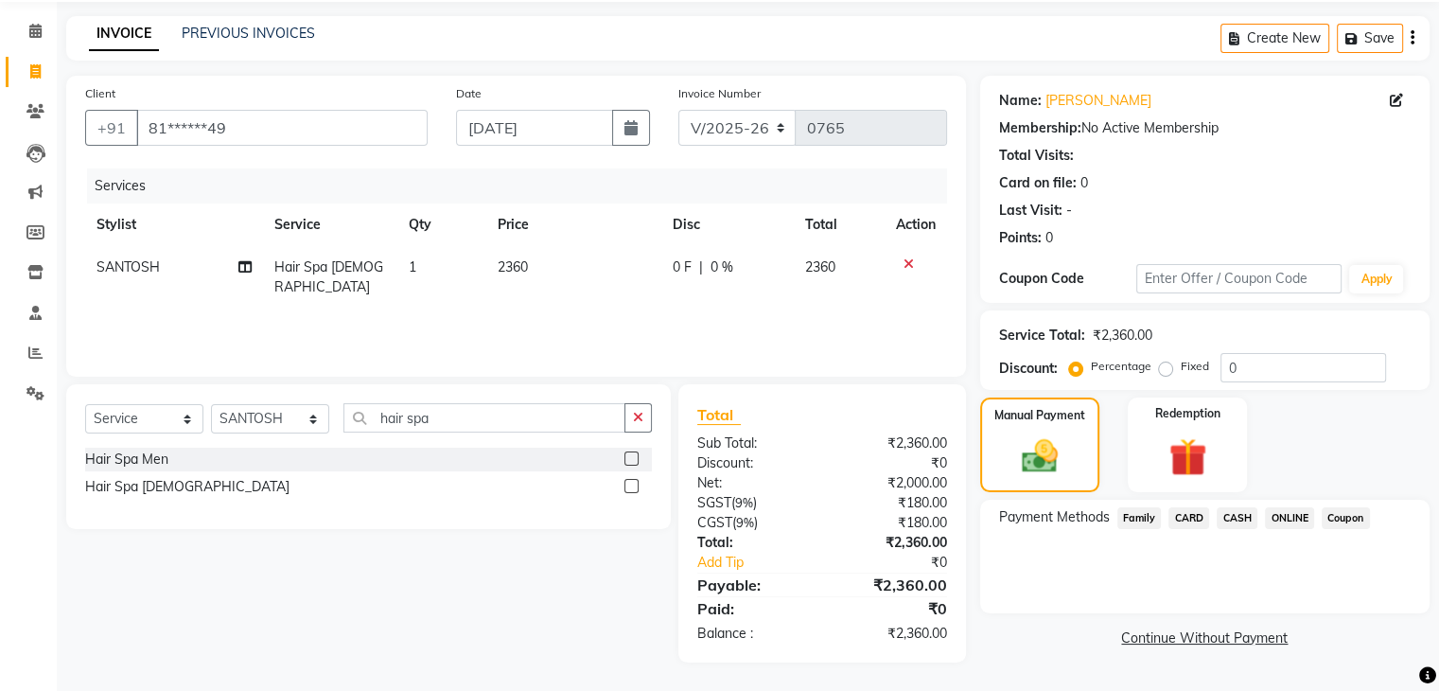
click at [1188, 523] on span "CARD" at bounding box center [1189, 518] width 41 height 22
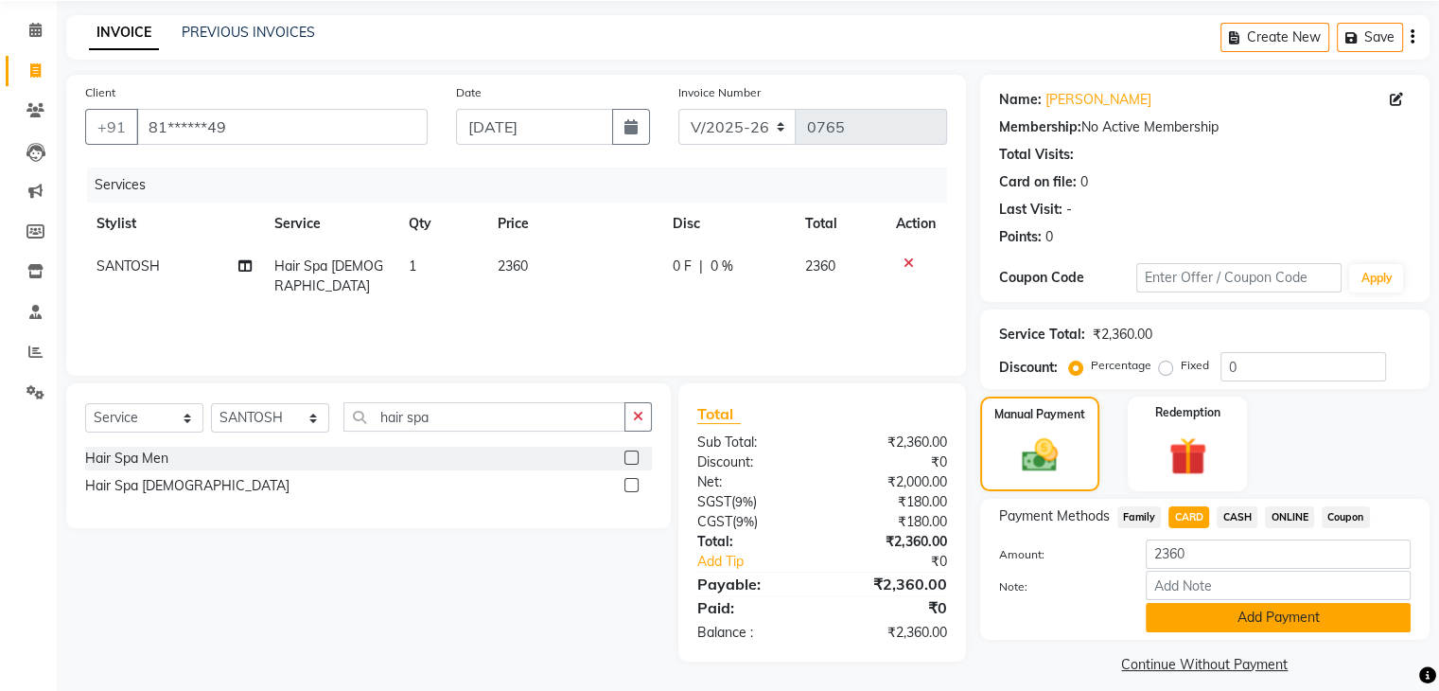
click at [1236, 610] on button "Add Payment" at bounding box center [1278, 617] width 265 height 29
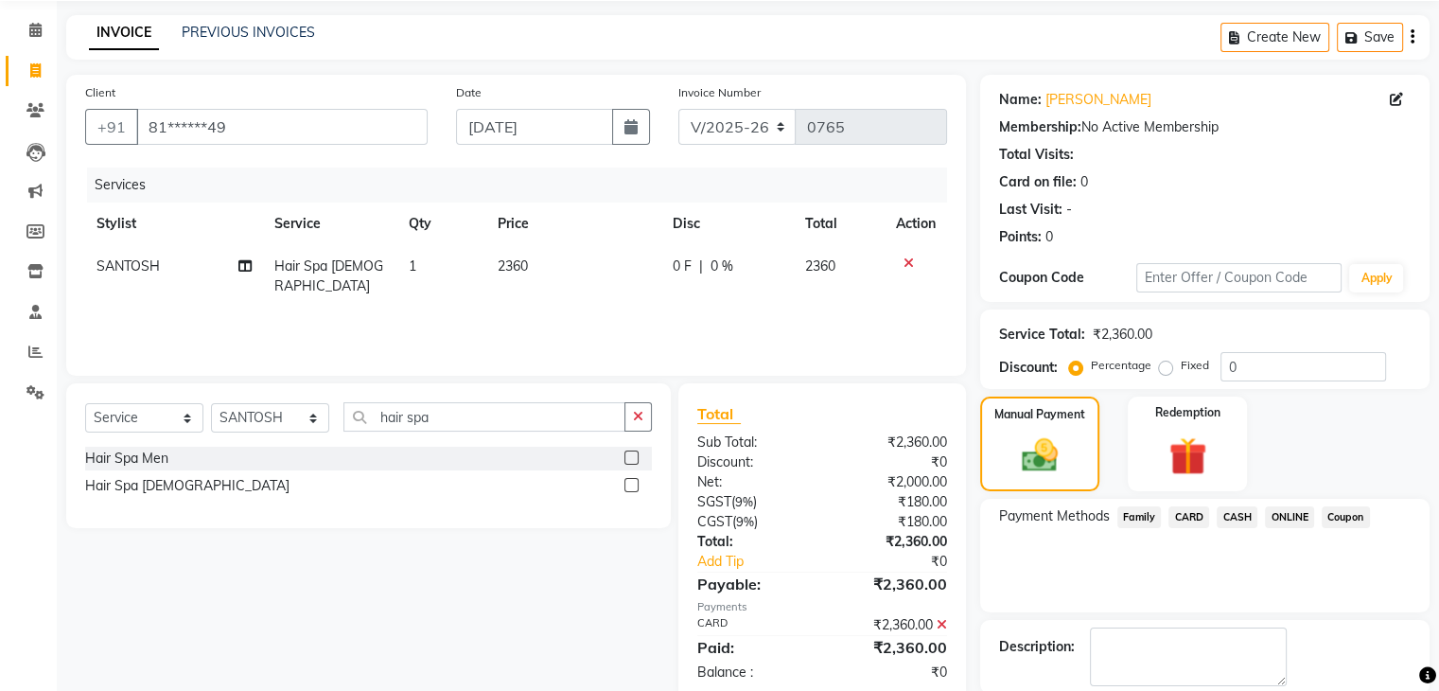
scroll to position [162, 0]
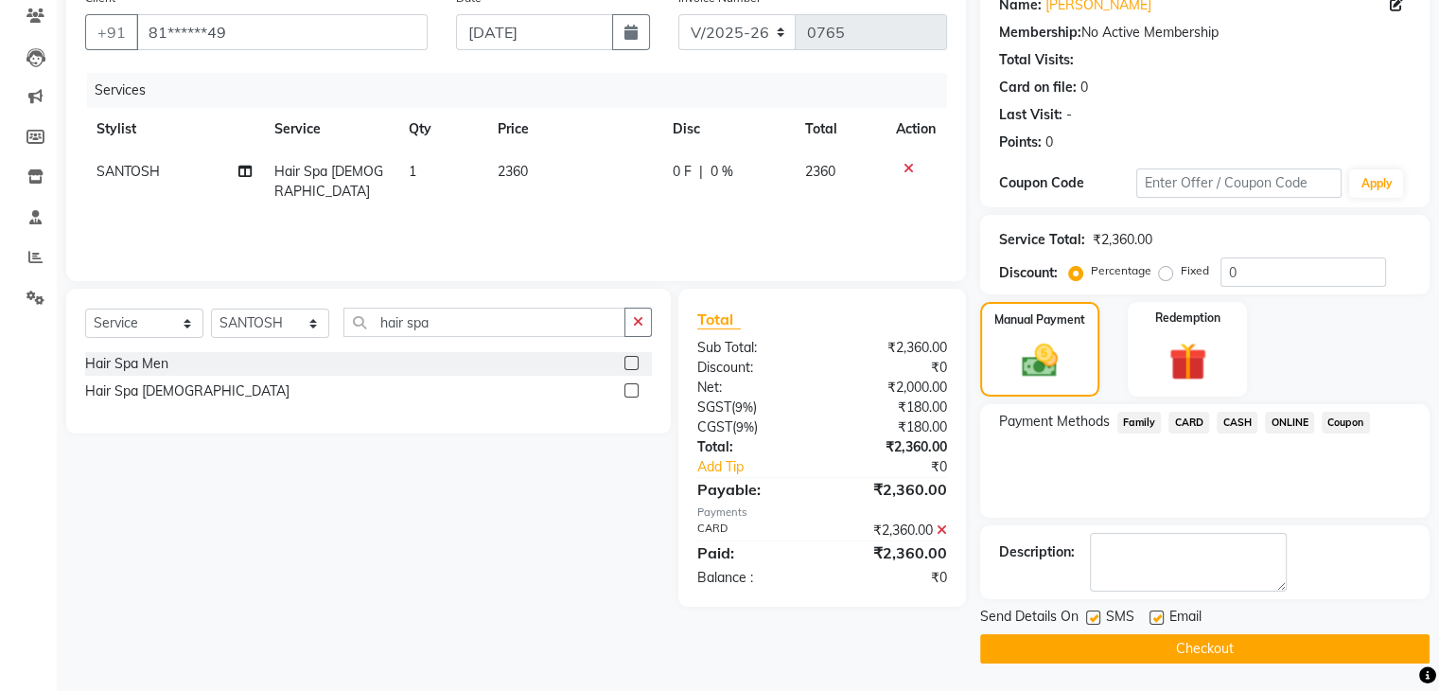
click at [1154, 618] on label at bounding box center [1157, 617] width 14 height 14
click at [1154, 618] on input "checkbox" at bounding box center [1156, 618] width 12 height 12
checkbox input "false"
click at [1161, 650] on button "Checkout" at bounding box center [1205, 648] width 450 height 29
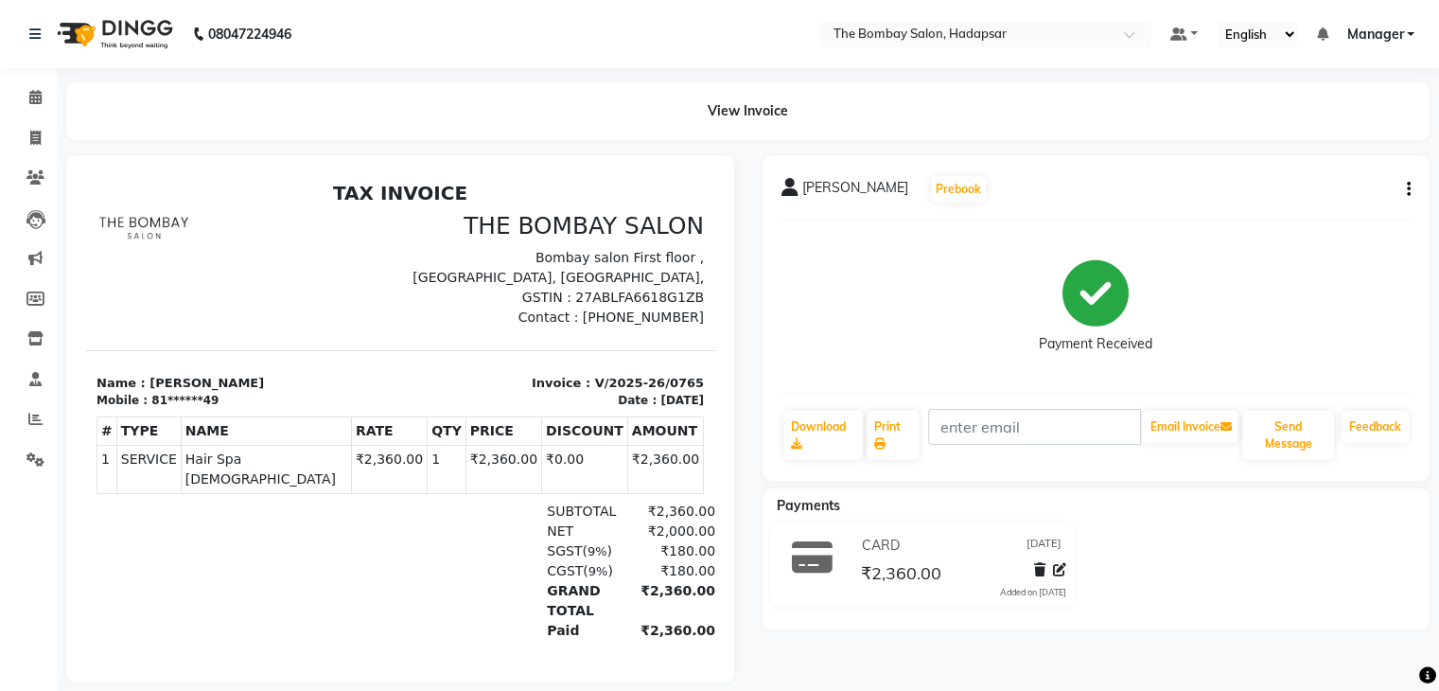
scroll to position [34, 0]
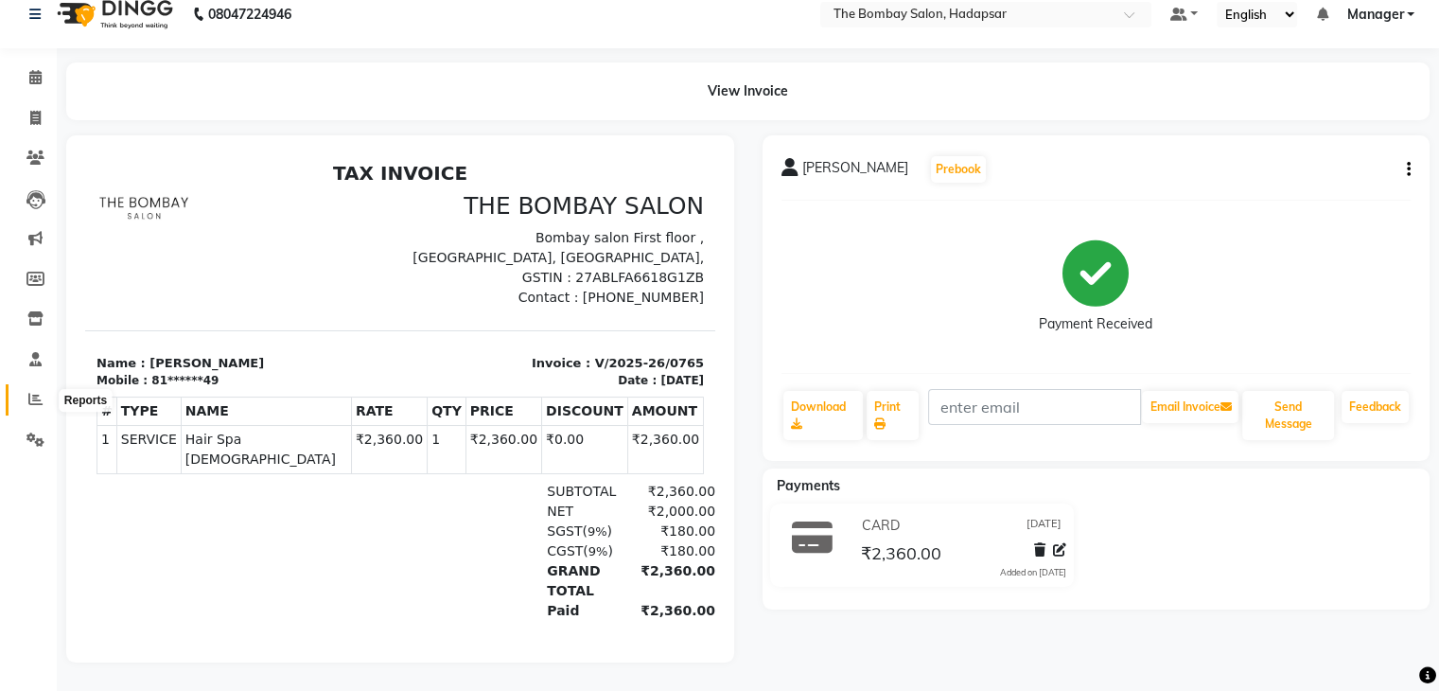
click at [26, 391] on span at bounding box center [35, 400] width 33 height 22
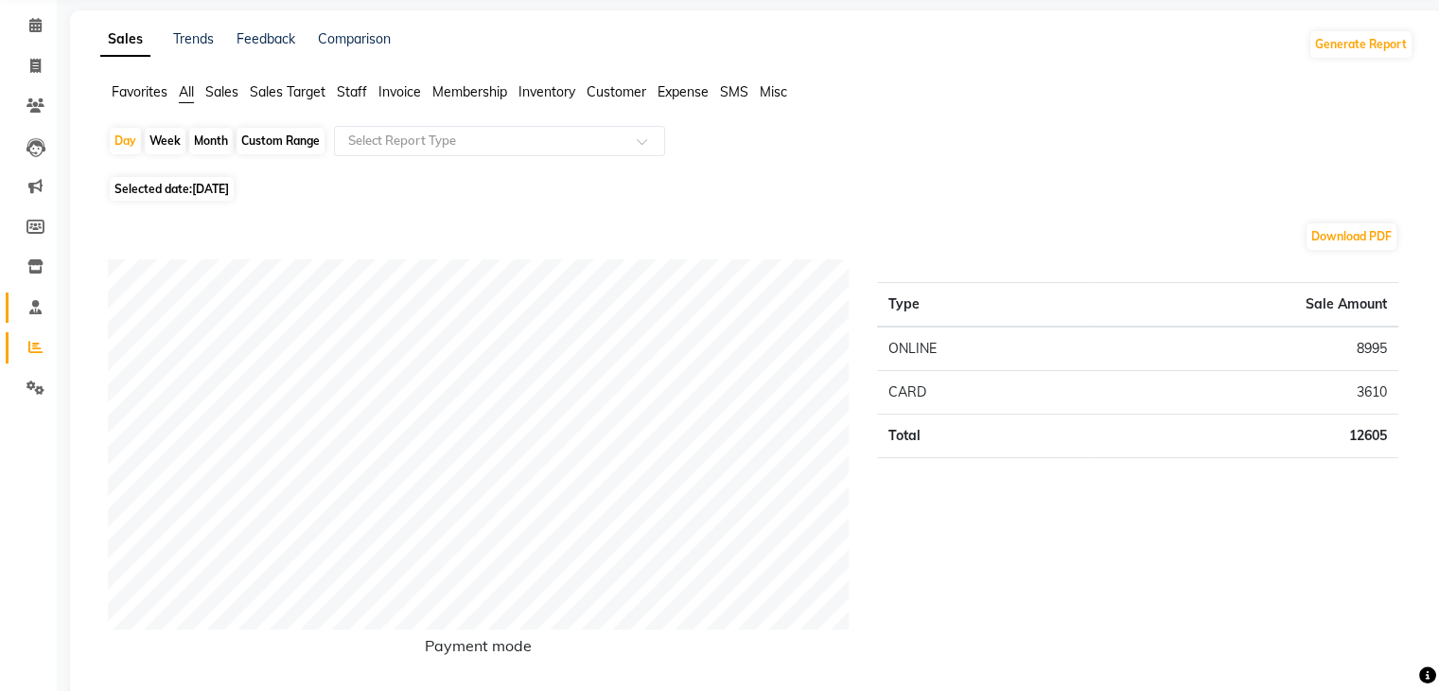
scroll to position [72, 0]
